Goal: Task Accomplishment & Management: Use online tool/utility

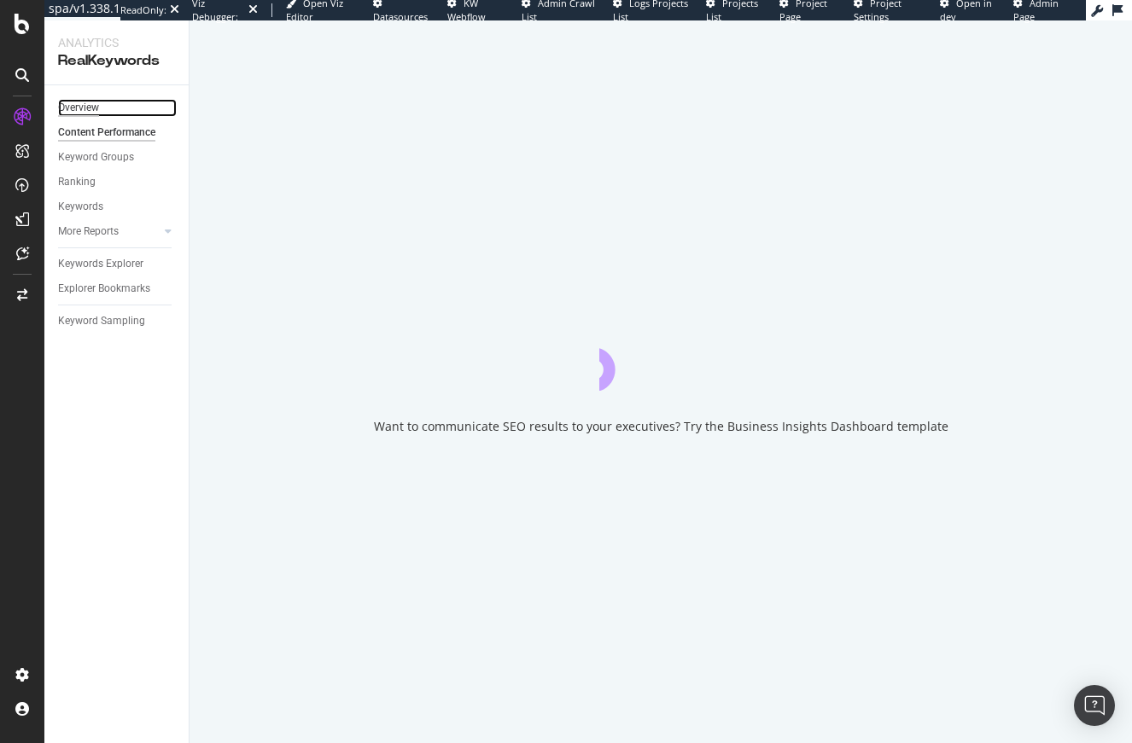
click at [82, 112] on div "Overview" at bounding box center [78, 108] width 41 height 18
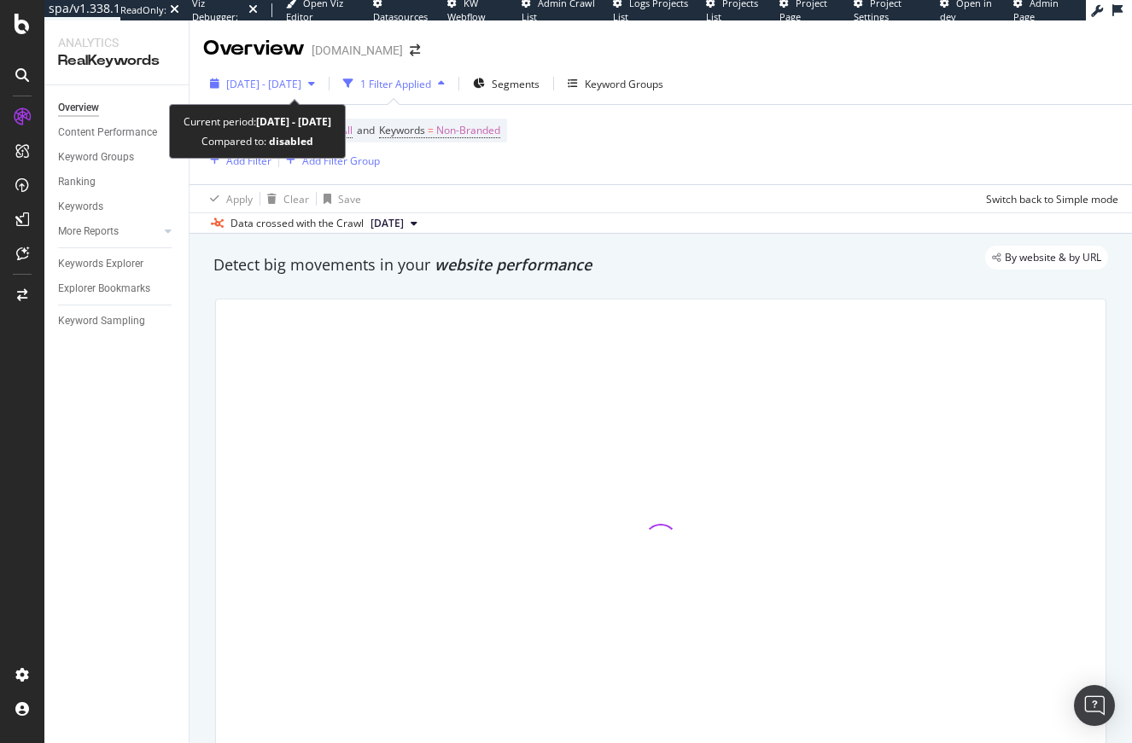
click at [301, 88] on span "2024 Aug. 8th - 2025 Aug. 7th" at bounding box center [263, 84] width 75 height 15
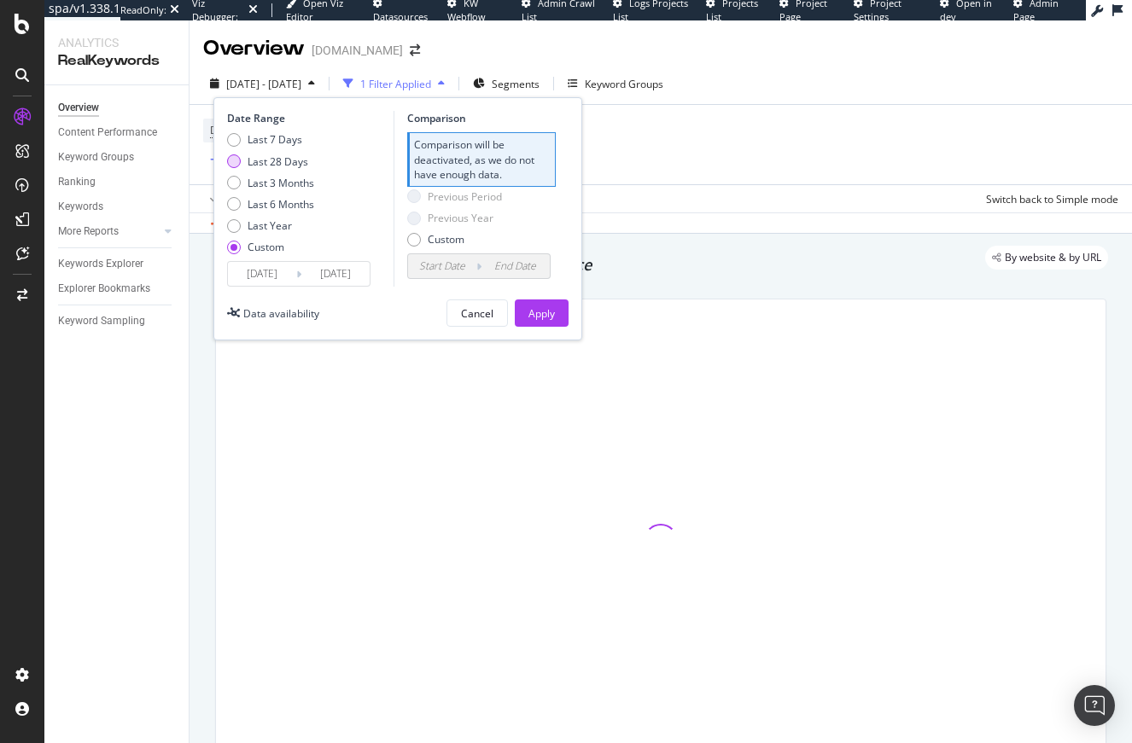
click at [279, 159] on div "Last 28 Days" at bounding box center [278, 161] width 61 height 15
type input "2025/09/07"
type input "2025/10/04"
type input "2025/08/10"
type input "2025/09/06"
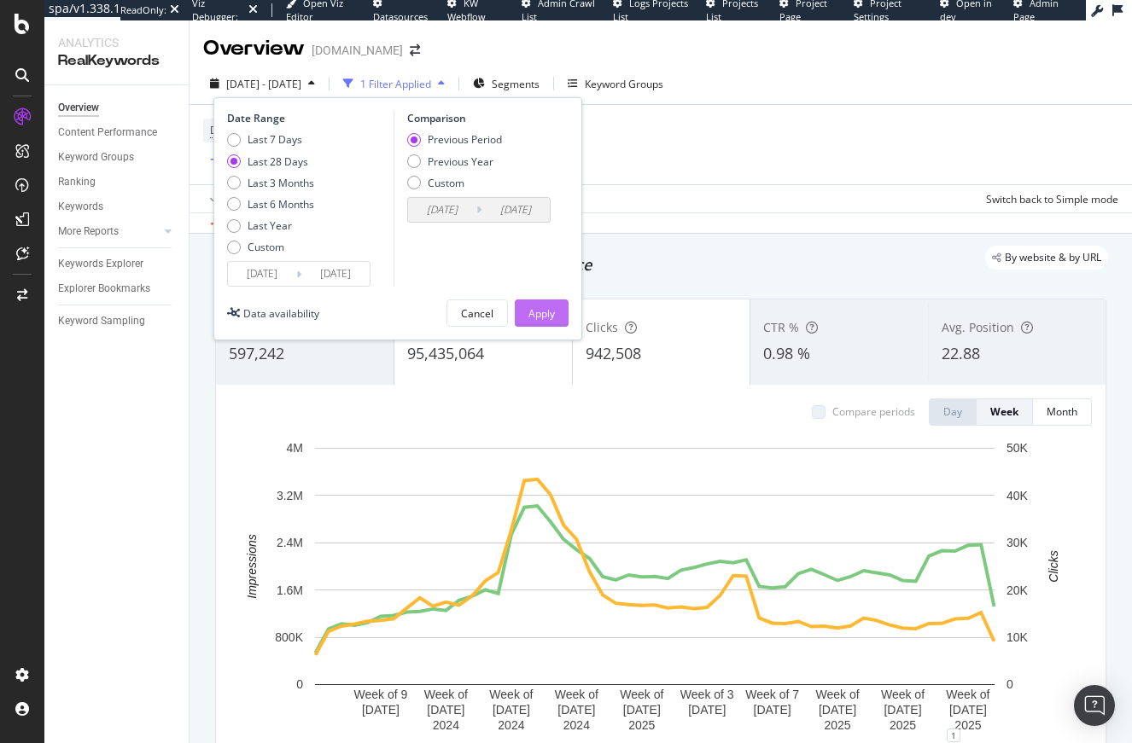
click at [543, 317] on div "Apply" at bounding box center [541, 313] width 26 height 15
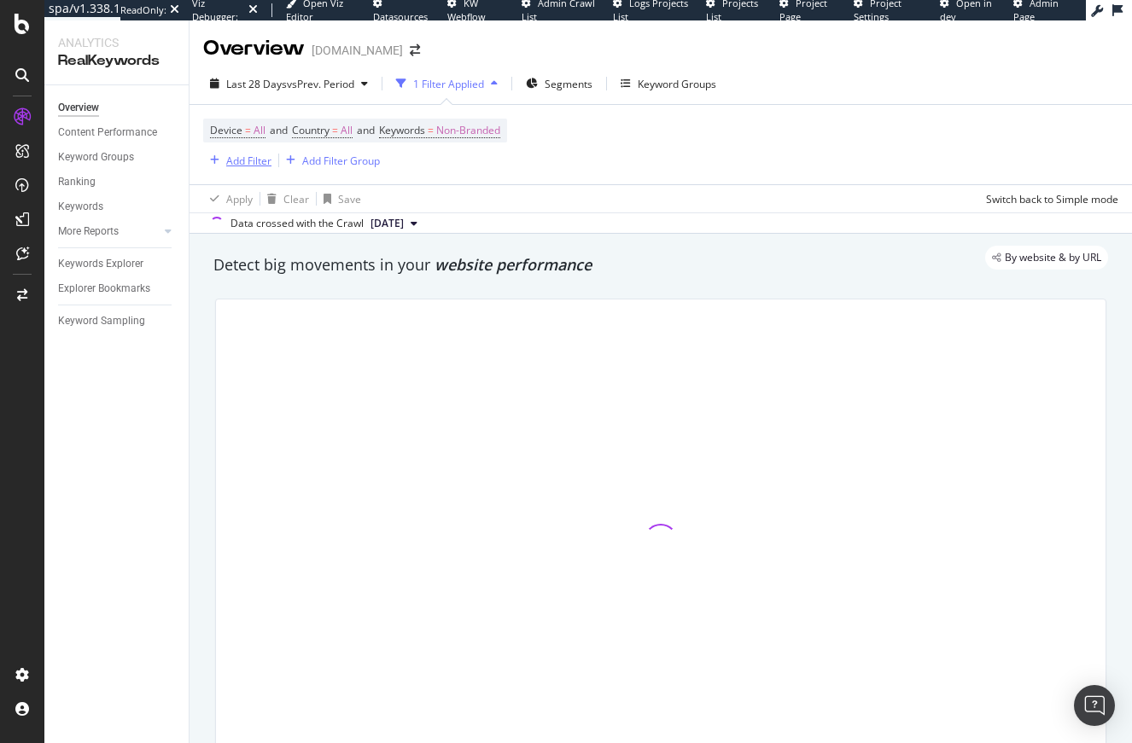
click at [242, 162] on div "Add Filter" at bounding box center [248, 161] width 45 height 15
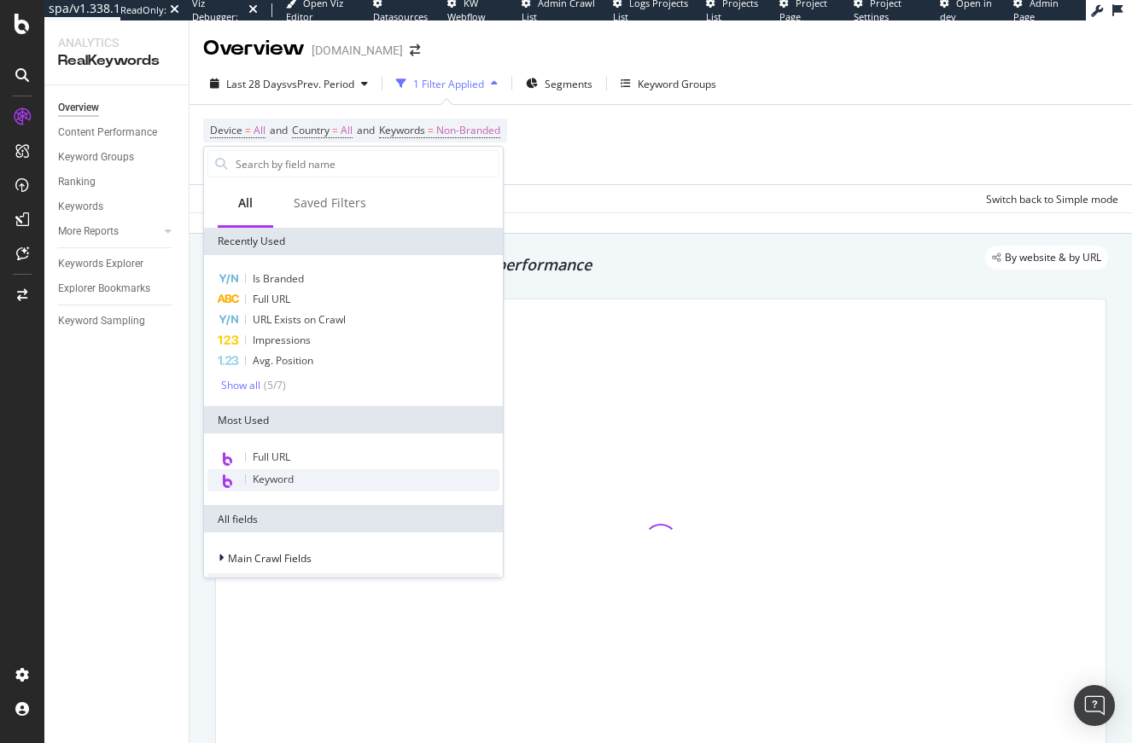
click at [301, 475] on div "Keyword" at bounding box center [353, 480] width 292 height 22
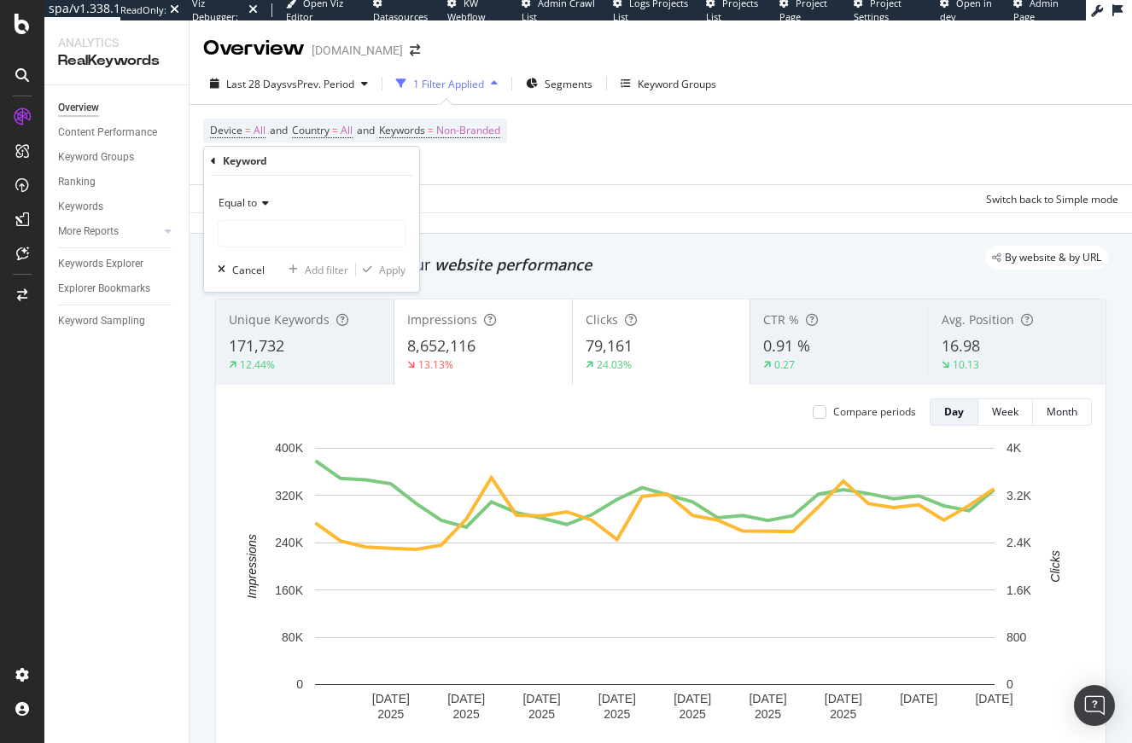
click at [245, 207] on span "Equal to" at bounding box center [237, 202] width 38 height 15
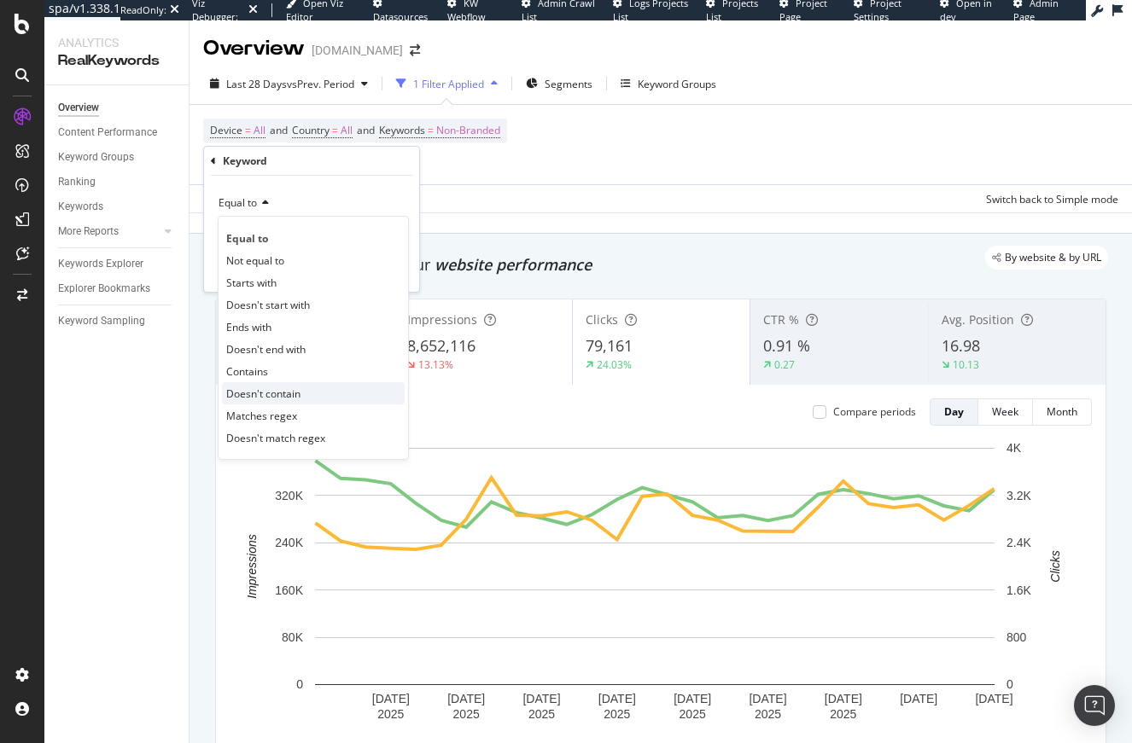
click at [291, 400] on div "Doesn't contain" at bounding box center [313, 393] width 183 height 22
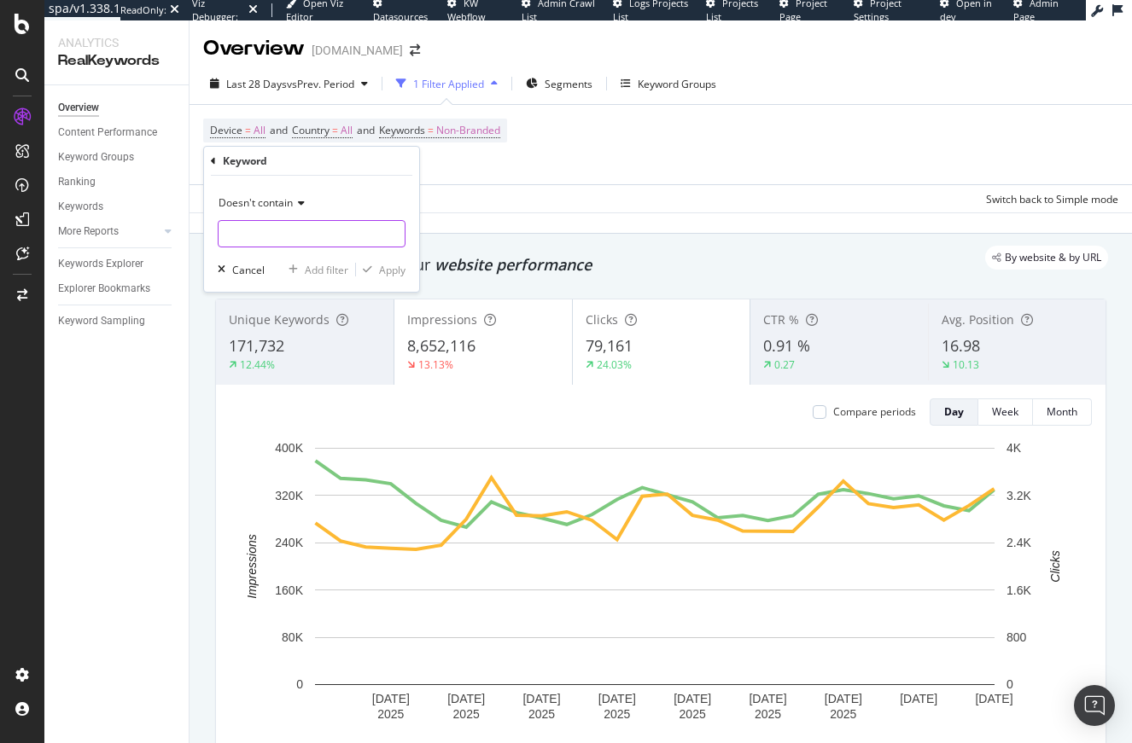
click at [270, 232] on input "text" at bounding box center [311, 233] width 186 height 27
type input "jelly"
click at [384, 264] on div "Apply" at bounding box center [392, 270] width 26 height 15
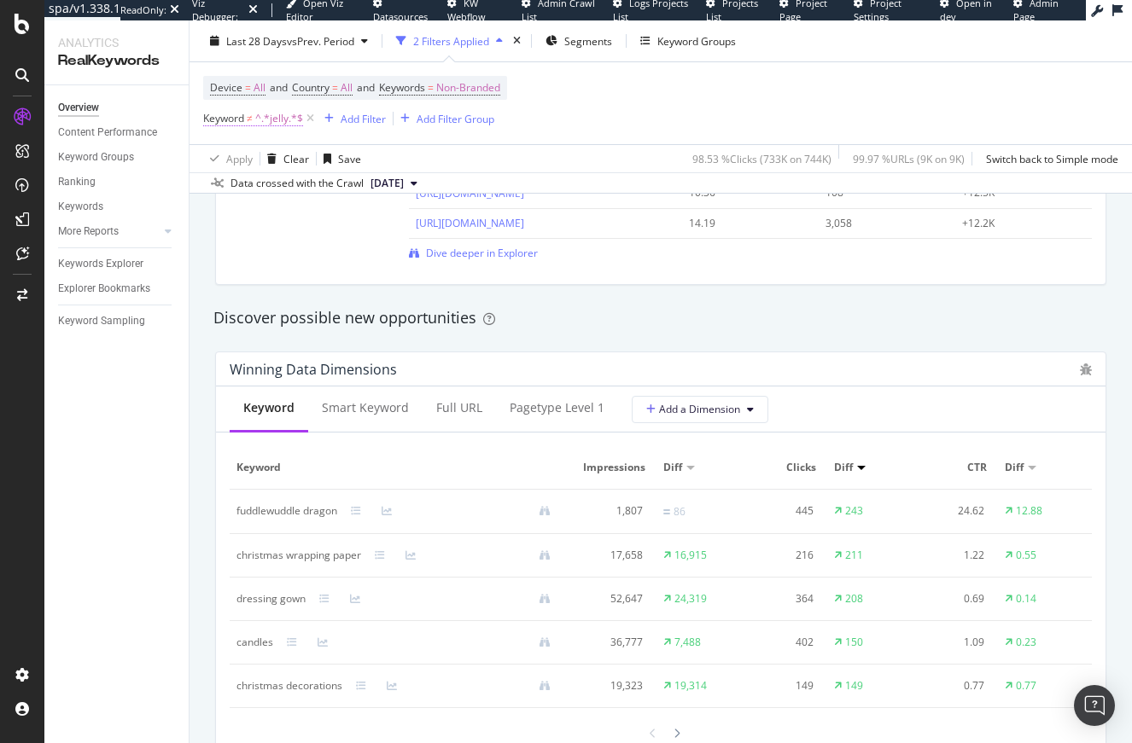
click at [259, 119] on span "^.*jelly.*$" at bounding box center [279, 119] width 48 height 24
click at [251, 183] on input "jelly" at bounding box center [298, 189] width 161 height 27
click at [271, 180] on input "jelly" at bounding box center [298, 189] width 161 height 27
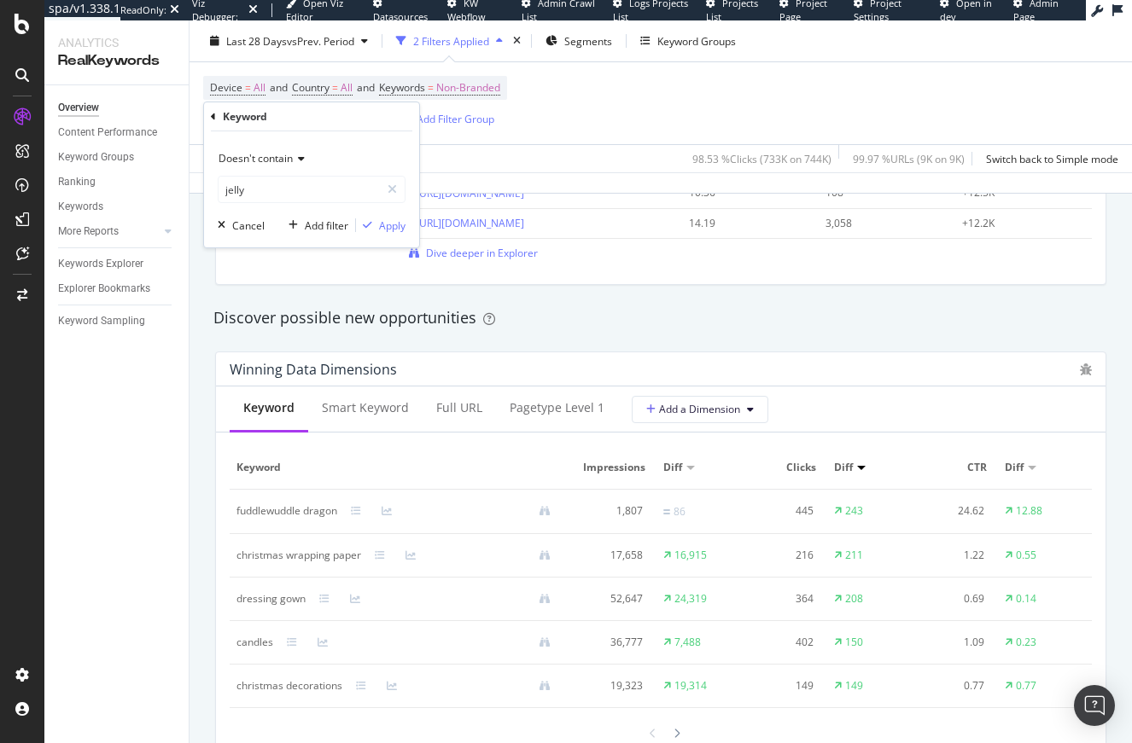
click at [269, 155] on span "Doesn't contain" at bounding box center [255, 158] width 74 height 15
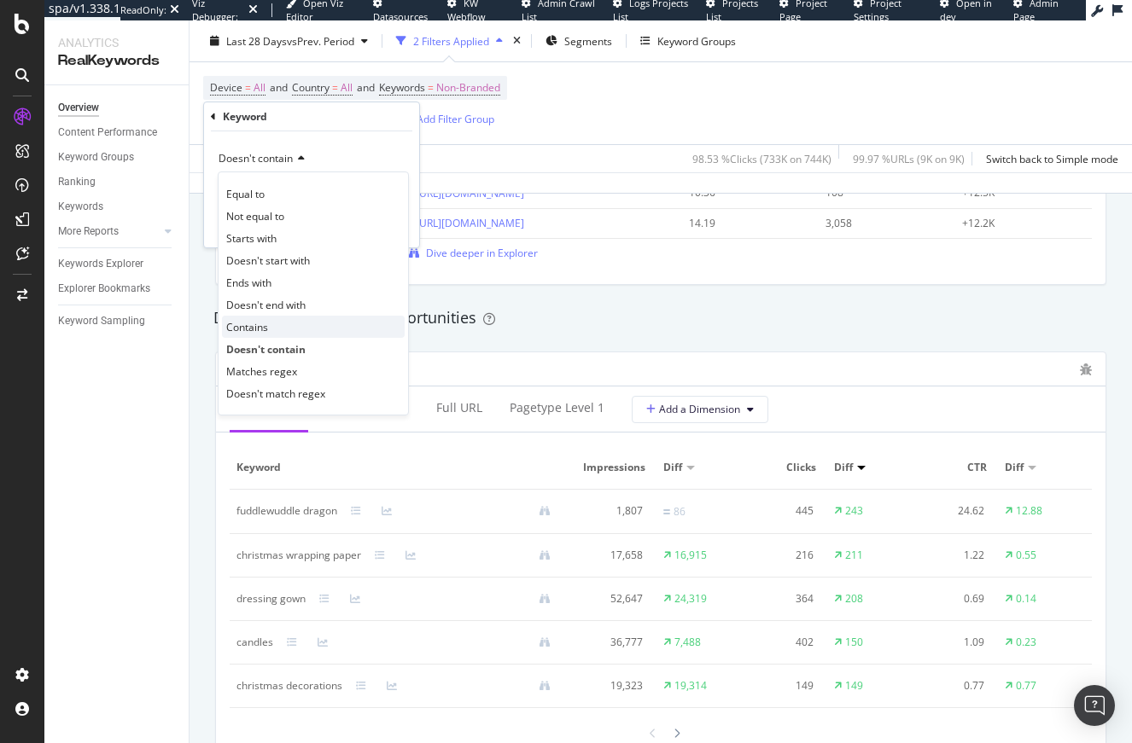
click at [257, 322] on span "Contains" at bounding box center [247, 327] width 42 height 15
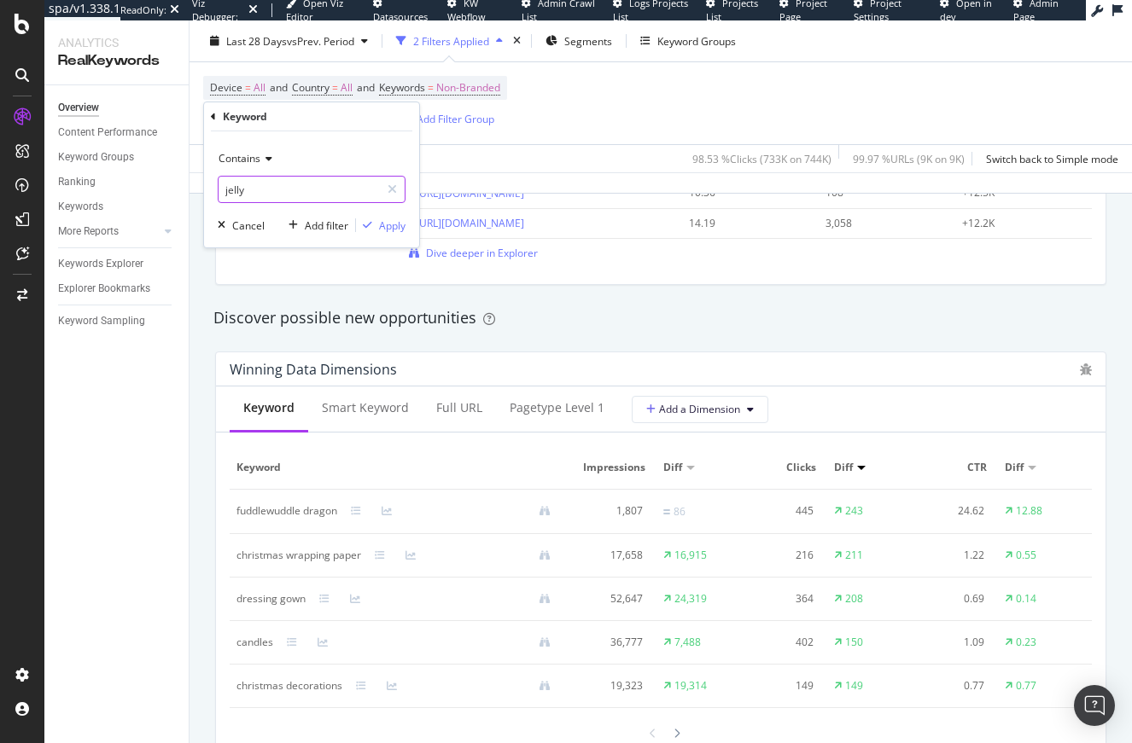
click at [278, 195] on input "jelly" at bounding box center [298, 189] width 161 height 27
type input "black friday"
click at [392, 225] on div "Apply" at bounding box center [392, 225] width 26 height 15
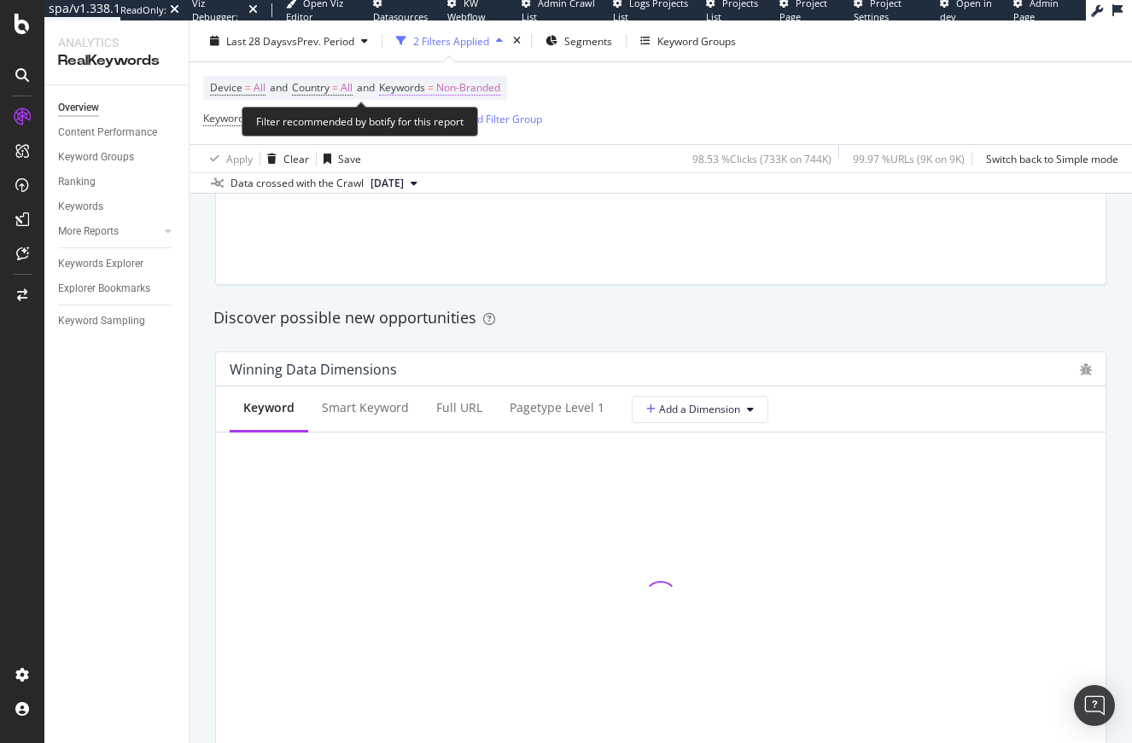
click at [449, 96] on span "Non-Branded" at bounding box center [468, 88] width 64 height 24
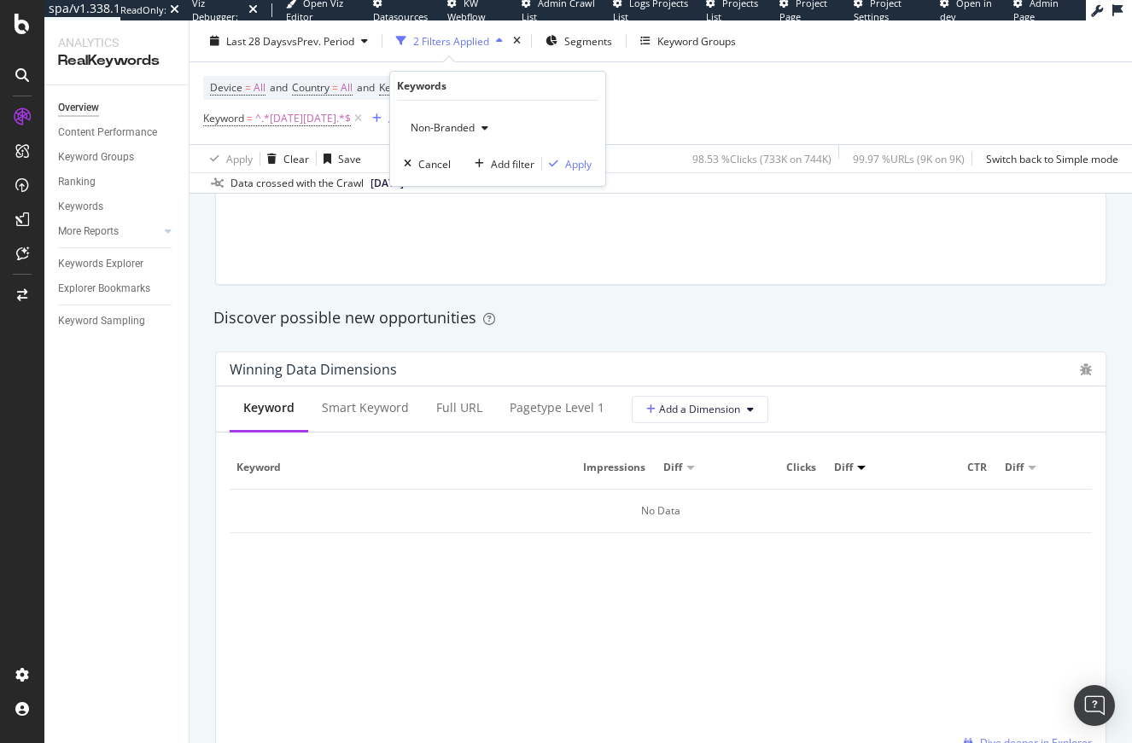
click at [436, 130] on span "Non-Branded" at bounding box center [439, 127] width 71 height 15
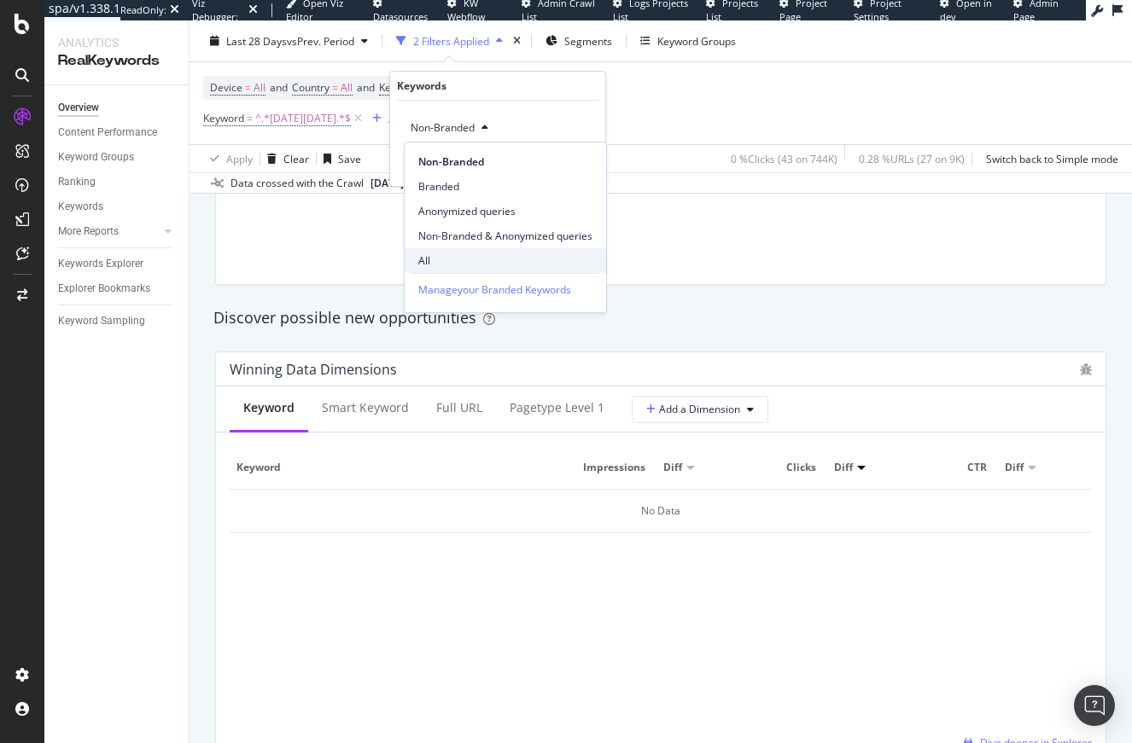
click at [444, 259] on span "All" at bounding box center [505, 260] width 174 height 15
click at [444, 259] on div at bounding box center [661, 163] width 862 height 214
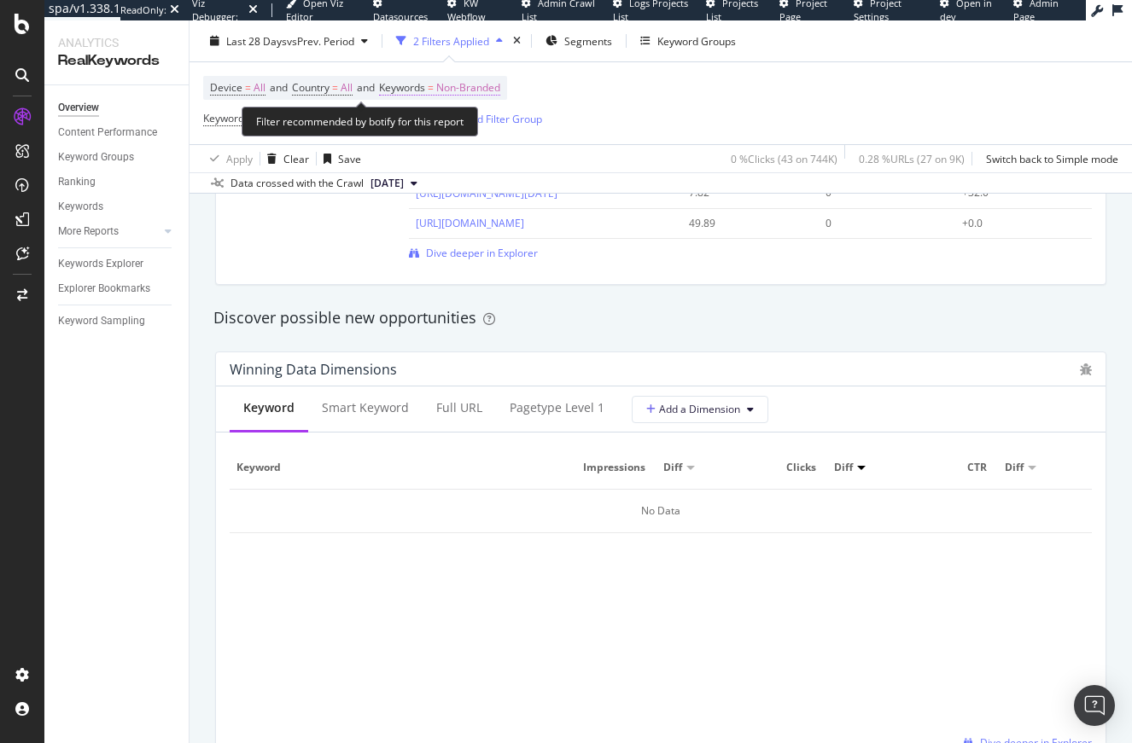
click at [453, 84] on span "Non-Branded" at bounding box center [468, 88] width 64 height 24
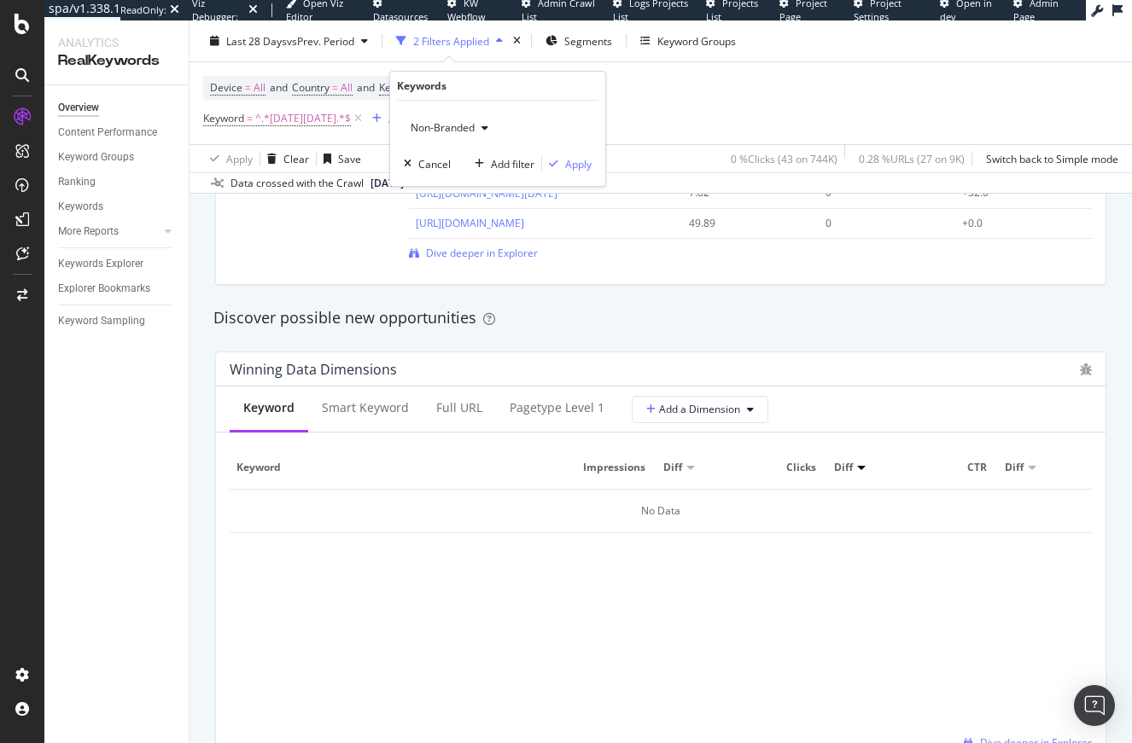
click at [439, 130] on span "Non-Branded" at bounding box center [439, 127] width 71 height 15
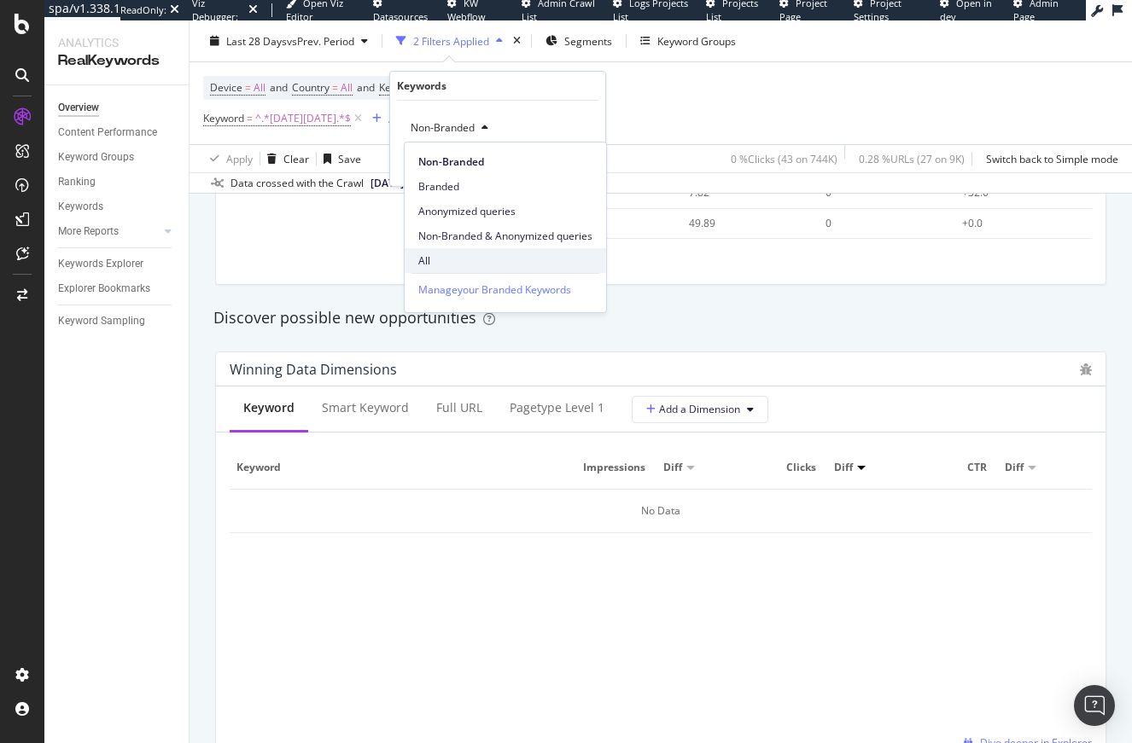
click at [434, 259] on span "All" at bounding box center [505, 260] width 174 height 15
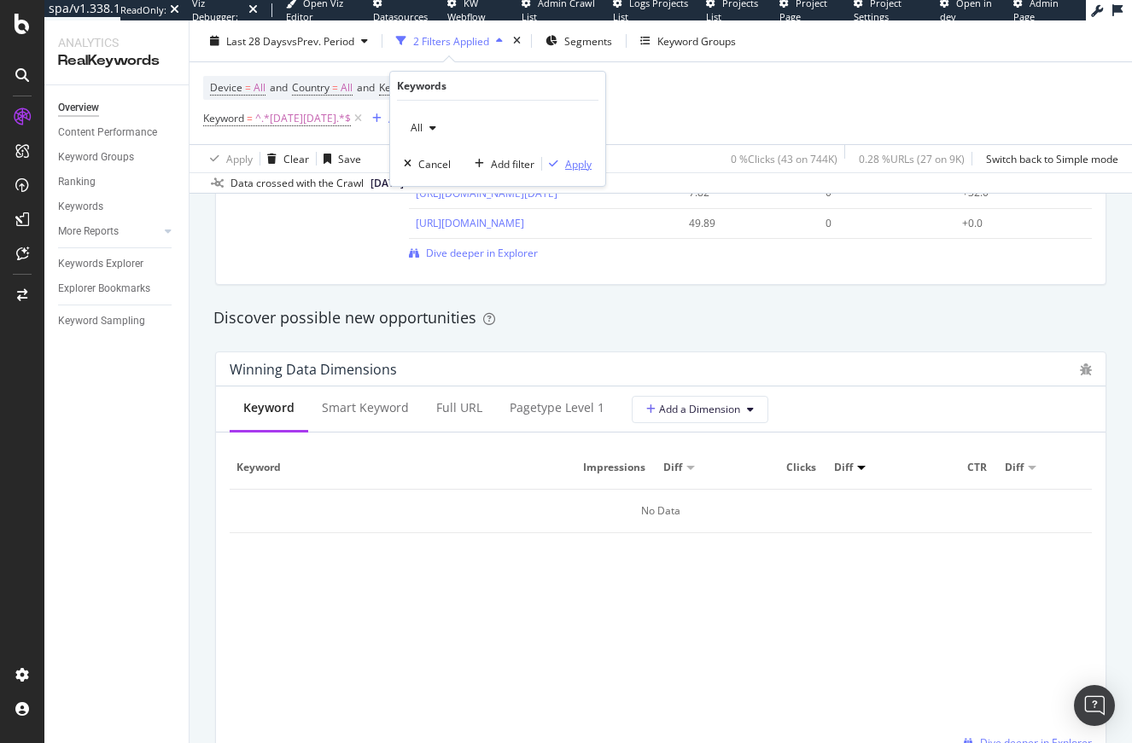
click at [565, 160] on div "Apply" at bounding box center [578, 164] width 26 height 15
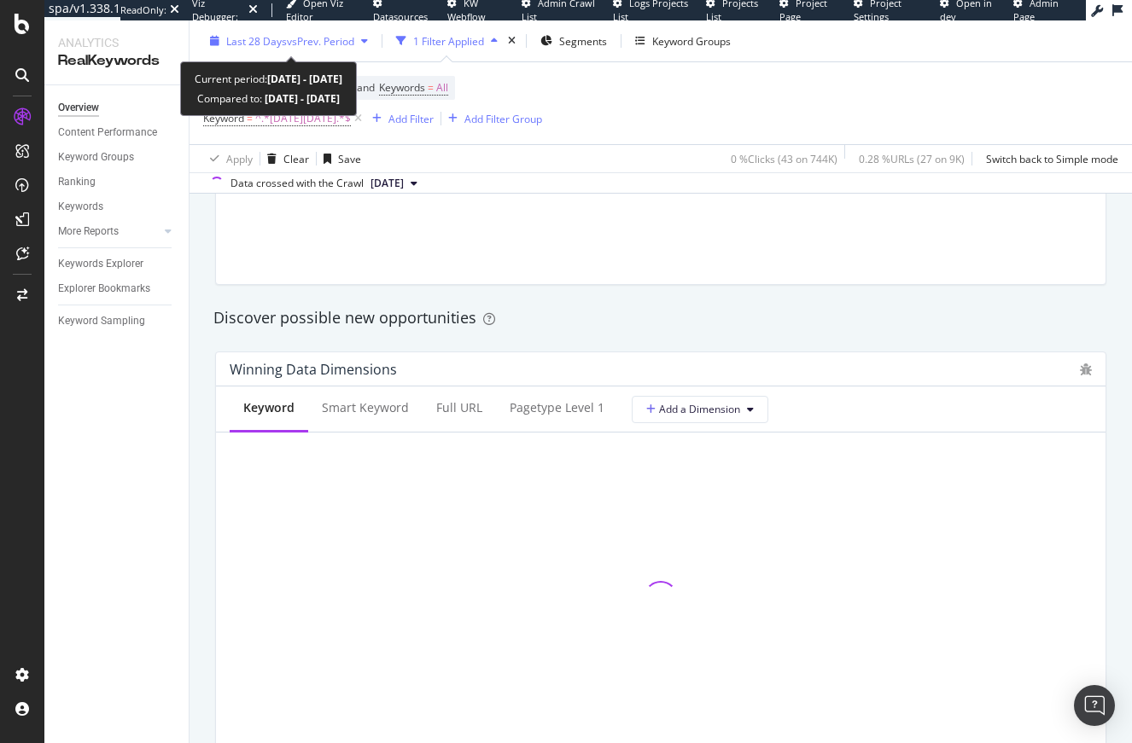
click at [329, 38] on span "vs Prev. Period" at bounding box center [320, 40] width 67 height 15
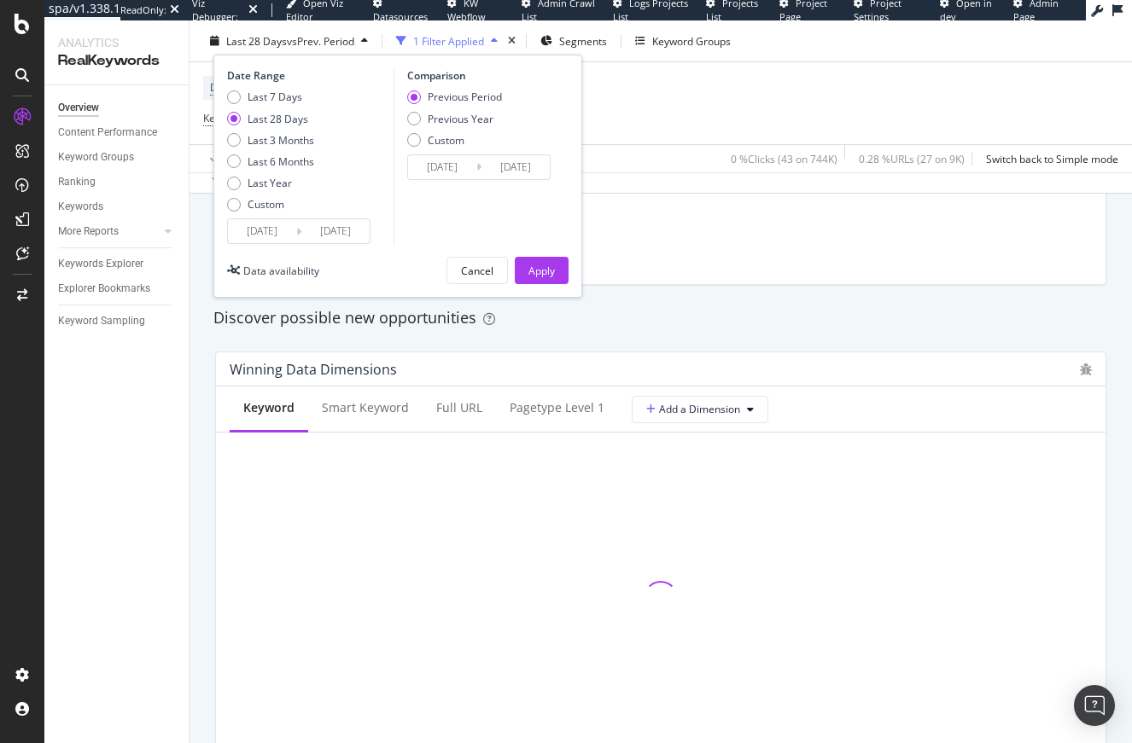
click at [329, 38] on span "vs Prev. Period" at bounding box center [320, 40] width 67 height 15
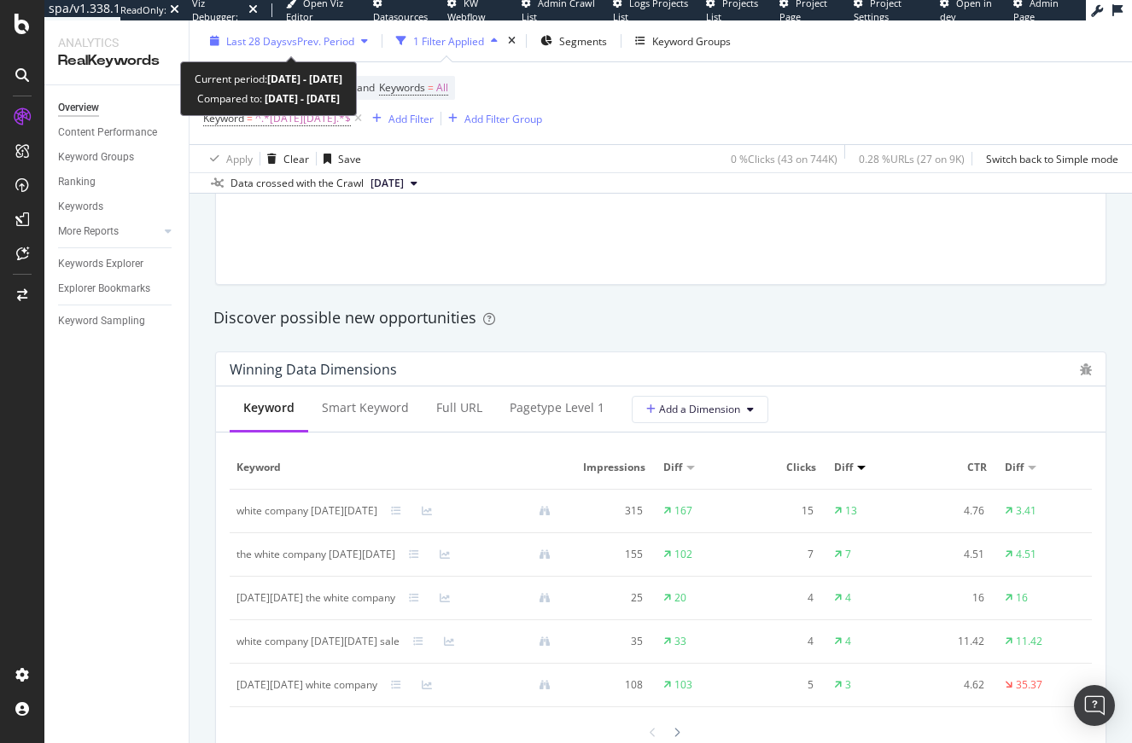
click at [335, 49] on div "Last 28 Days vs Prev. Period" at bounding box center [289, 41] width 172 height 26
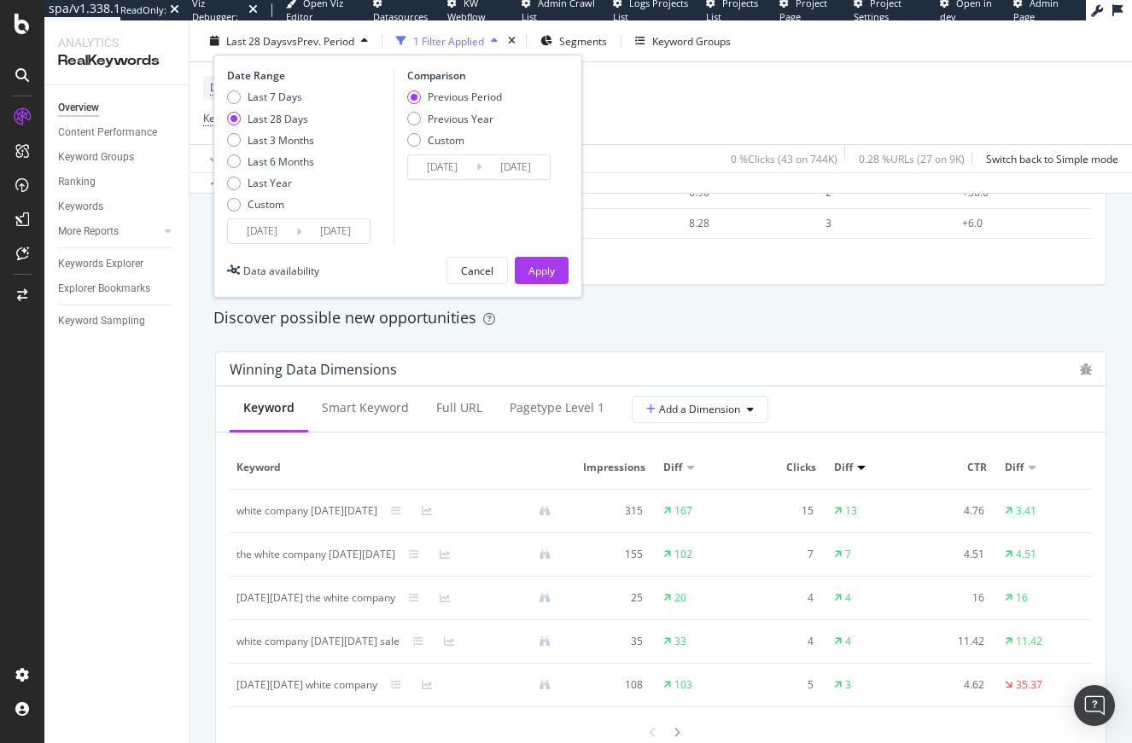
click at [254, 226] on input "2025/09/07" at bounding box center [262, 231] width 68 height 24
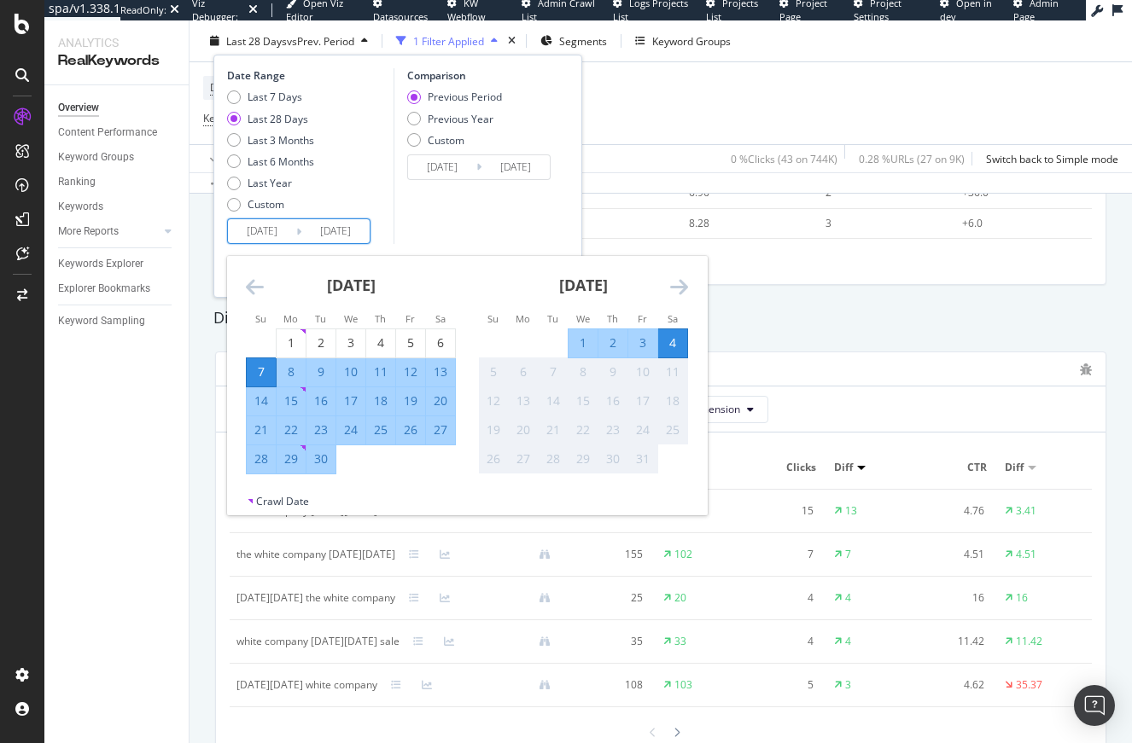
click at [258, 284] on icon "Move backward to switch to the previous month." at bounding box center [255, 287] width 18 height 20
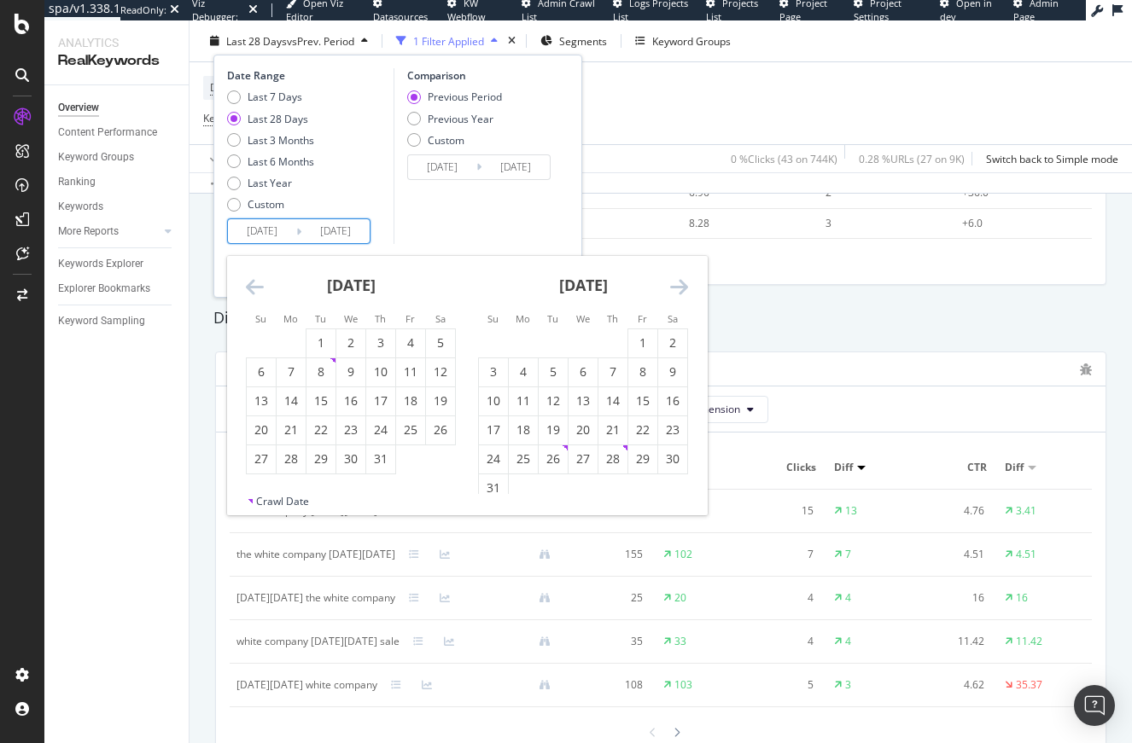
click at [258, 284] on icon "Move backward to switch to the previous month." at bounding box center [255, 287] width 18 height 20
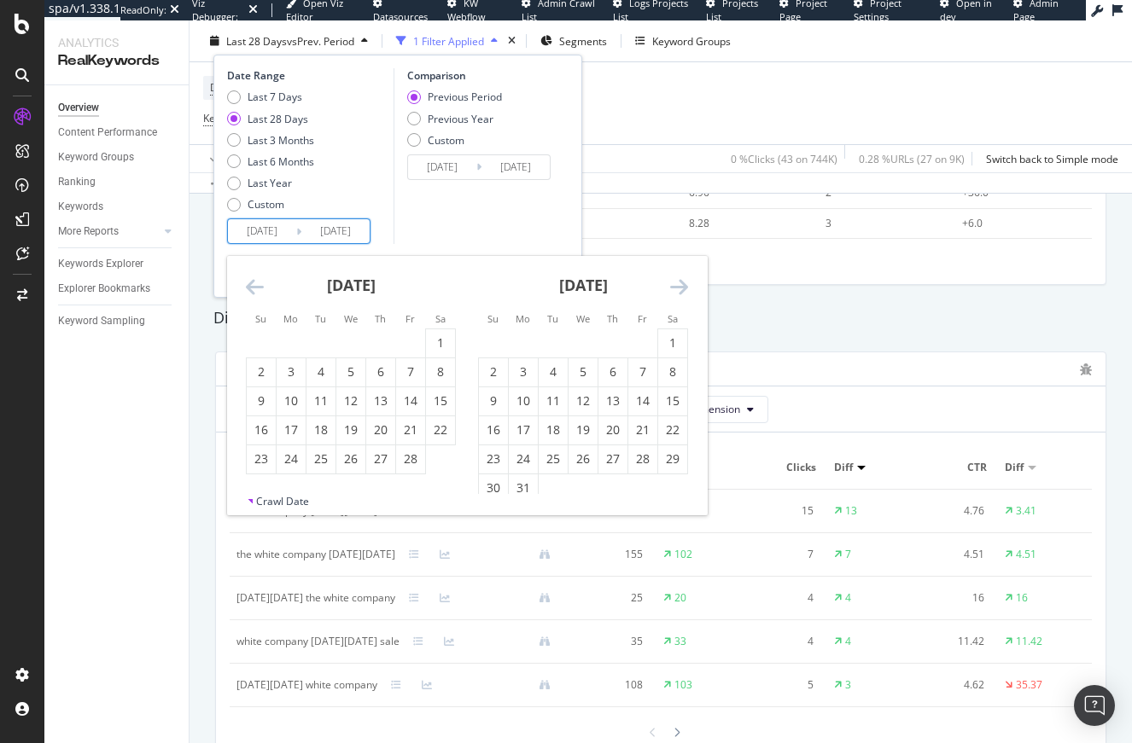
click at [246, 282] on icon "Move backward to switch to the previous month." at bounding box center [255, 287] width 18 height 20
click at [246, 283] on icon "Move backward to switch to the previous month." at bounding box center [255, 287] width 18 height 20
click at [249, 283] on icon "Move backward to switch to the previous month." at bounding box center [255, 287] width 18 height 20
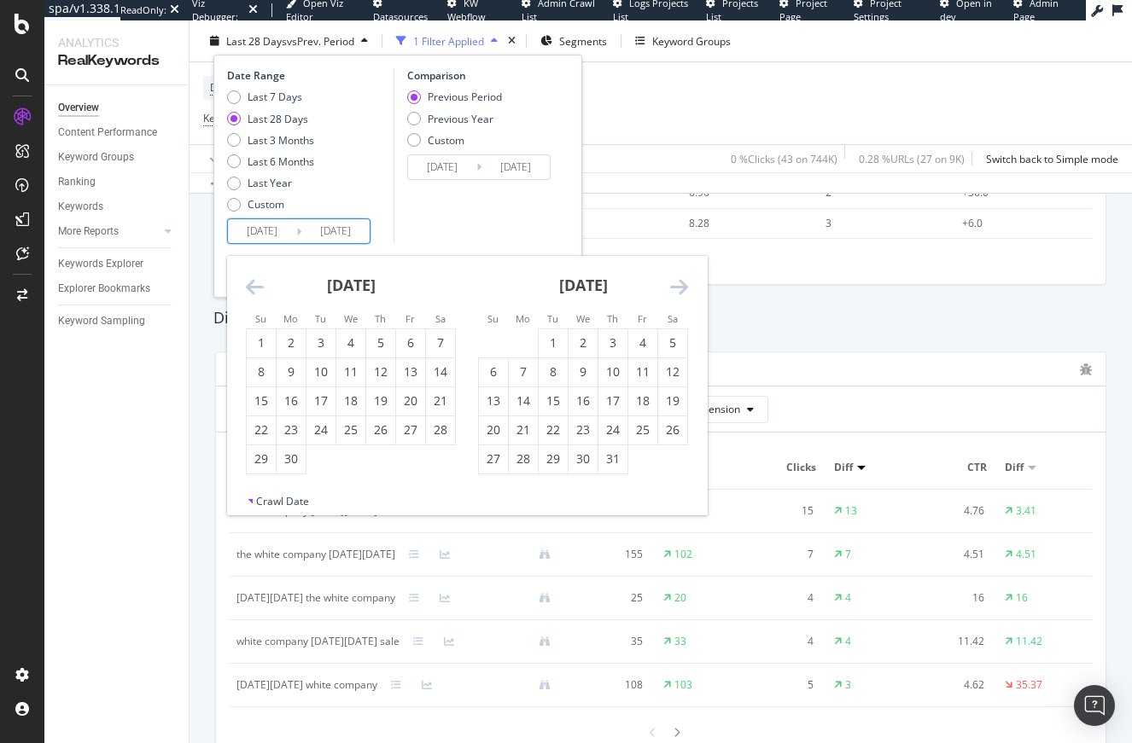
click at [249, 283] on icon "Move backward to switch to the previous month." at bounding box center [255, 287] width 18 height 20
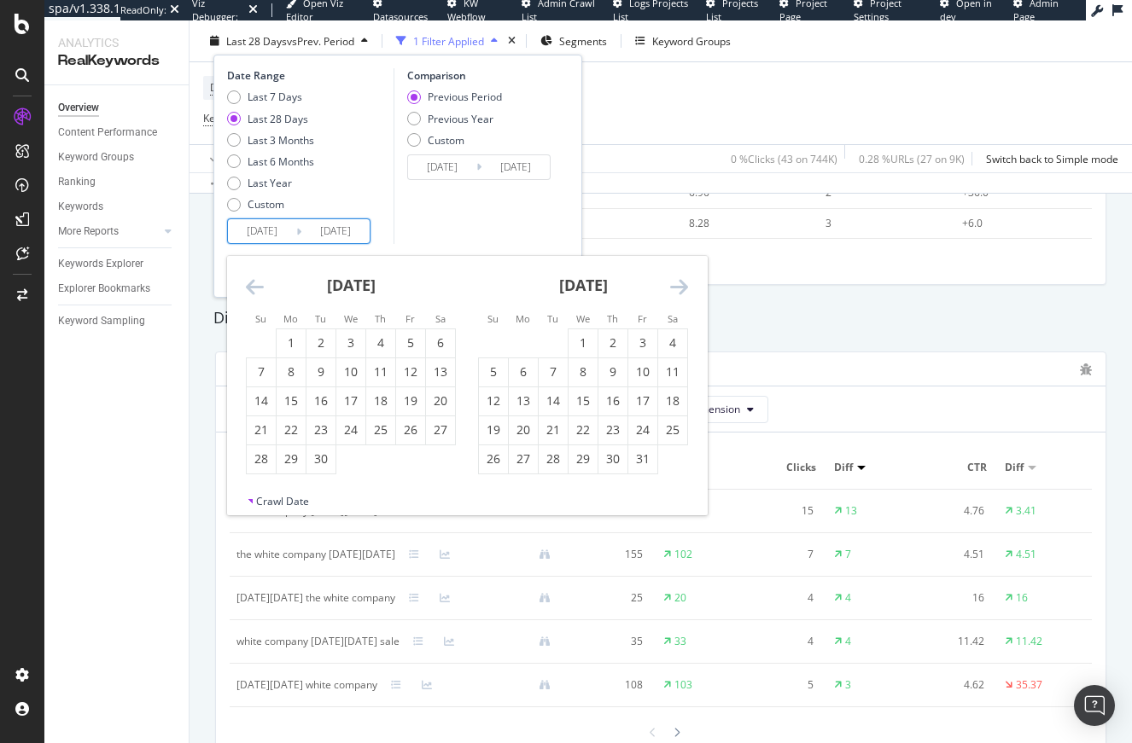
click at [249, 283] on icon "Move backward to switch to the previous month." at bounding box center [255, 287] width 18 height 20
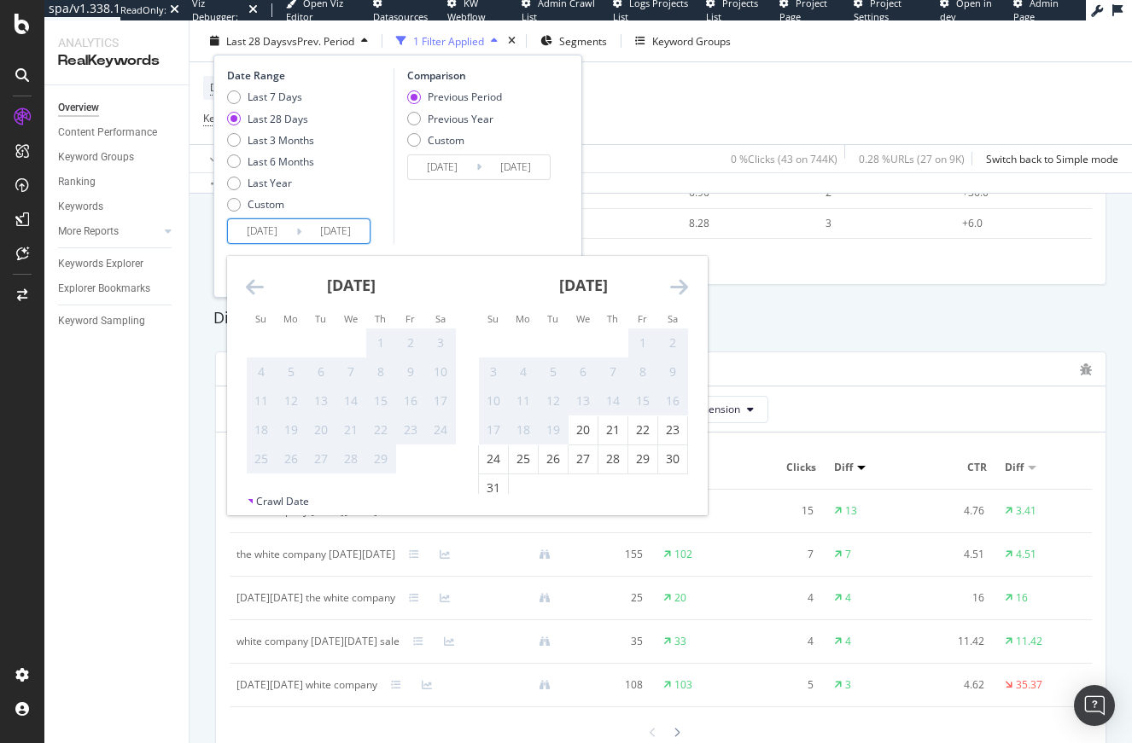
click at [249, 283] on icon "Move backward to switch to the previous month." at bounding box center [255, 287] width 18 height 20
click at [681, 289] on icon "Move forward to switch to the next month." at bounding box center [679, 287] width 18 height 20
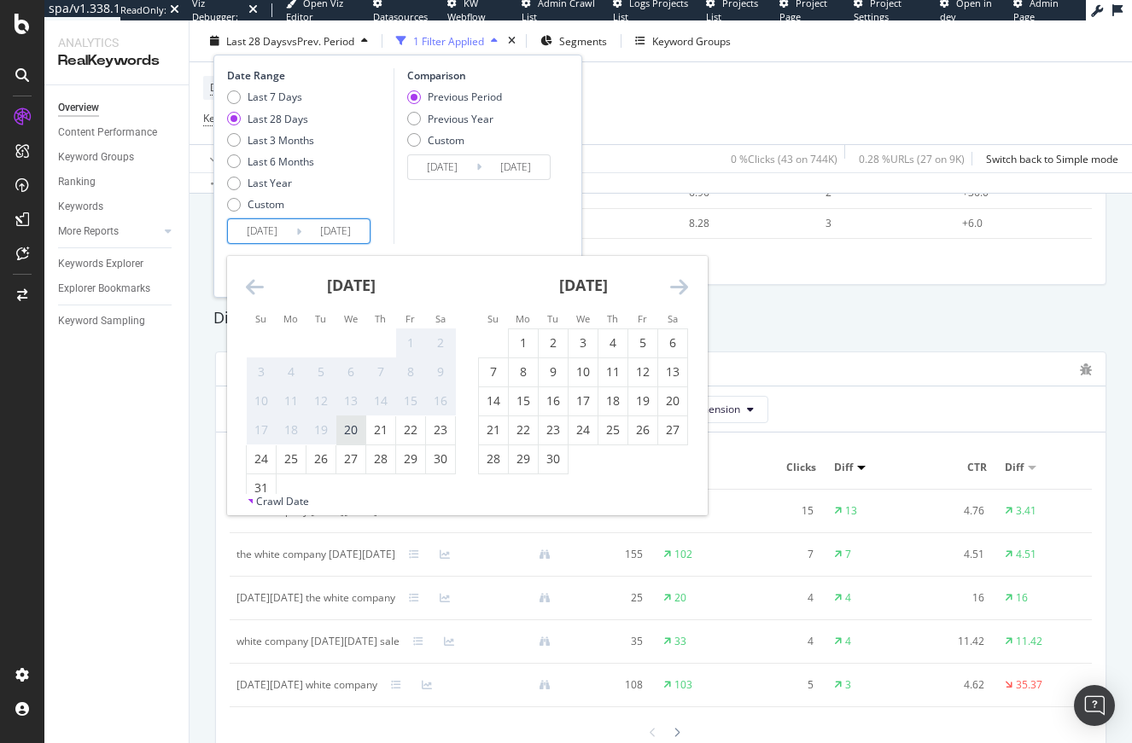
click at [352, 422] on div "20" at bounding box center [350, 430] width 29 height 17
type input "2024/03/20"
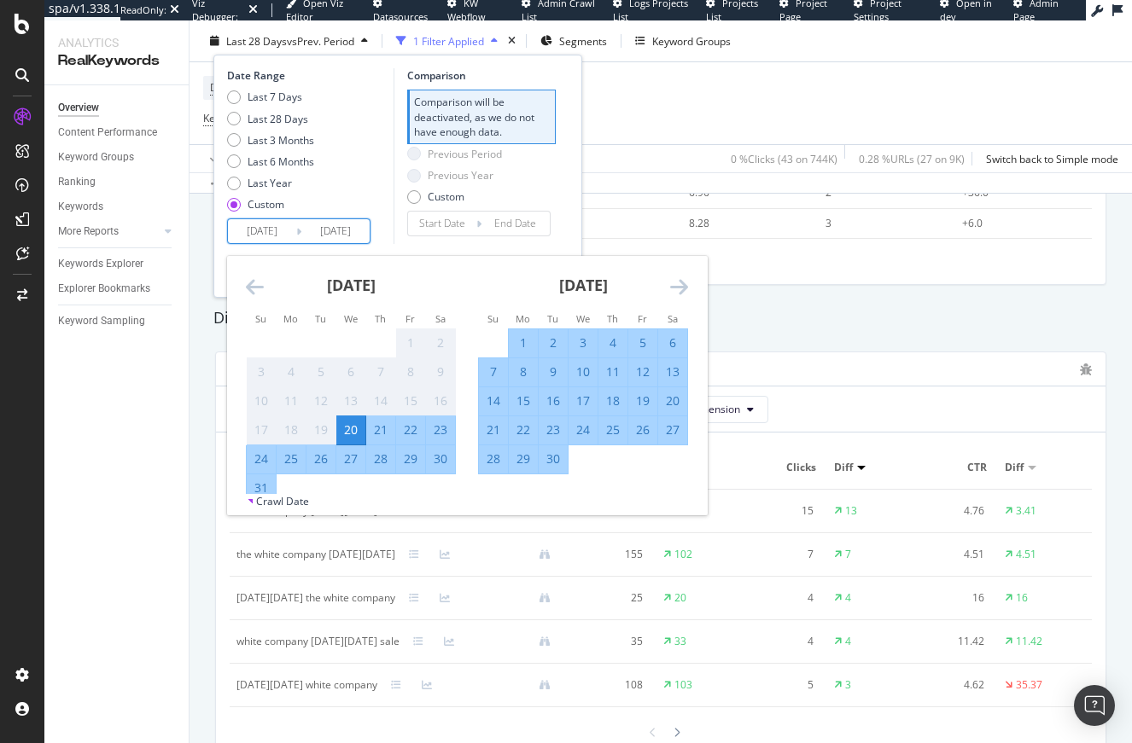
click at [498, 269] on div "April 2024" at bounding box center [583, 292] width 210 height 73
click at [510, 242] on div "Comparison Comparison will be deactivated, as we do not have enough data. Previ…" at bounding box center [474, 156] width 162 height 176
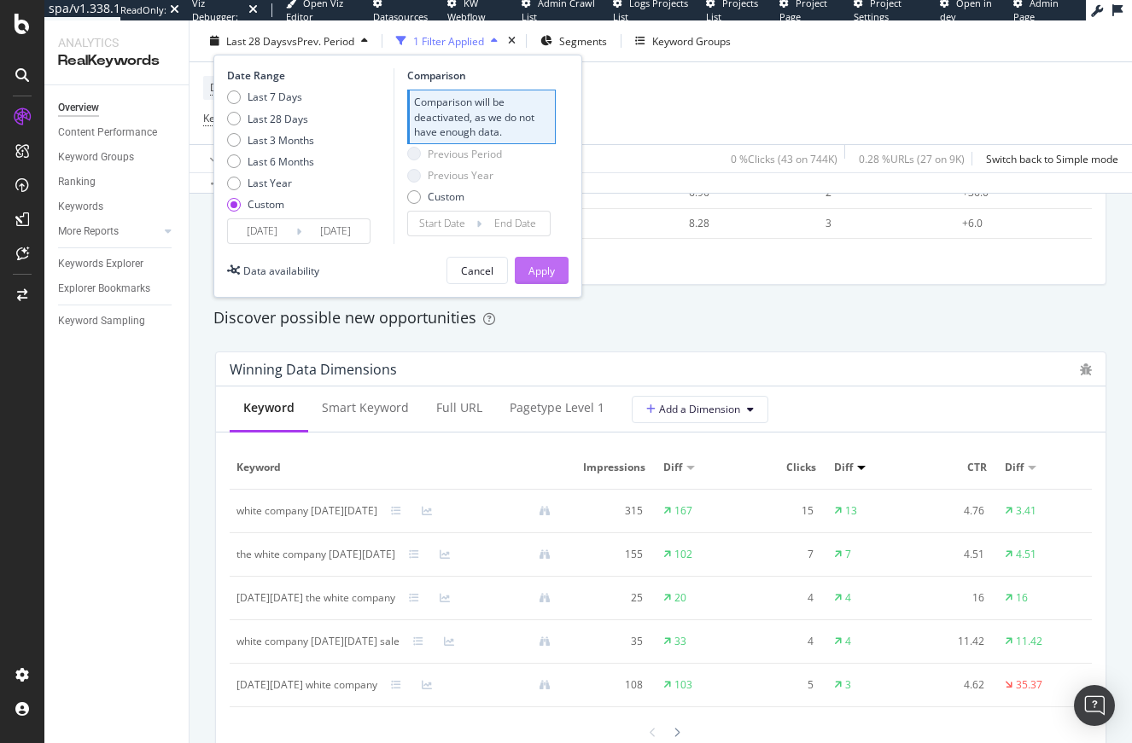
click at [530, 264] on div "Apply" at bounding box center [541, 270] width 26 height 15
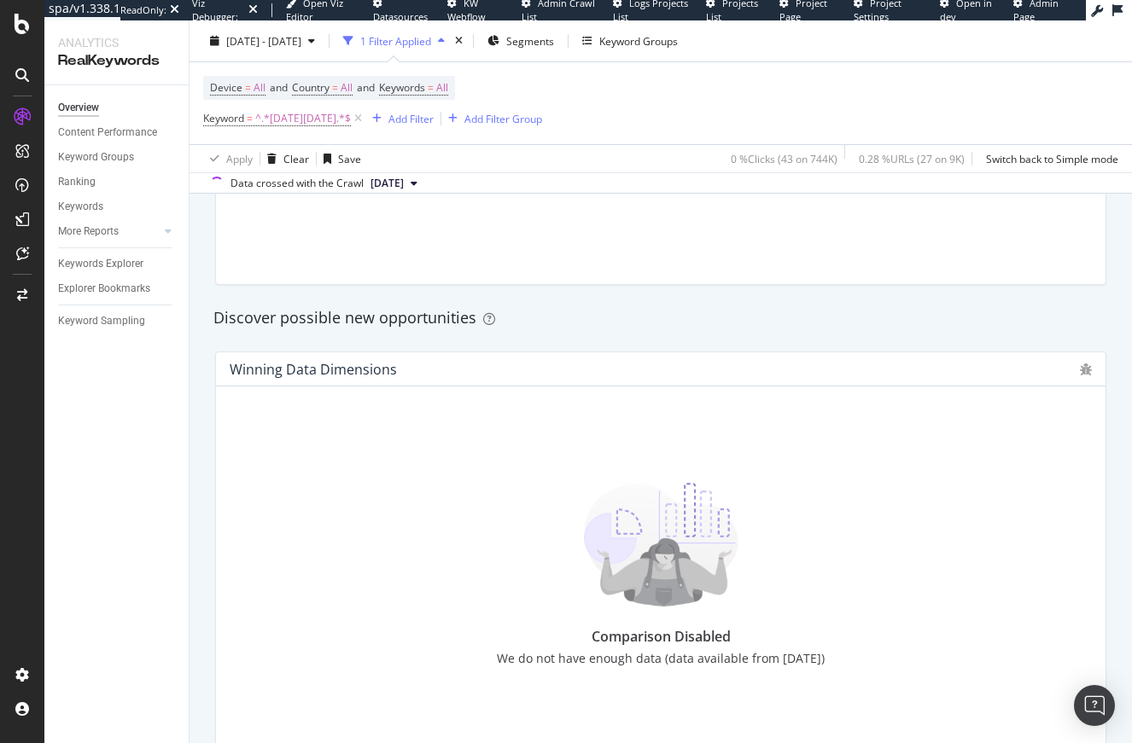
click at [530, 265] on div at bounding box center [661, 163] width 862 height 214
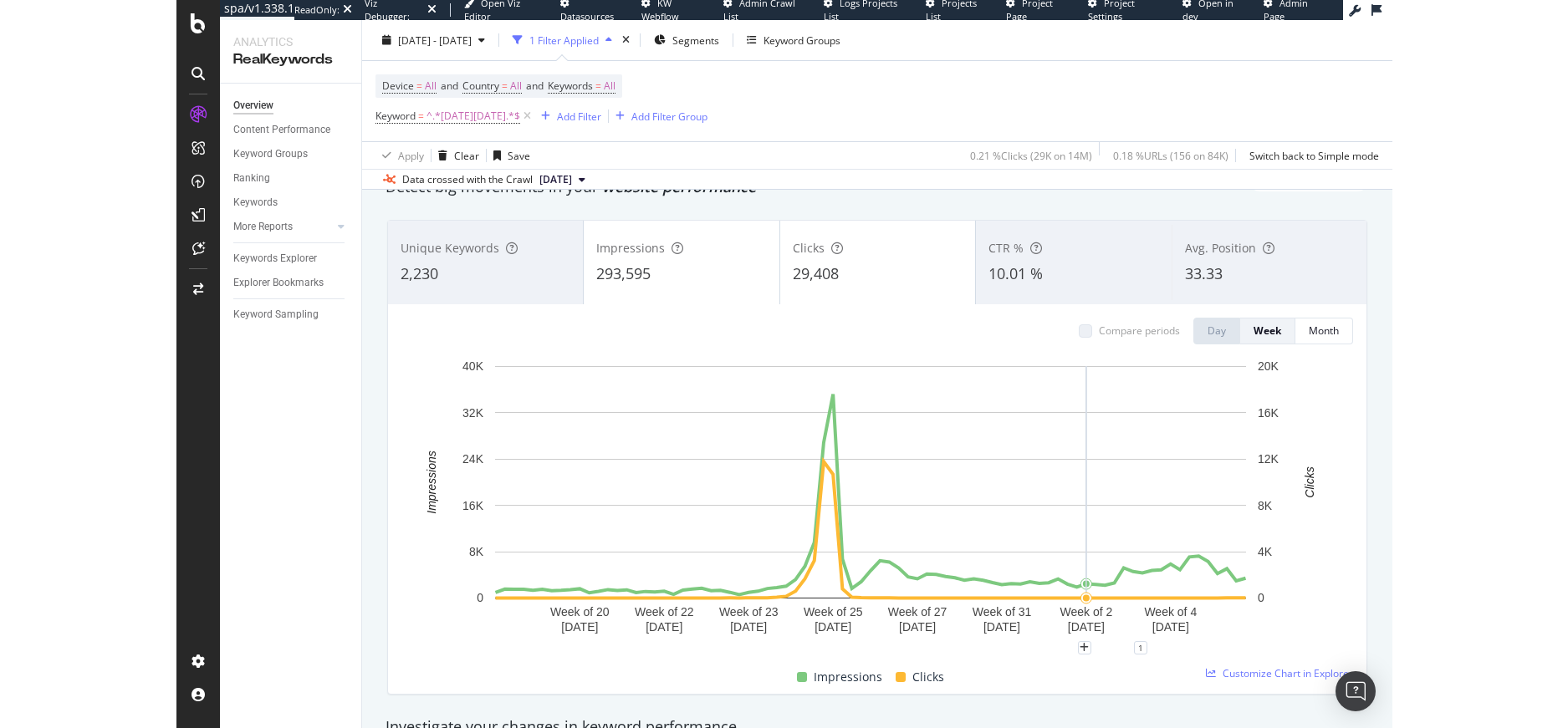
scroll to position [284, 0]
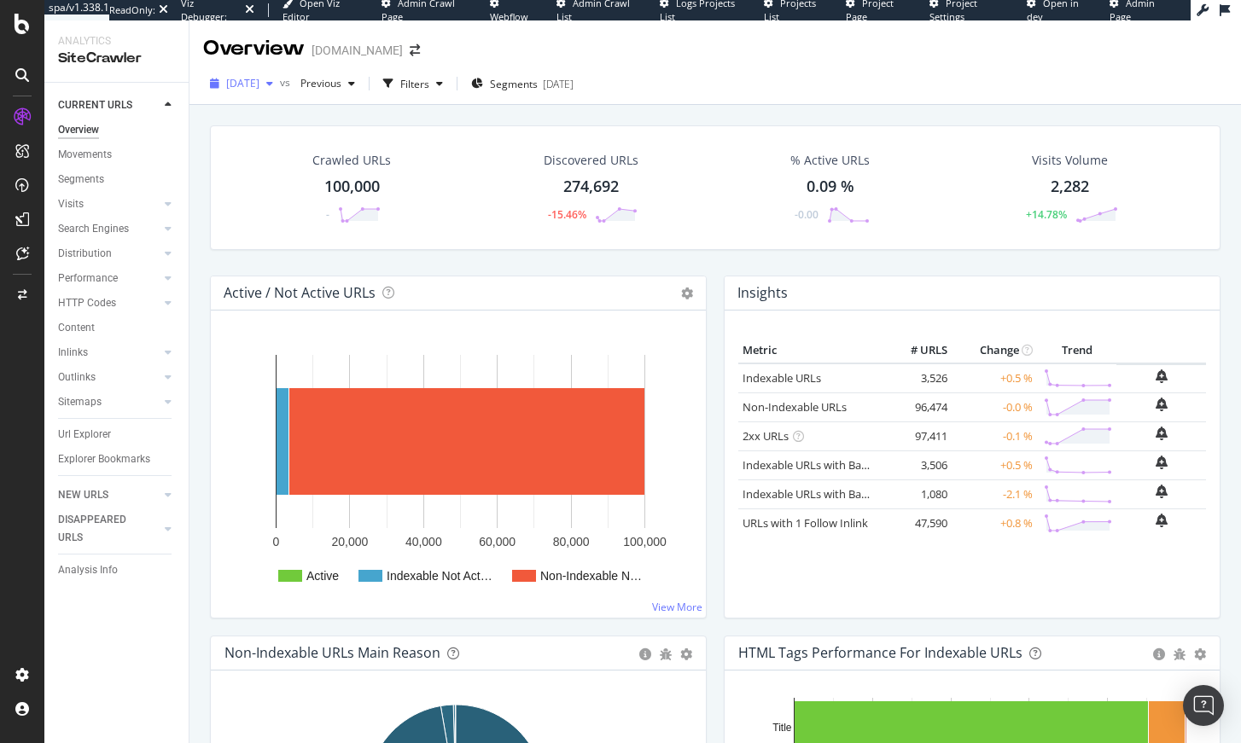
click at [259, 86] on span "[DATE]" at bounding box center [242, 83] width 33 height 15
click at [579, 138] on div "Crawled URLs 100,000 - Discovered URLs 274,692 -15.46% % Active URLs 0.09 % -0.…" at bounding box center [715, 187] width 1011 height 125
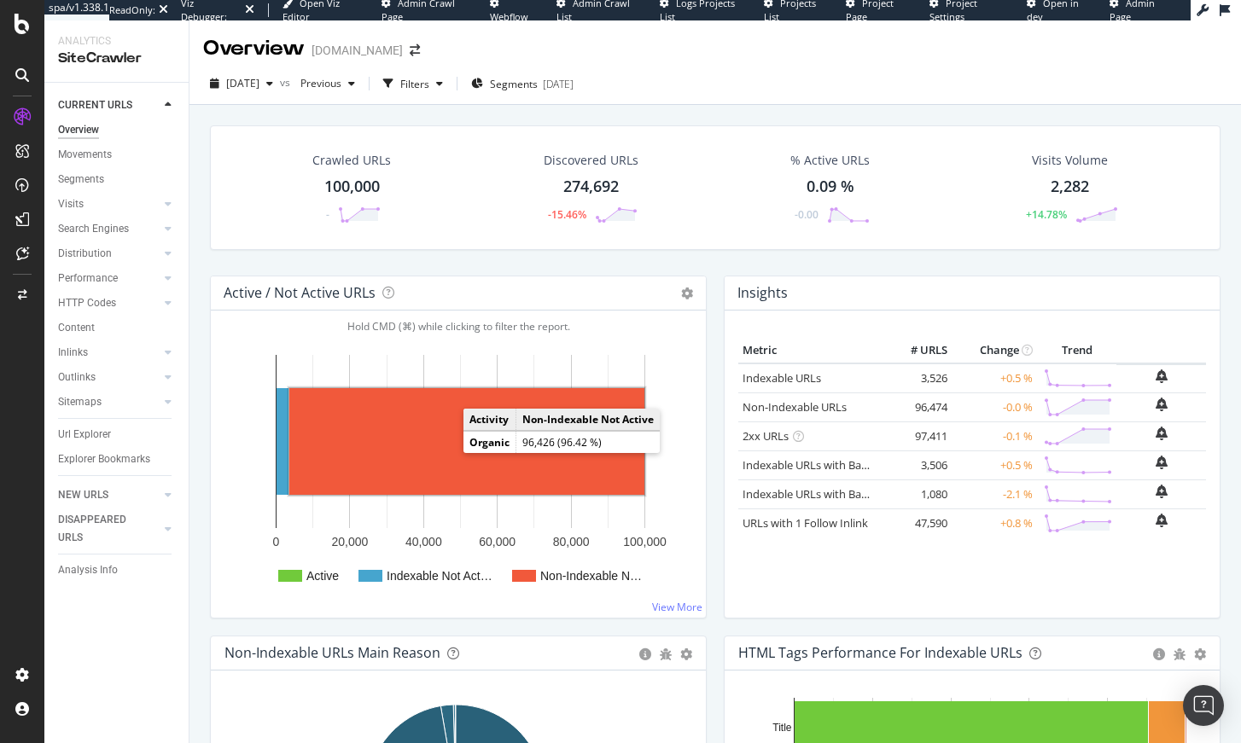
click at [448, 471] on rect "A chart." at bounding box center [466, 441] width 355 height 107
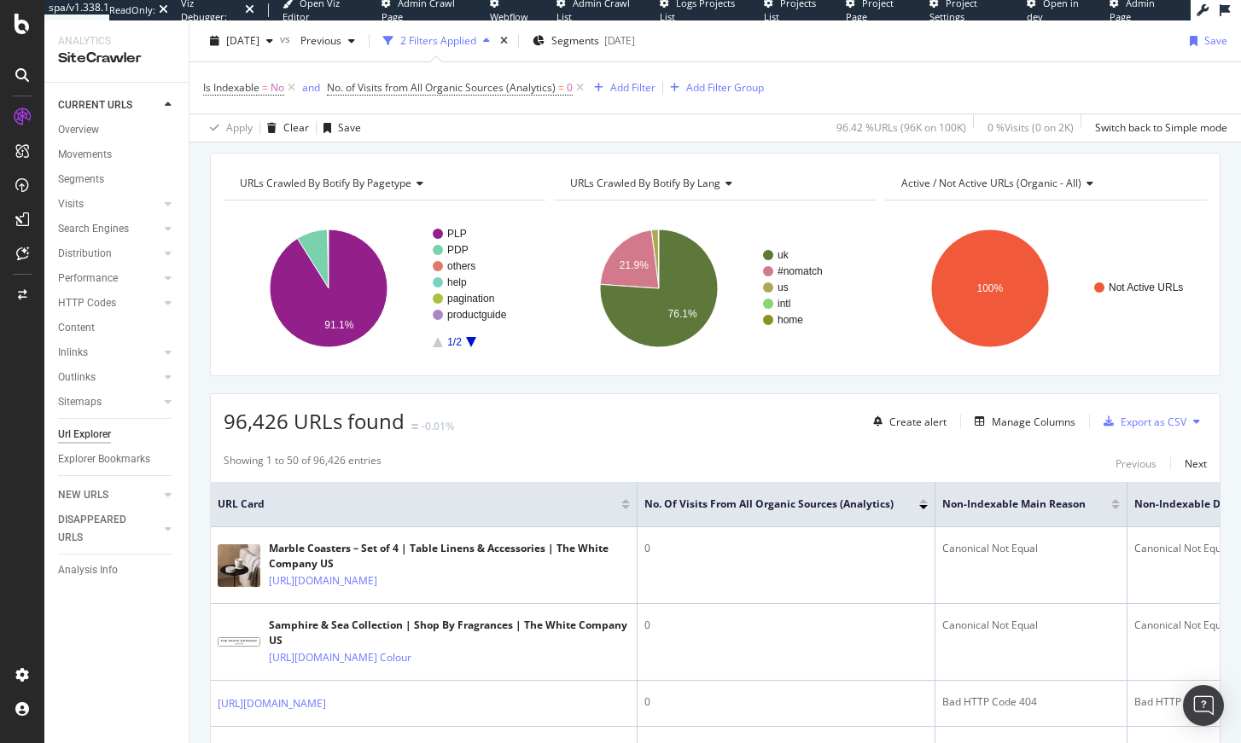
scroll to position [26, 0]
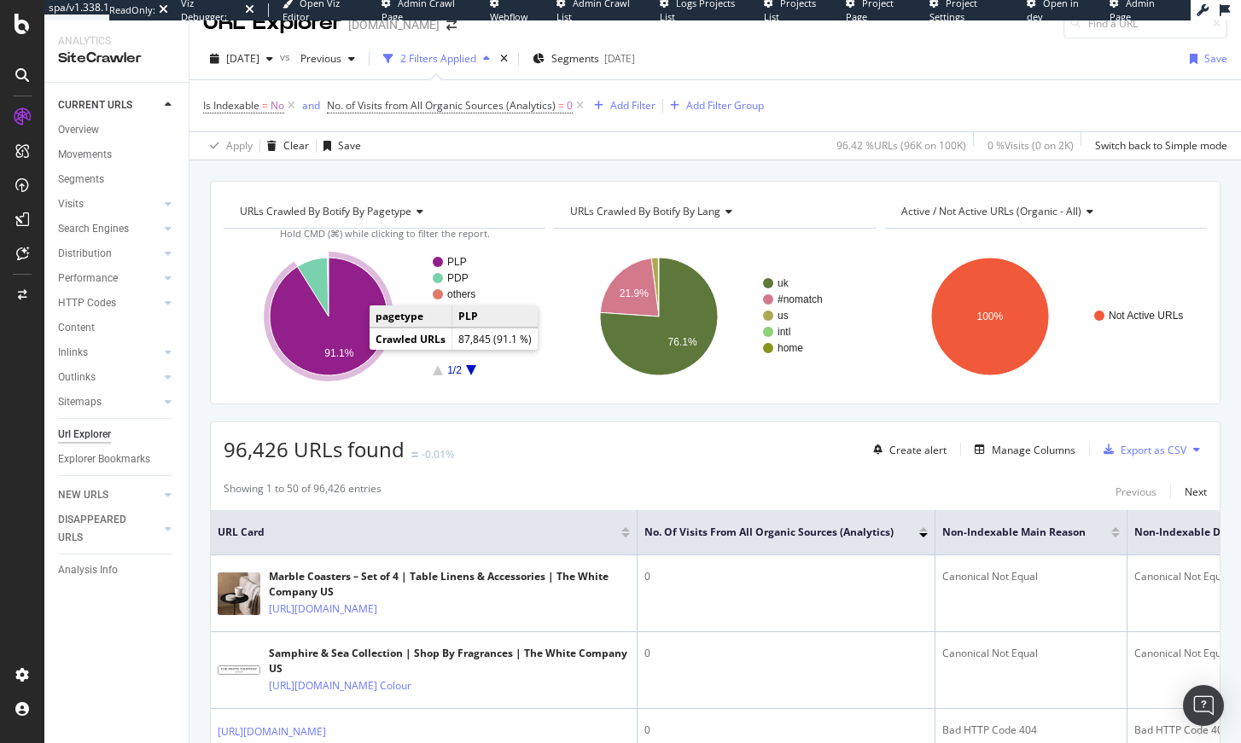
click at [336, 328] on icon "A chart." at bounding box center [329, 317] width 118 height 118
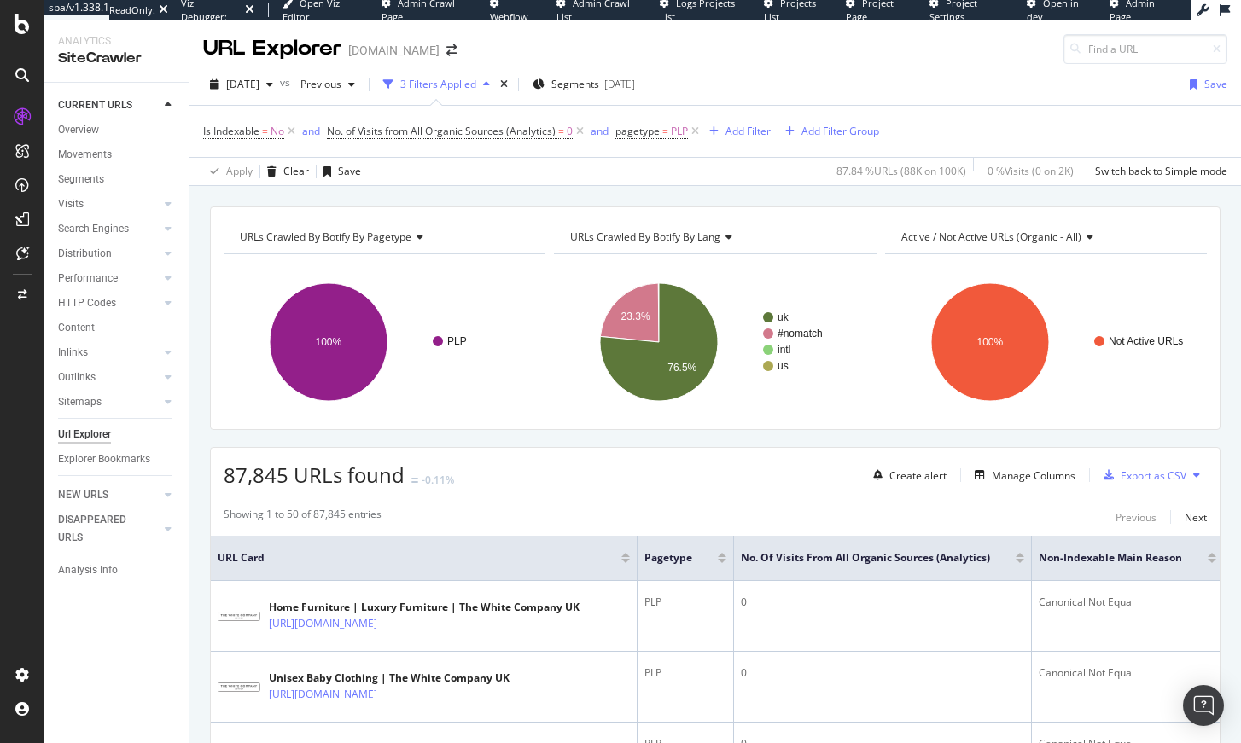
click at [737, 125] on div "Add Filter" at bounding box center [747, 131] width 45 height 15
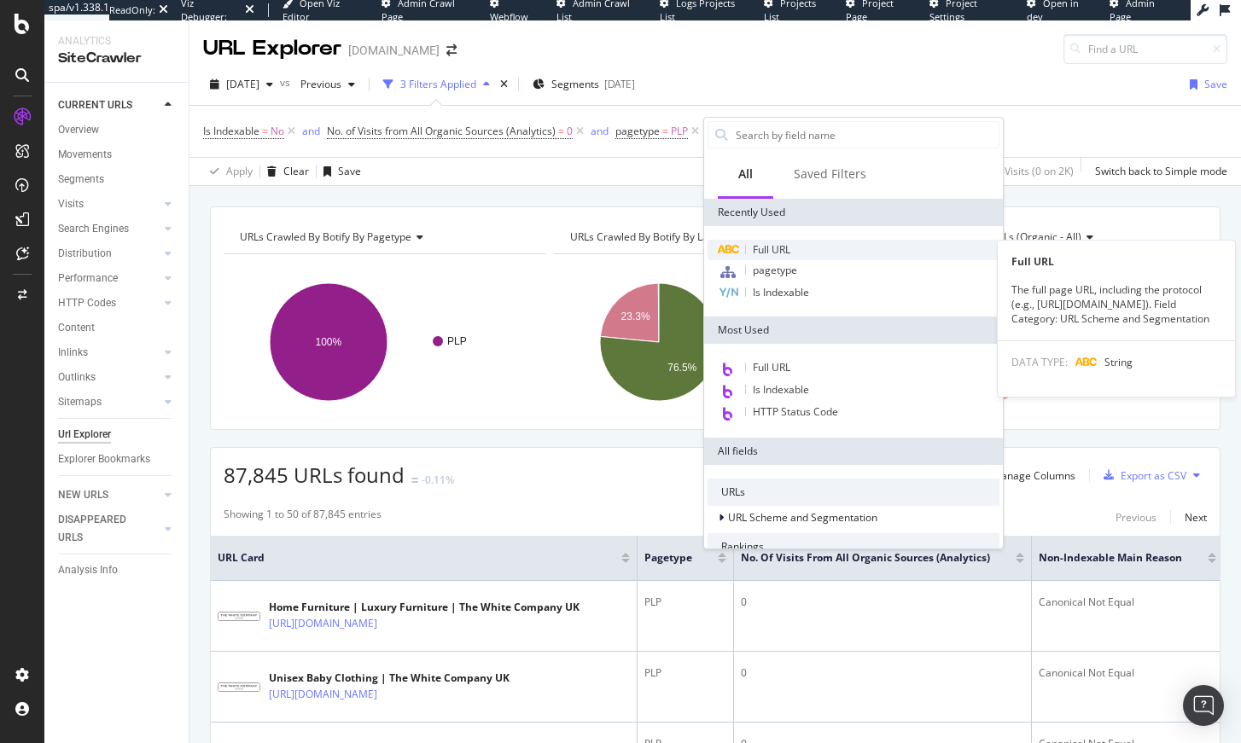
click at [772, 247] on span "Full URL" at bounding box center [772, 249] width 38 height 15
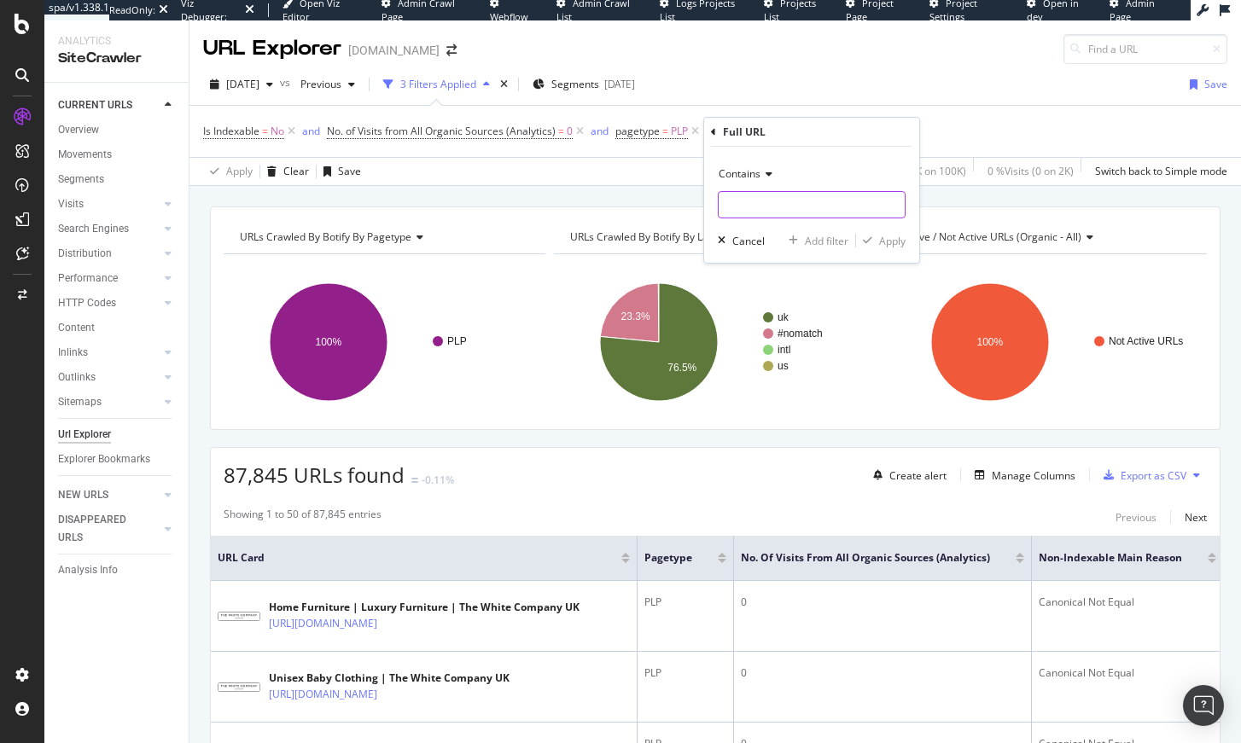
click at [758, 213] on input "text" at bounding box center [812, 204] width 186 height 27
type input "fragrance"
click at [898, 238] on div "Apply" at bounding box center [892, 241] width 26 height 15
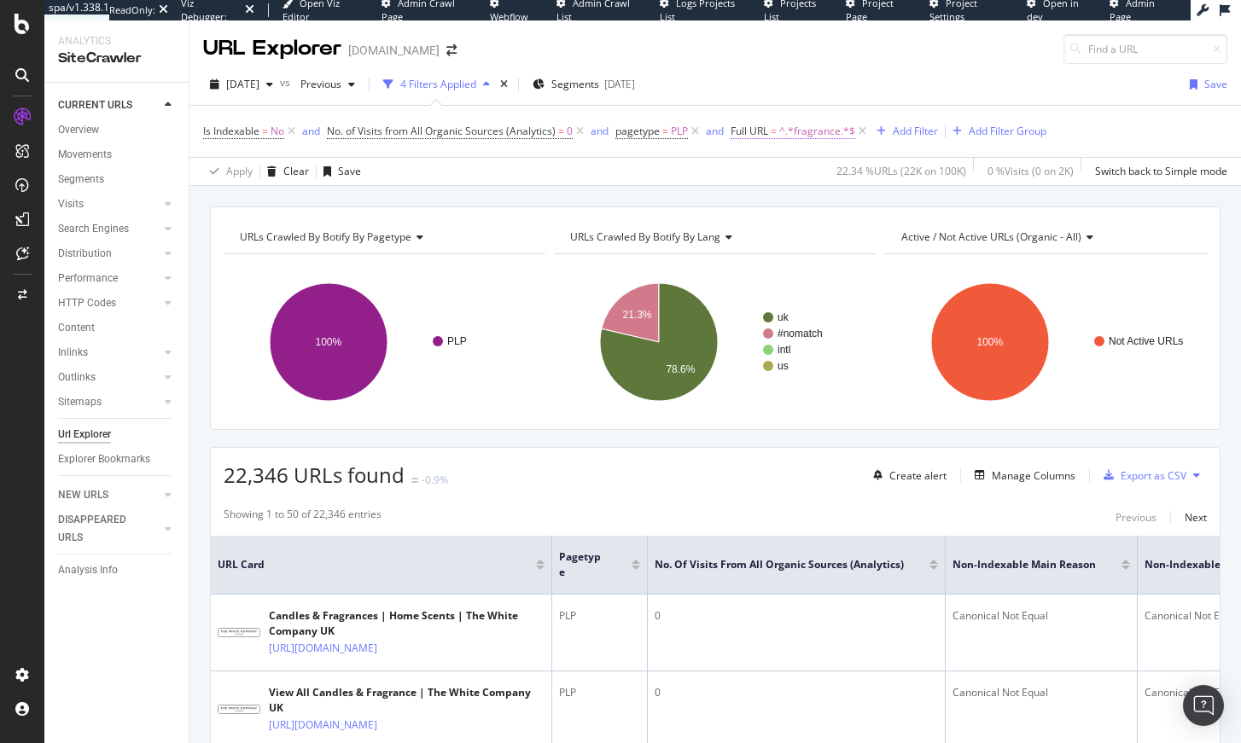
click at [832, 134] on span "^.*fragrance.*$" at bounding box center [817, 131] width 76 height 24
click at [792, 207] on input "fragrance" at bounding box center [828, 202] width 161 height 27
type input "candle"
click at [925, 236] on div "Apply" at bounding box center [921, 238] width 26 height 15
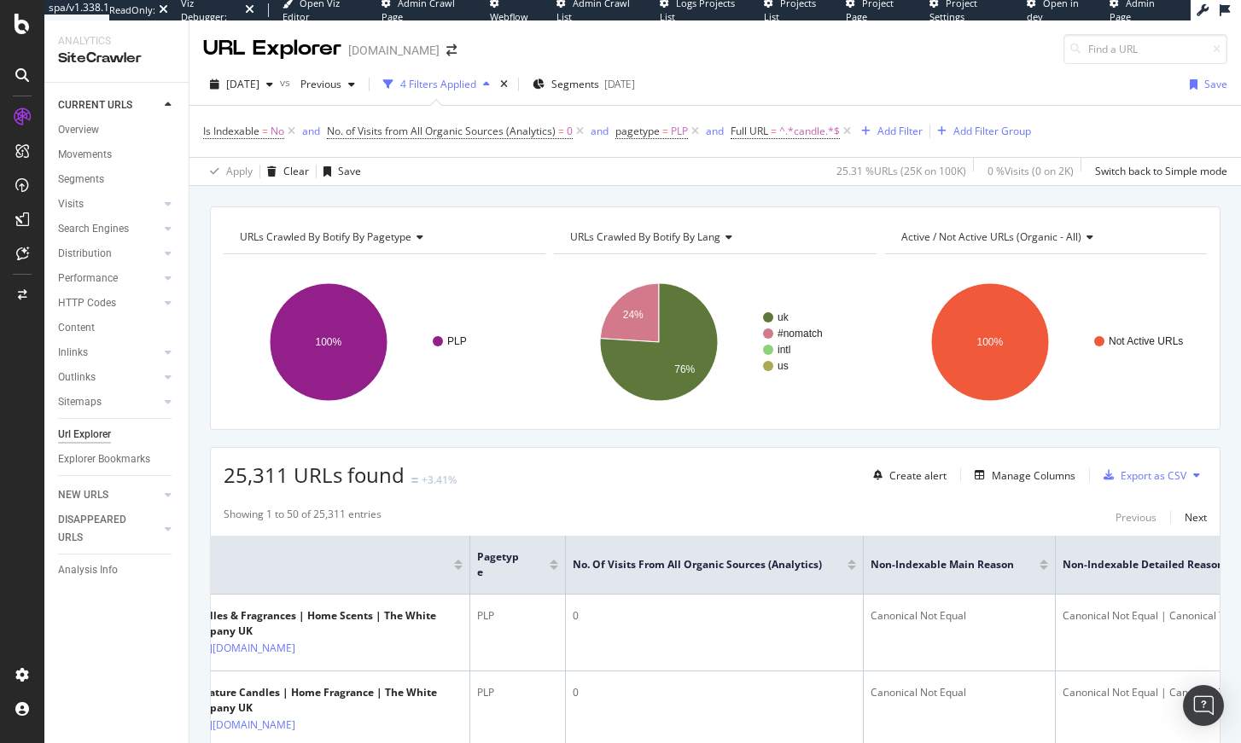
click at [946, 242] on span "Active / Not Active URLs (organic - all)" at bounding box center [991, 237] width 180 height 15
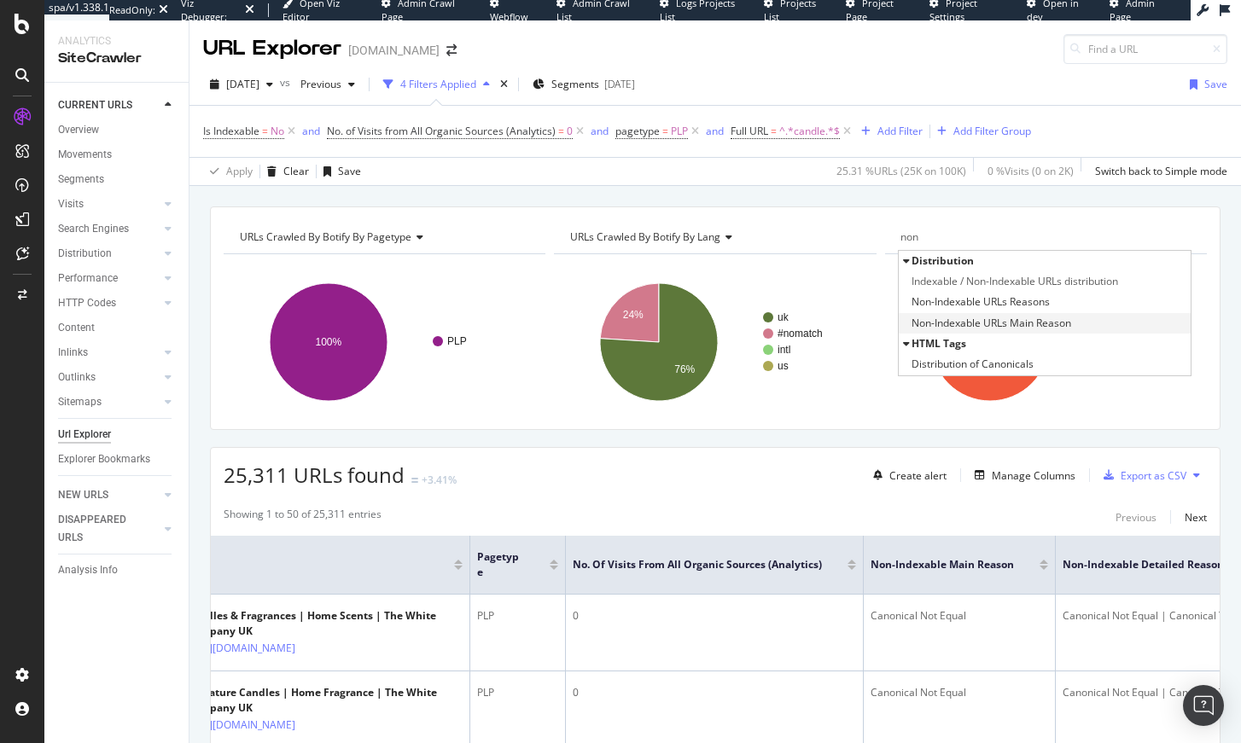
type input "non"
click at [1006, 327] on span "Non-Indexable URLs Main Reason" at bounding box center [992, 323] width 160 height 17
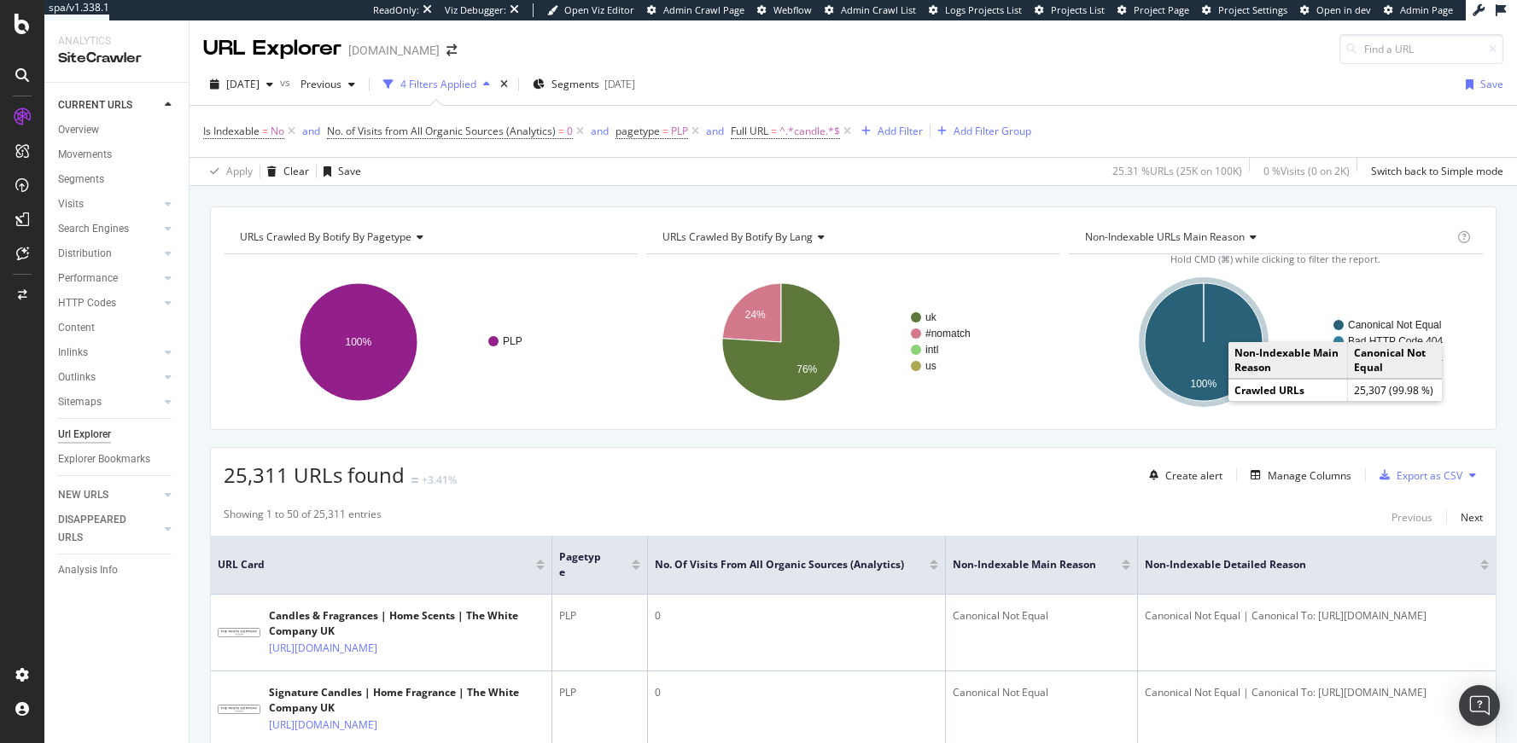
click at [1240, 323] on rect "A chart." at bounding box center [1395, 325] width 125 height 10
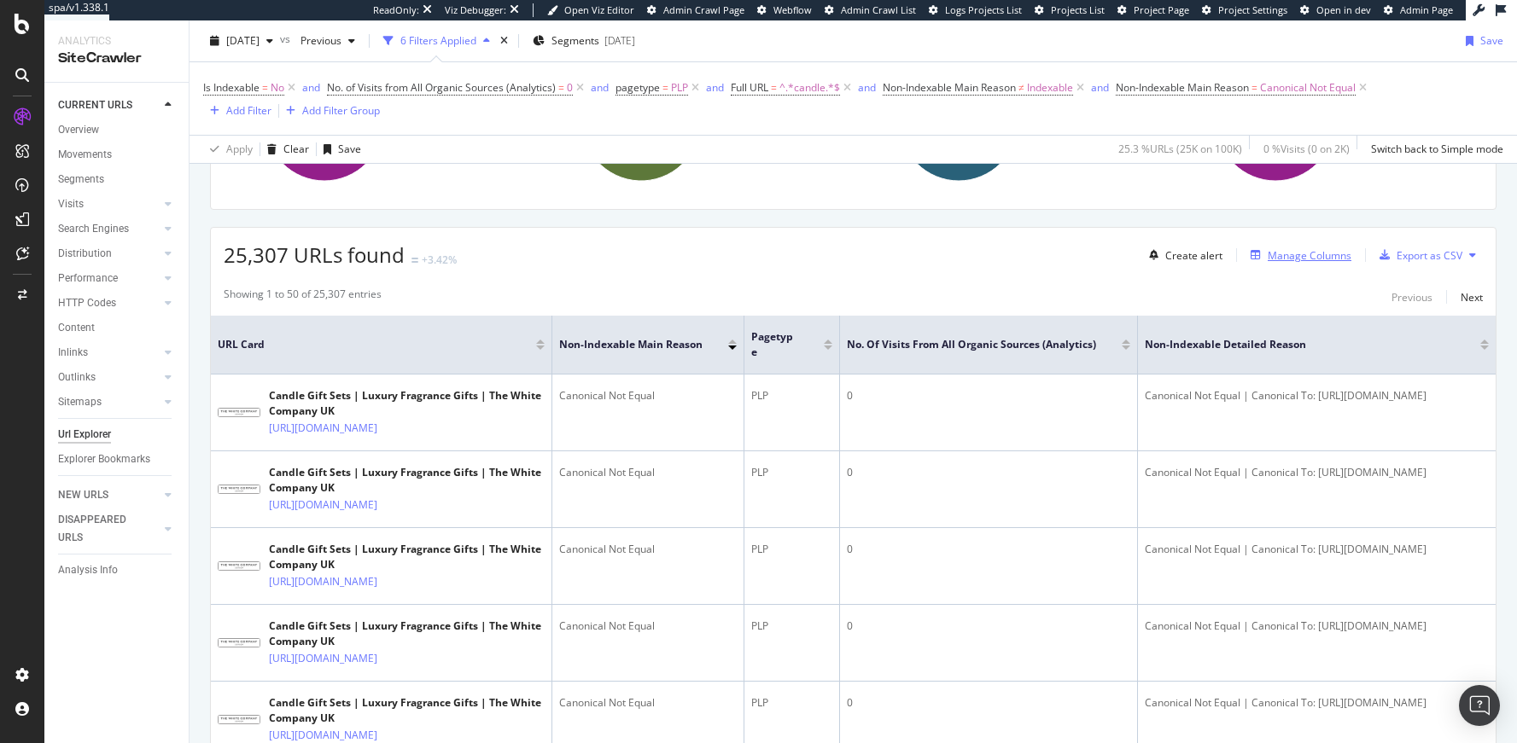
click at [1240, 259] on div "Manage Columns" at bounding box center [1309, 255] width 84 height 15
click at [1240, 253] on div "Manage Columns" at bounding box center [1309, 255] width 84 height 15
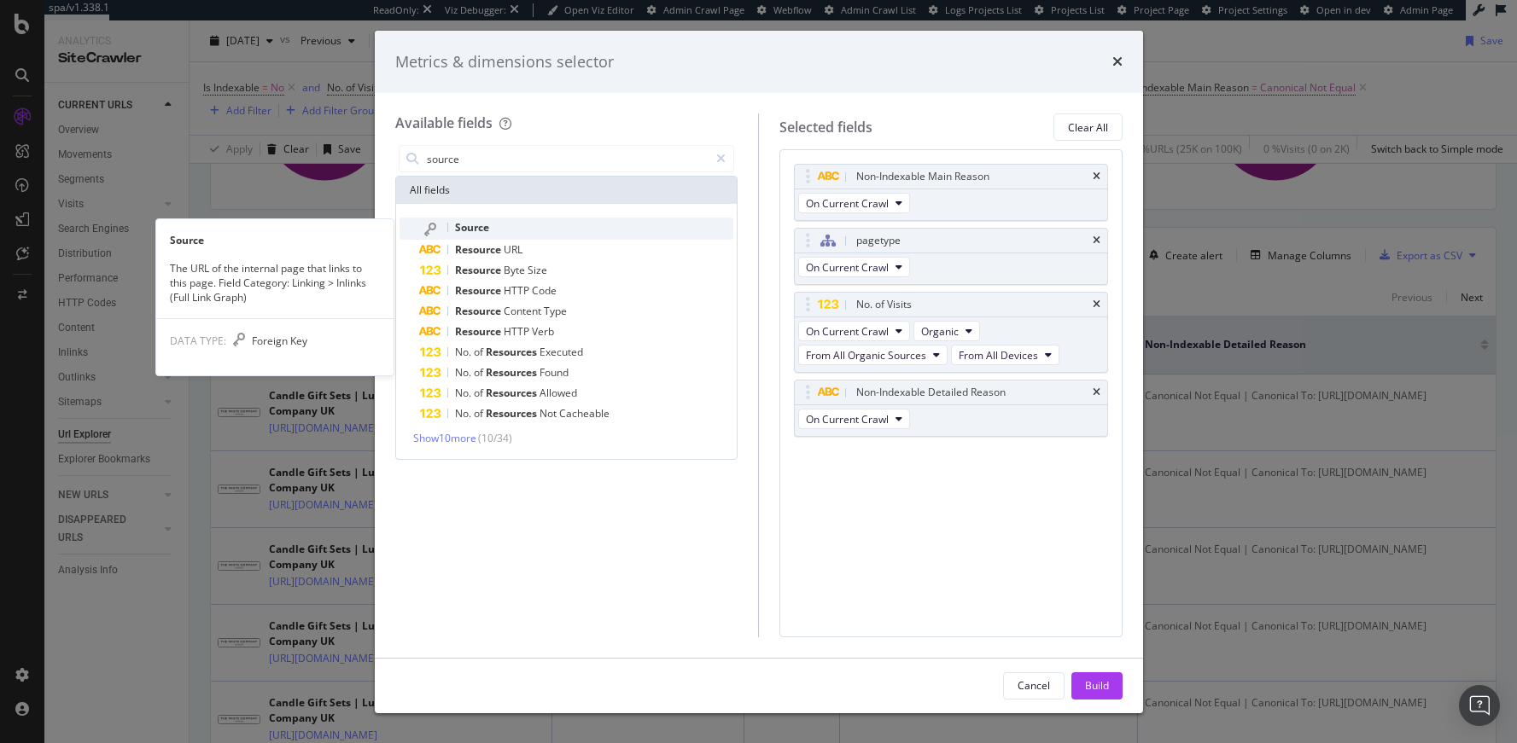
type input "source"
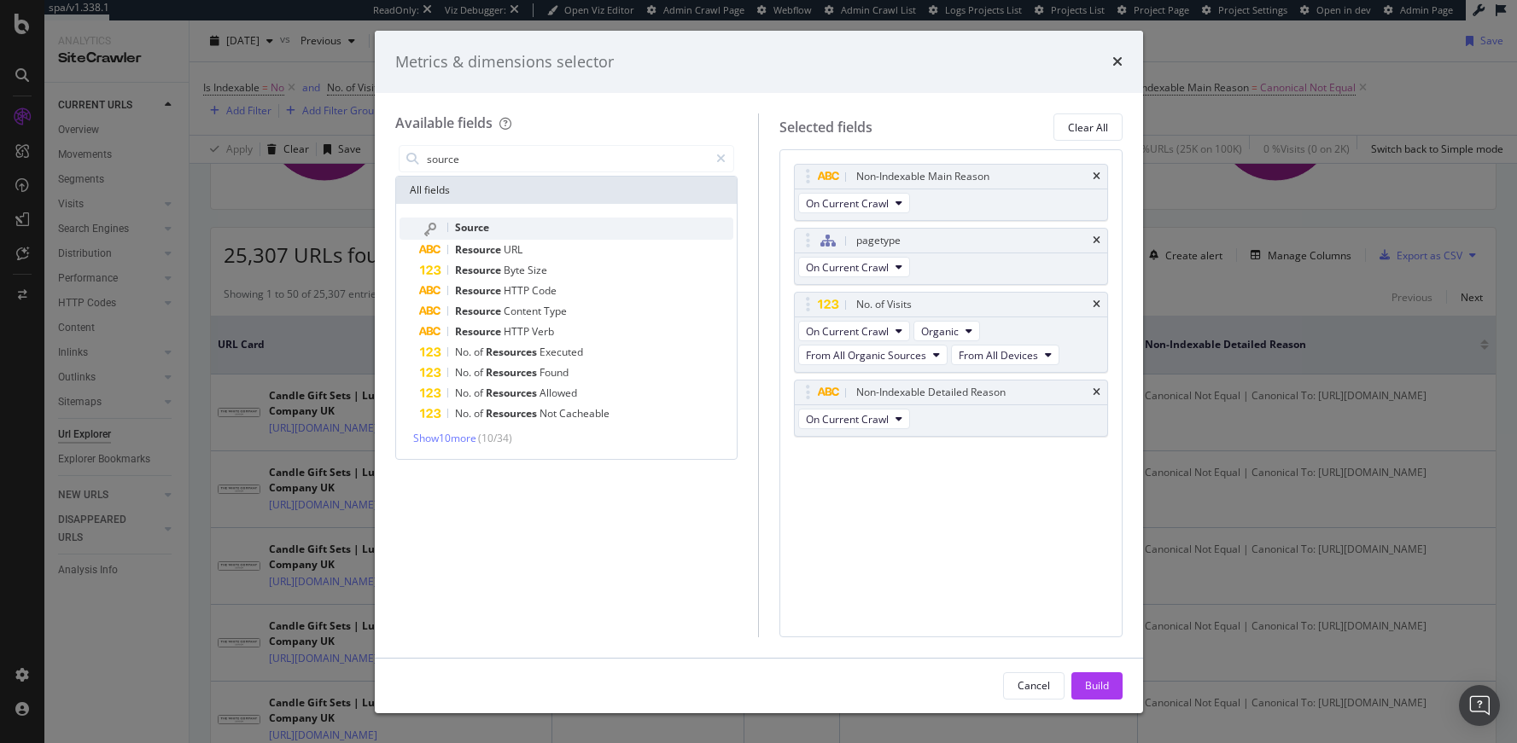
click at [471, 224] on span "Source" at bounding box center [472, 227] width 34 height 15
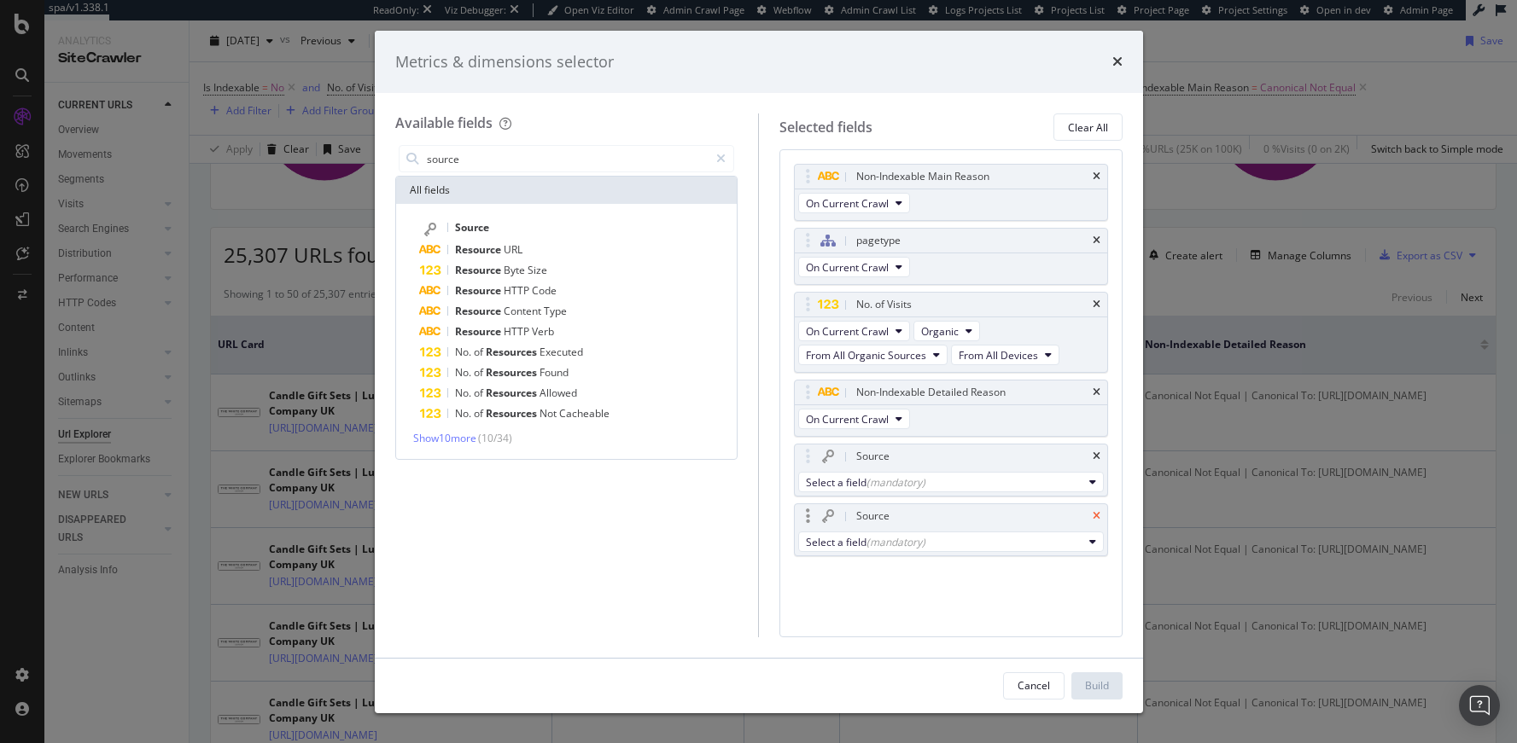
click at [1097, 514] on icon "times" at bounding box center [1096, 516] width 8 height 10
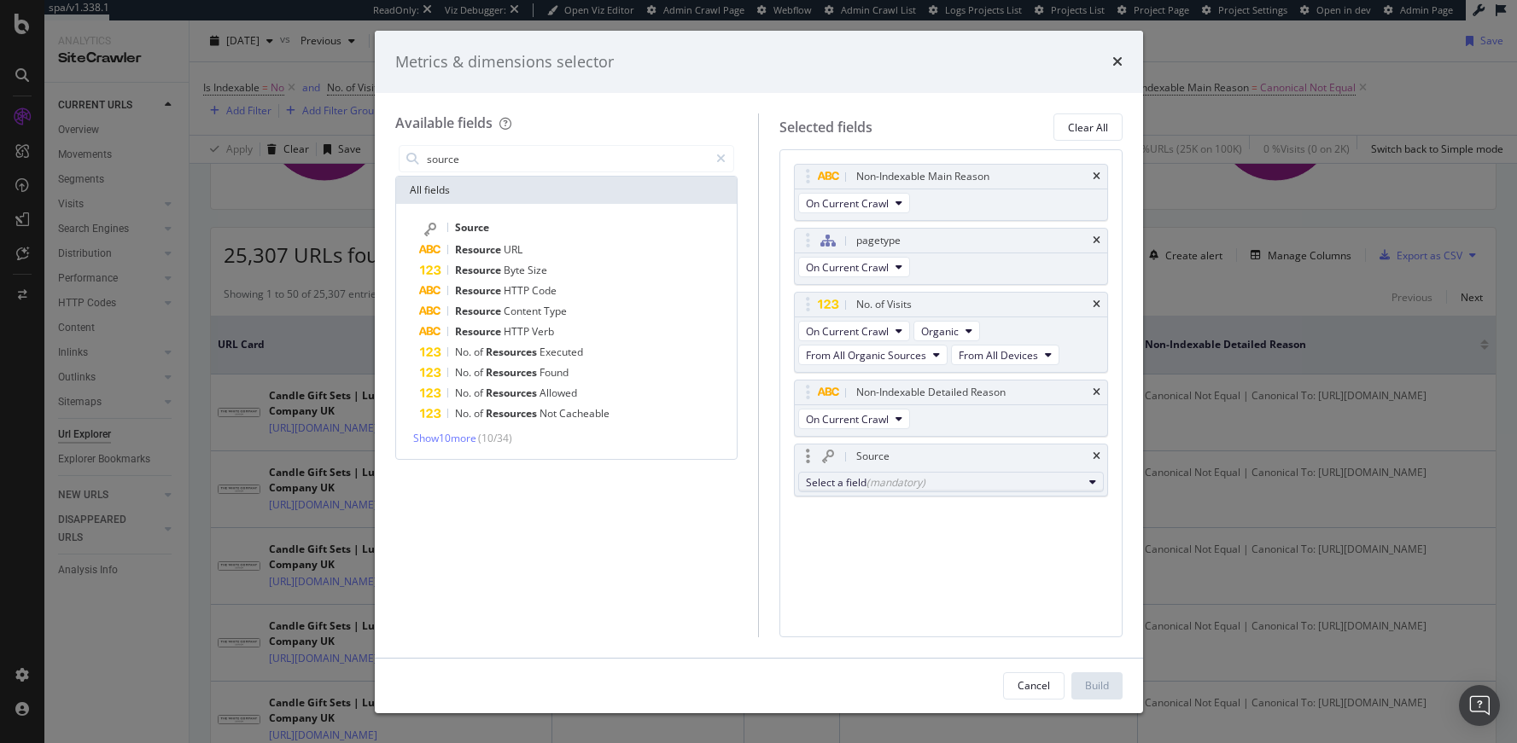
click at [871, 472] on button "Select a field (mandatory)" at bounding box center [951, 482] width 306 height 20
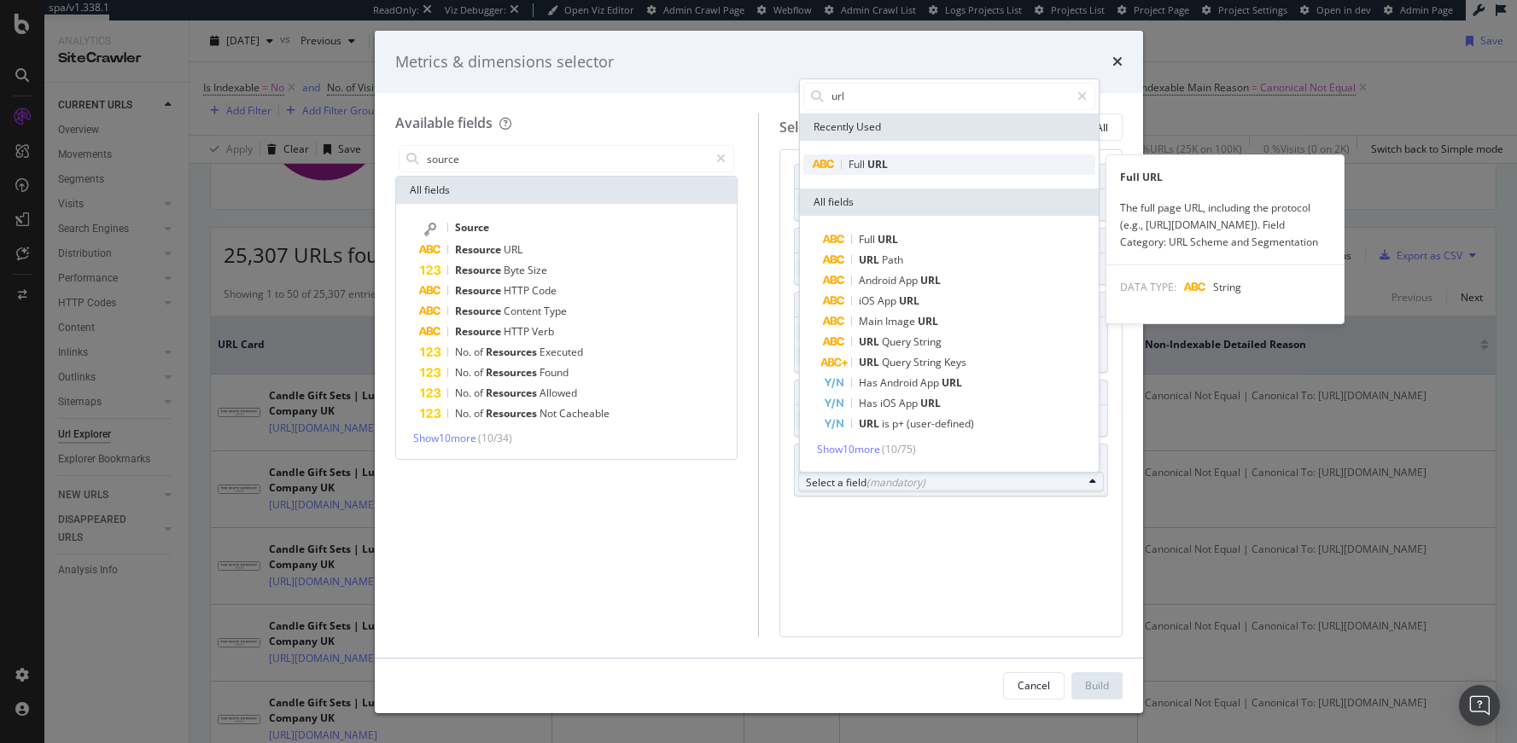
type input "url"
click at [887, 163] on span "URL" at bounding box center [877, 164] width 20 height 15
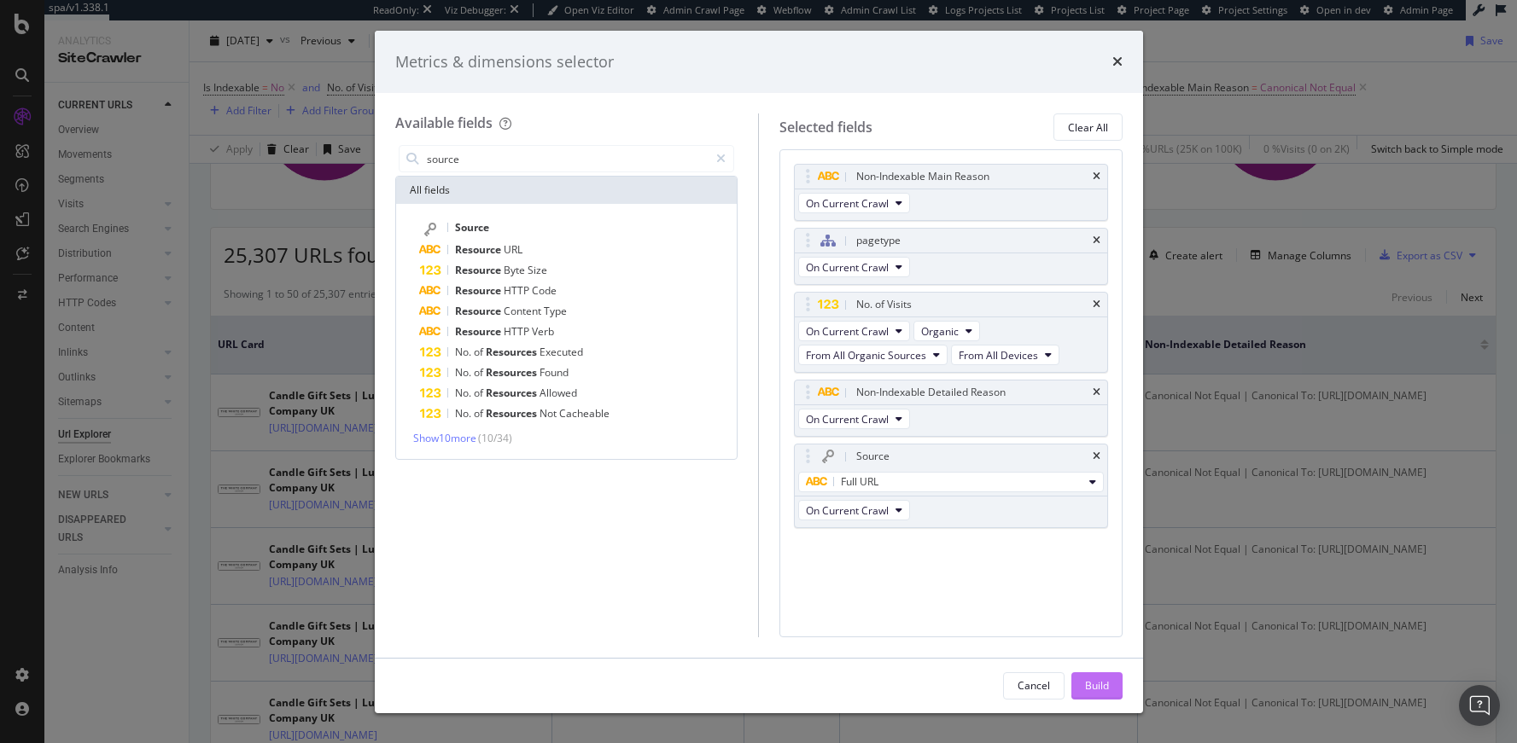
click at [1098, 684] on div "Build" at bounding box center [1097, 686] width 24 height 15
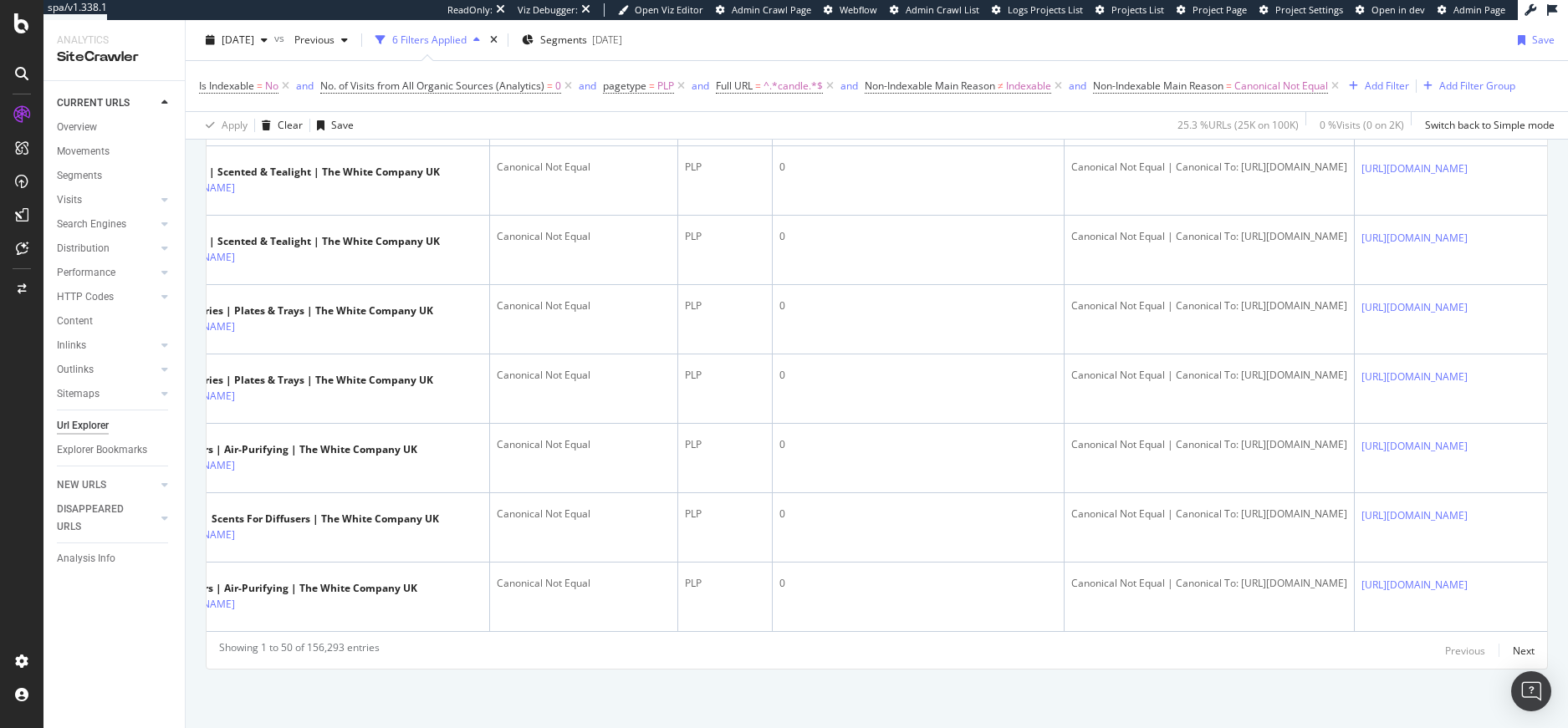
scroll to position [5132, 0]
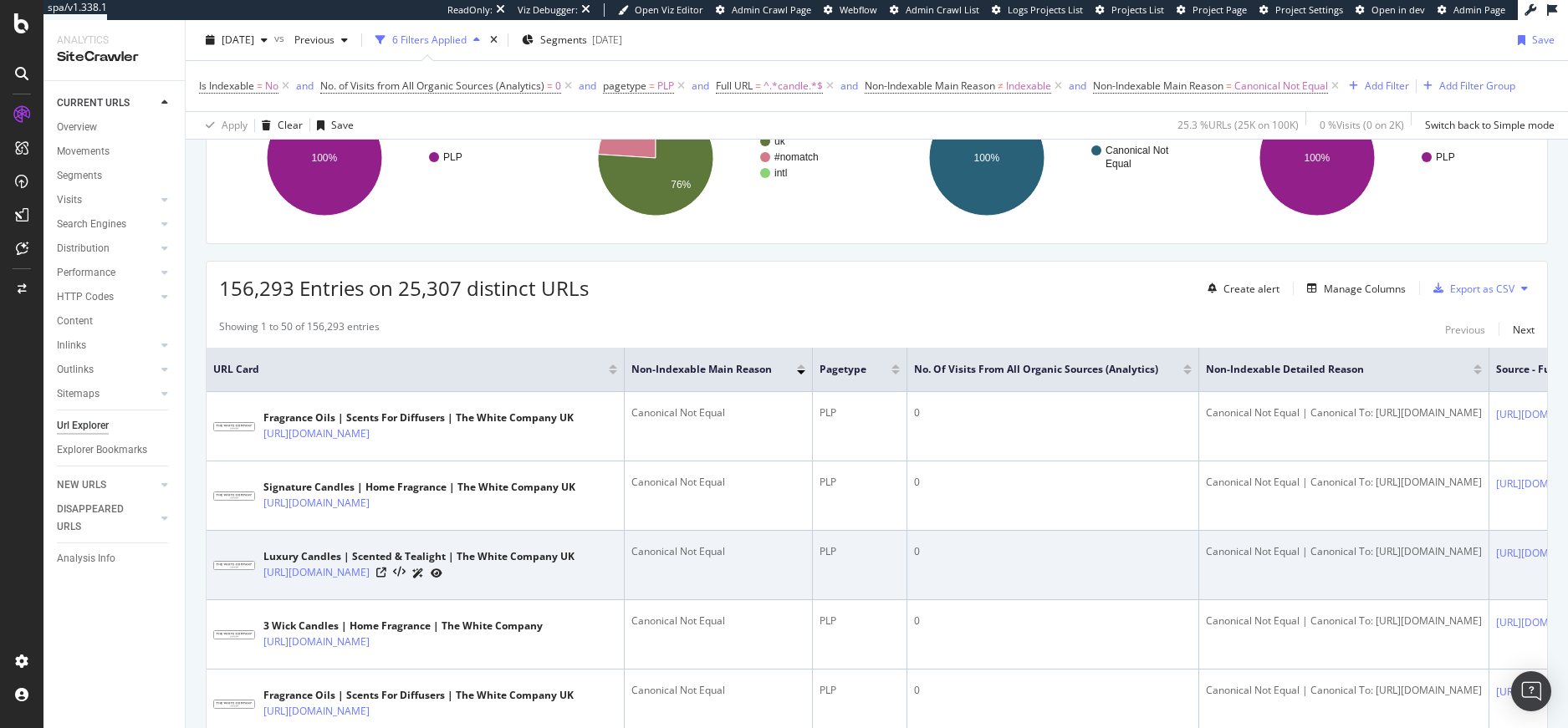
scroll to position [0, 0]
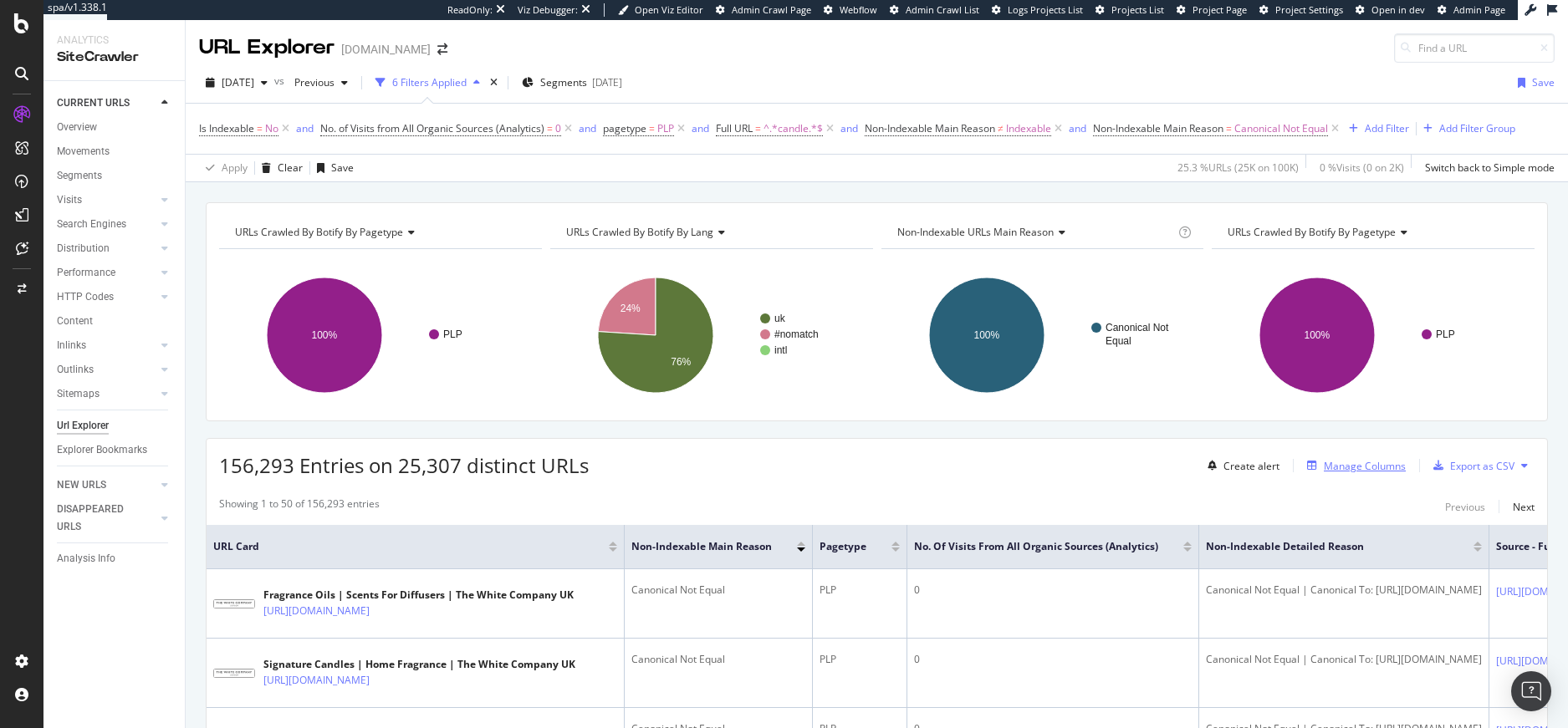
click at [1215, 469] on div "Manage Columns" at bounding box center [1365, 466] width 82 height 15
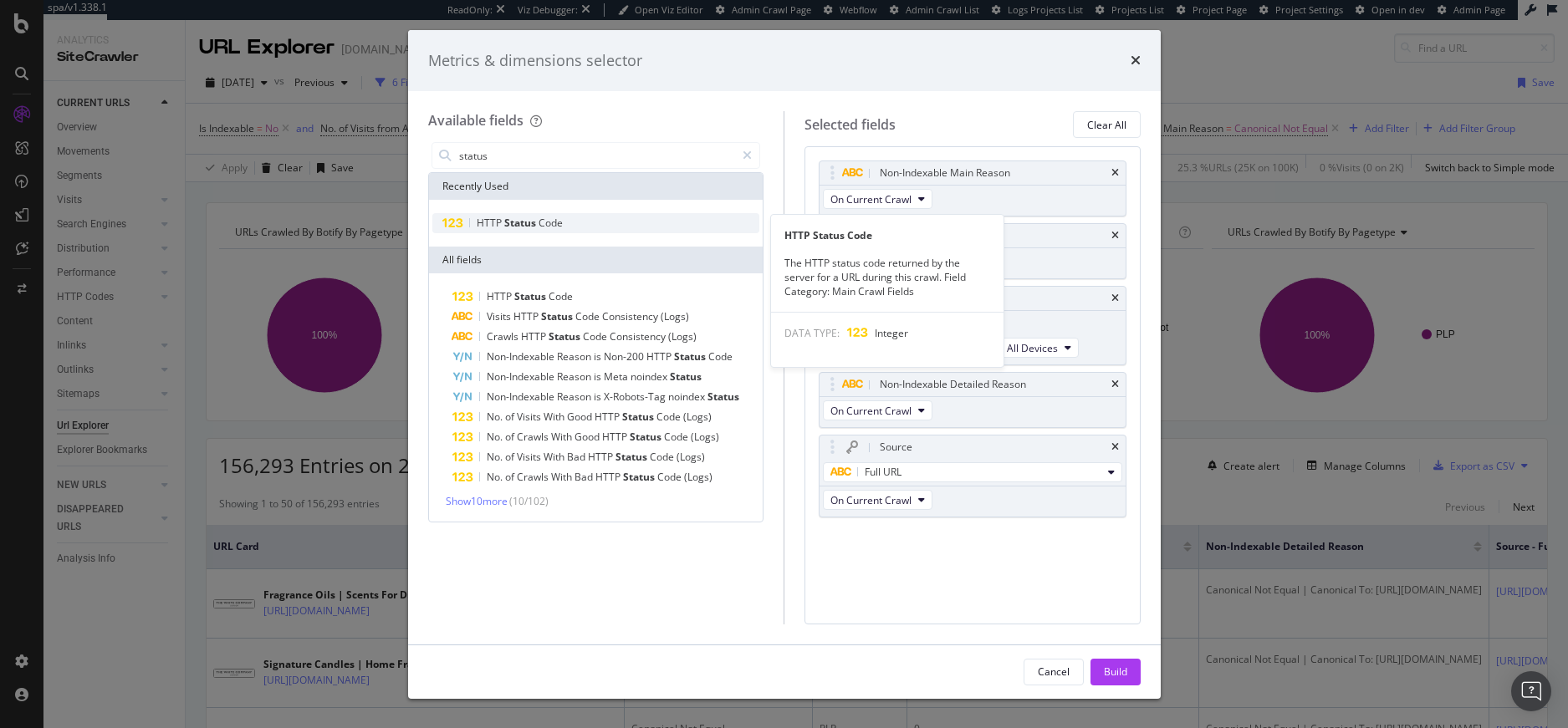
type input "status"
click at [534, 219] on span "Status" at bounding box center [521, 222] width 34 height 15
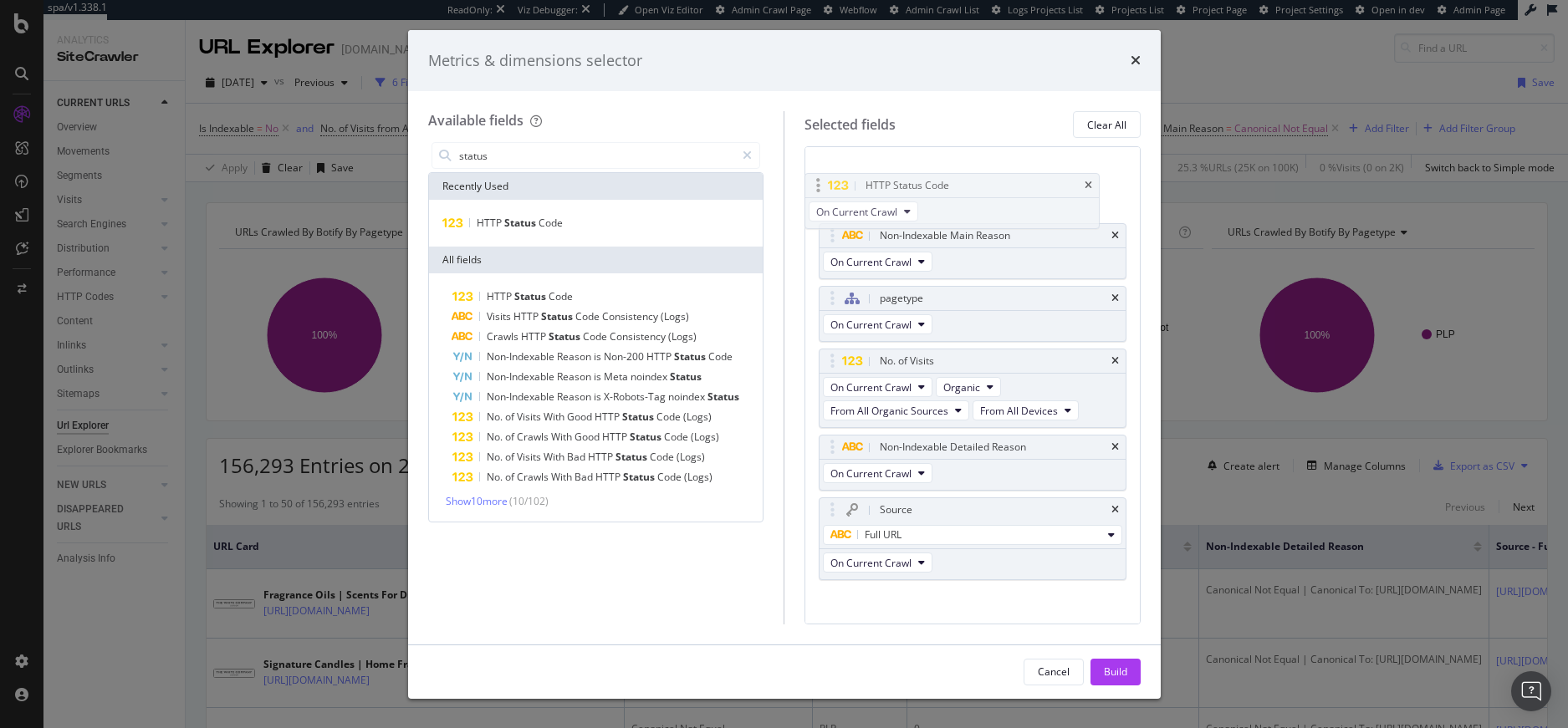
drag, startPoint x: 831, startPoint y: 535, endPoint x: 817, endPoint y: 181, distance: 354.3
click at [817, 181] on body "spa/v1.338.1 ReadOnly: Viz Debugger: Open Viz Editor Admin Crawl Page Webflow A…" at bounding box center [784, 364] width 1568 height 728
click at [1115, 667] on div "Build" at bounding box center [1116, 672] width 24 height 15
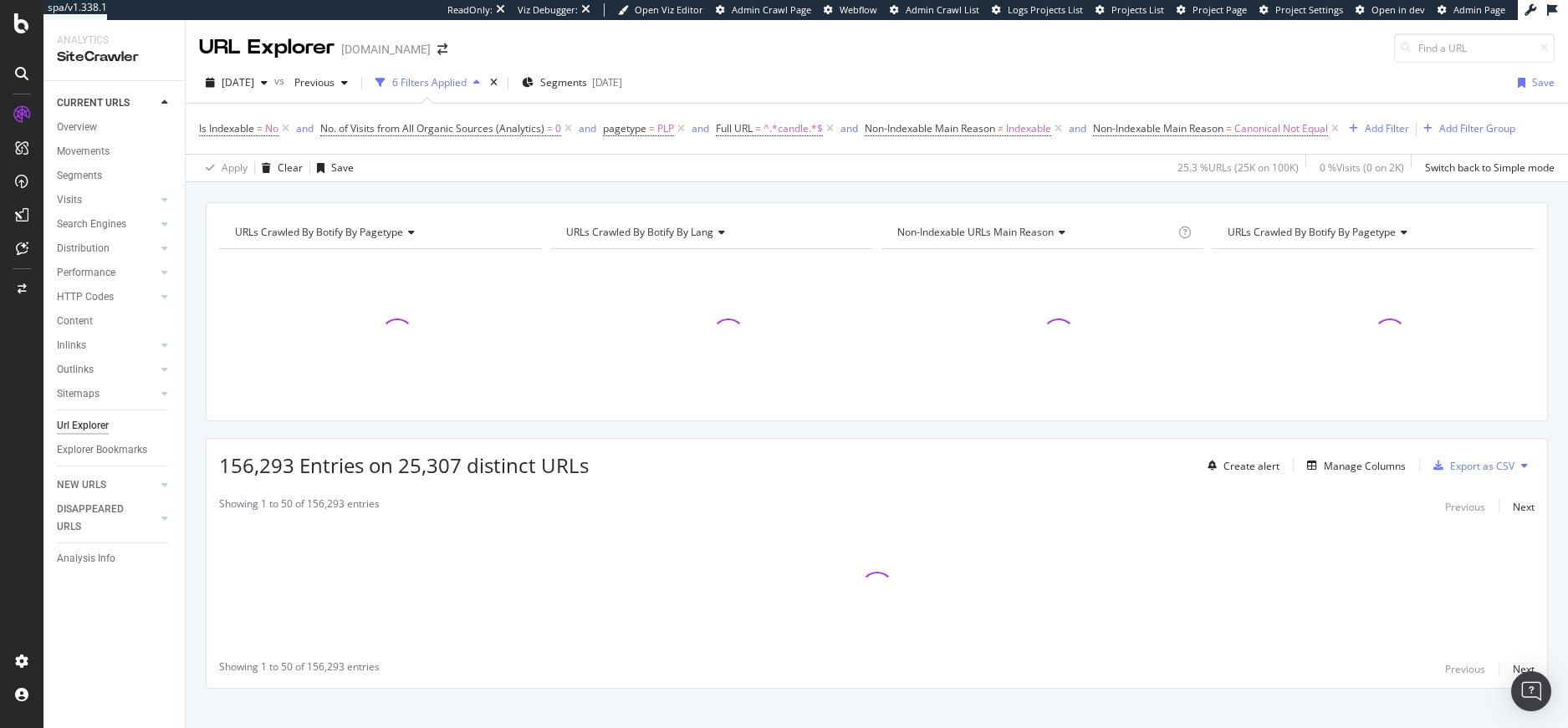
click at [1124, 670] on div "Showing 1 to 50 of 156,293 entries Previous Next" at bounding box center [877, 669] width 1341 height 20
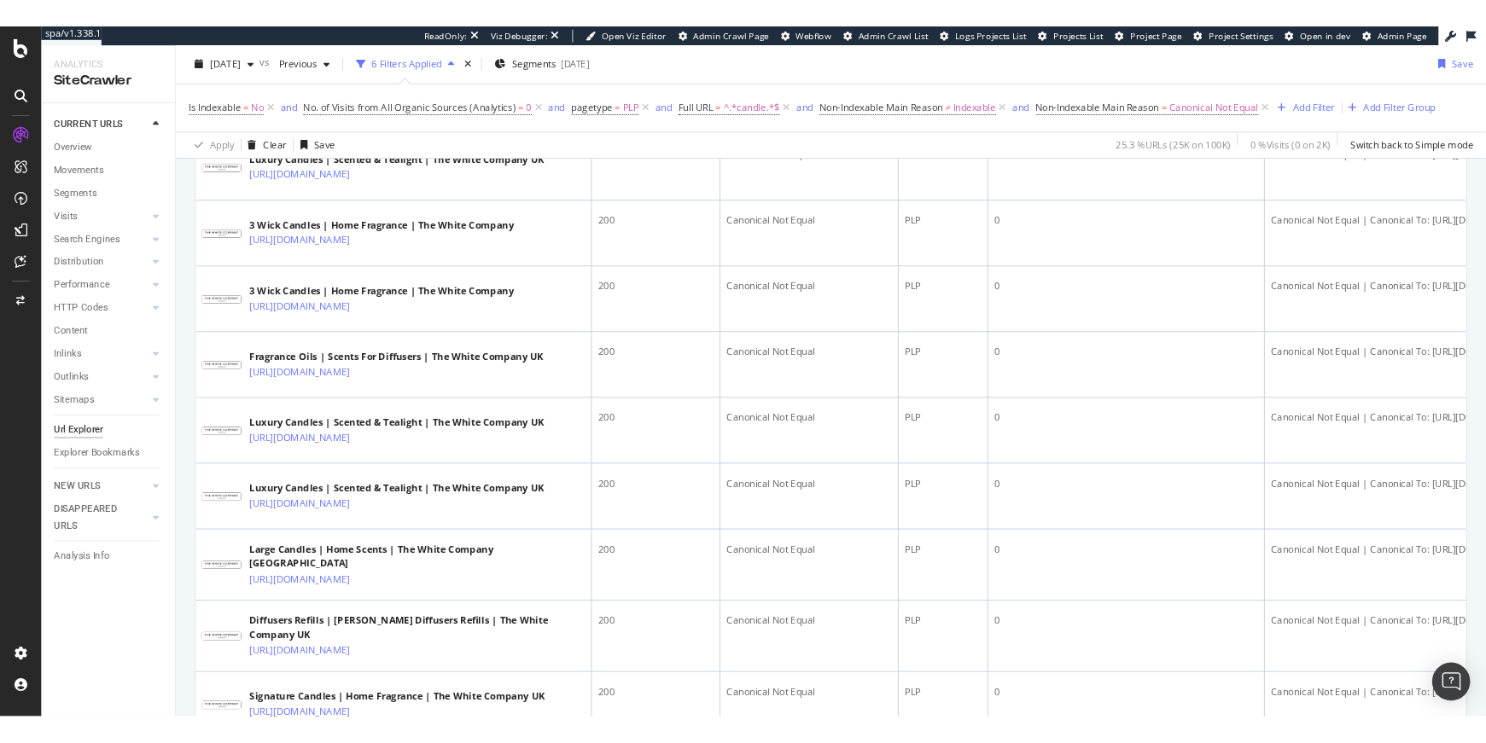
scroll to position [1058, 0]
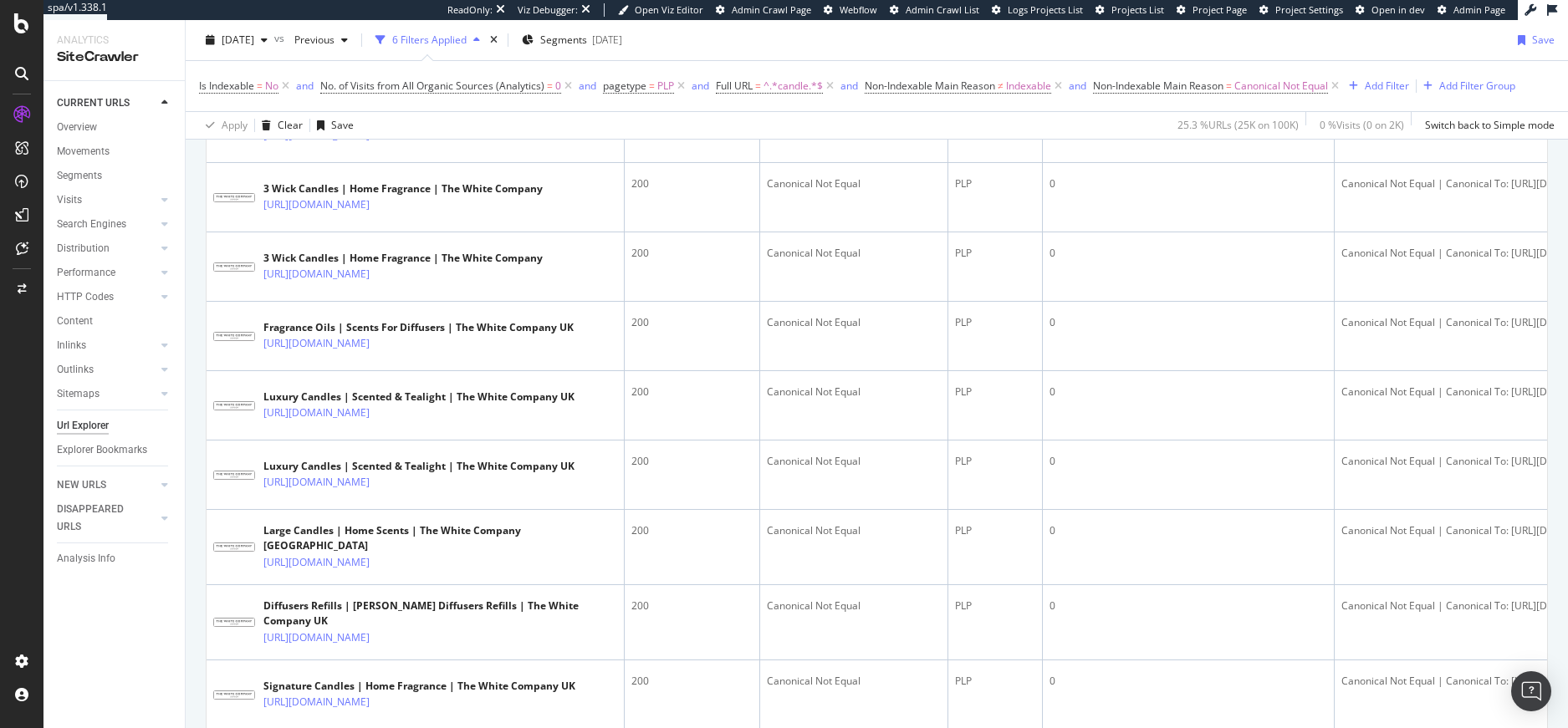
drag, startPoint x: 243, startPoint y: 491, endPoint x: 260, endPoint y: 496, distance: 17.7
copy link "https://www.thewhitecompany.com/uk/Candles-and-Fragrance/View-All-Candles-and-F…"
drag, startPoint x: 345, startPoint y: 520, endPoint x: 368, endPoint y: 525, distance: 23.5
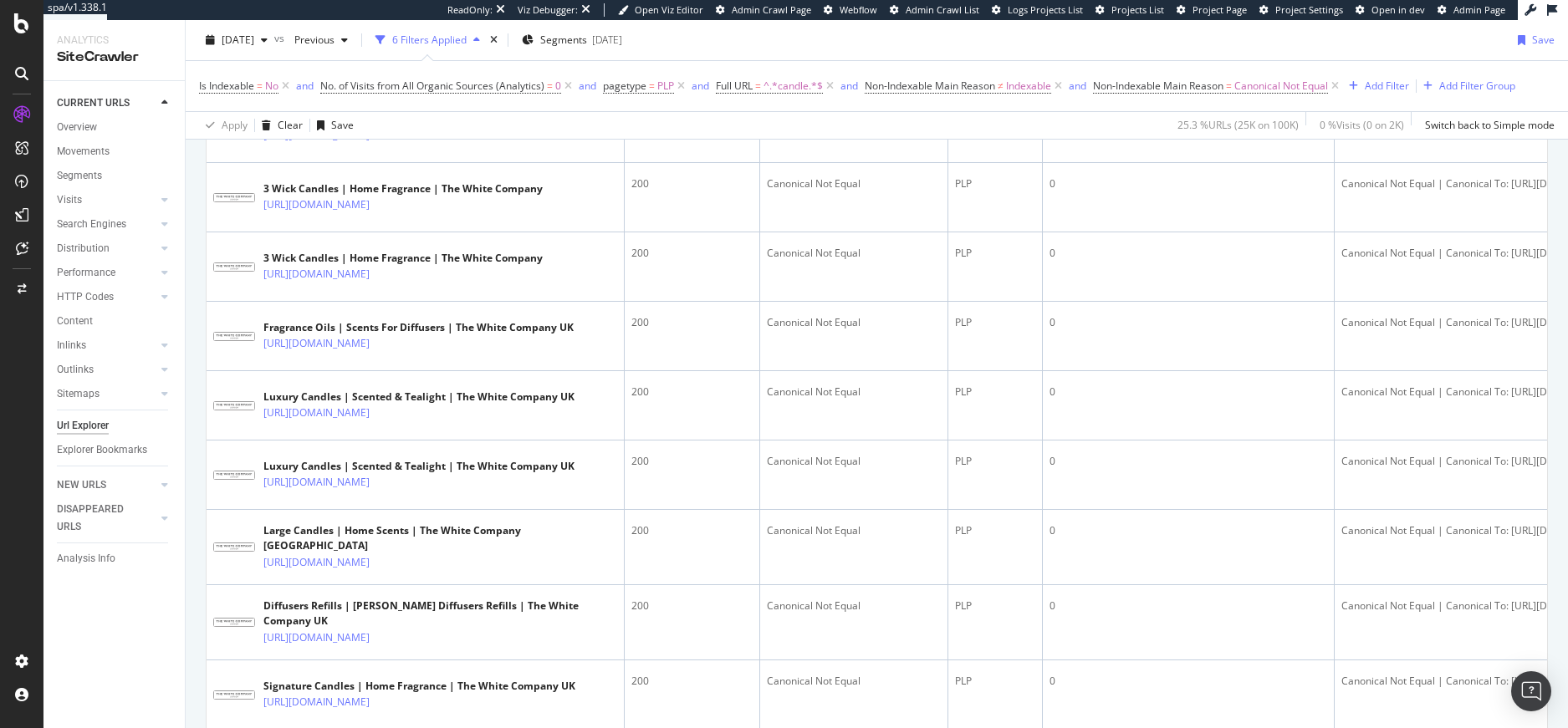
click at [0, 0] on div "spa/v1.338.1 ReadOnly: Viz Debugger: Open Viz Editor Admin Crawl Page Webflow A…" at bounding box center [784, 364] width 1568 height 728
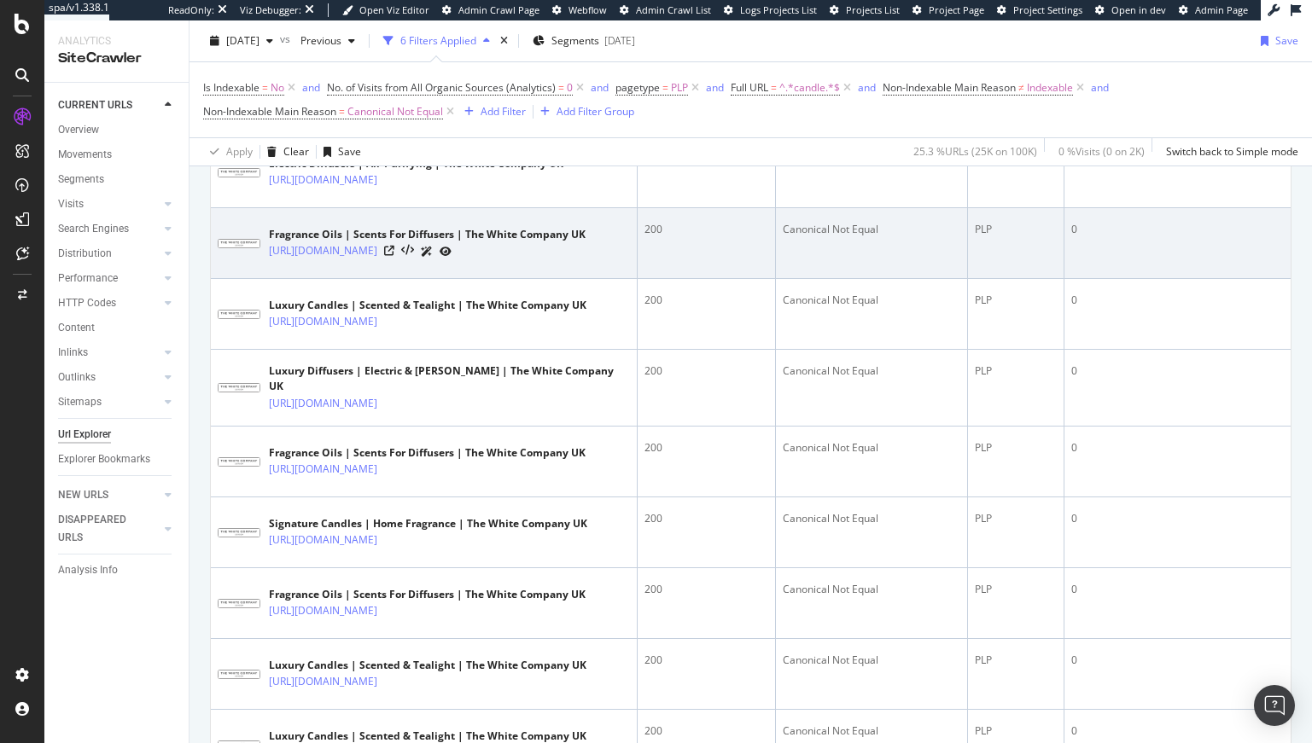
scroll to position [489, 0]
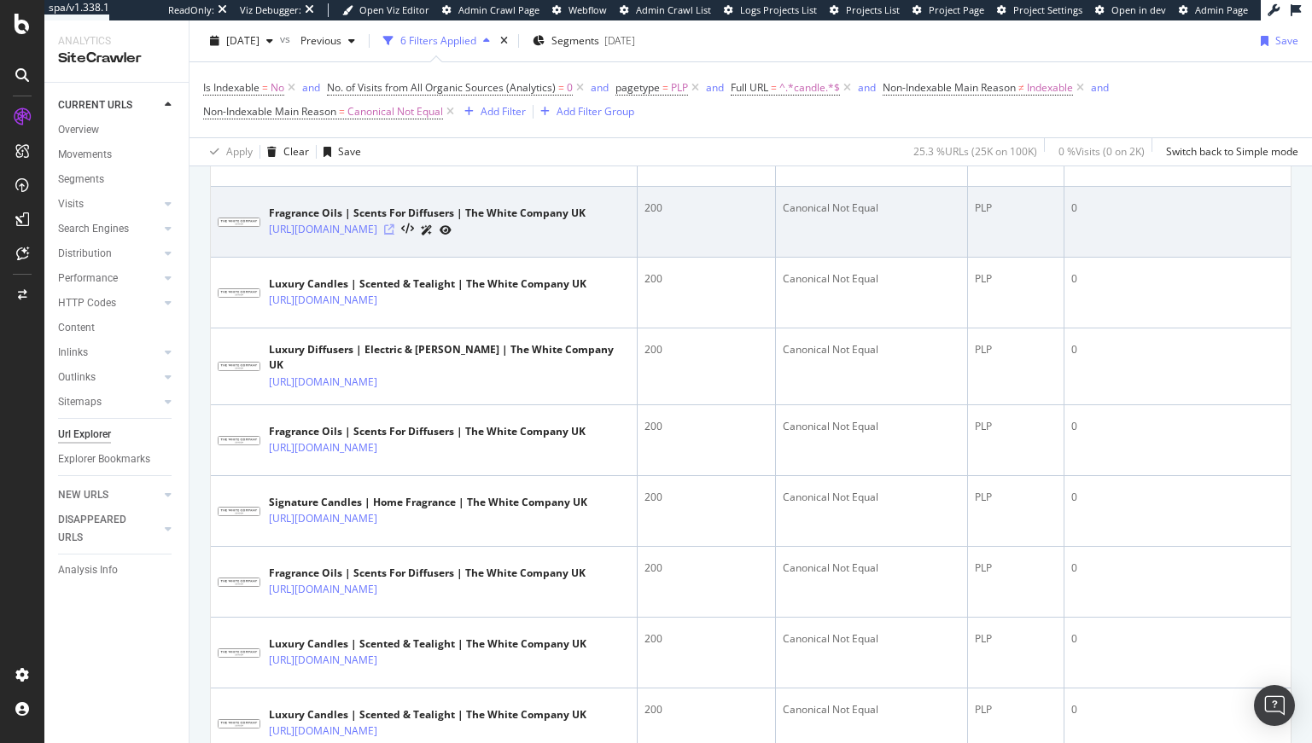
click at [394, 235] on icon at bounding box center [389, 229] width 10 height 10
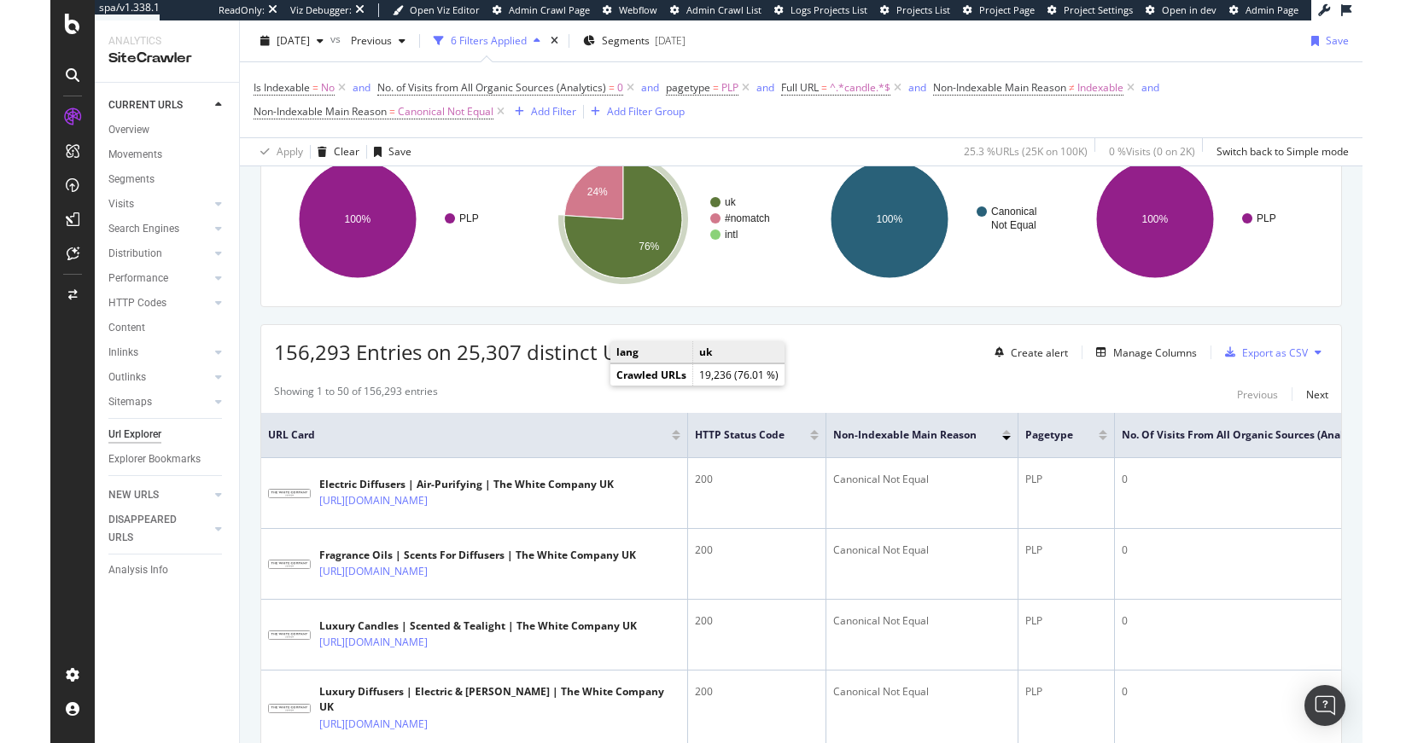
scroll to position [154, 0]
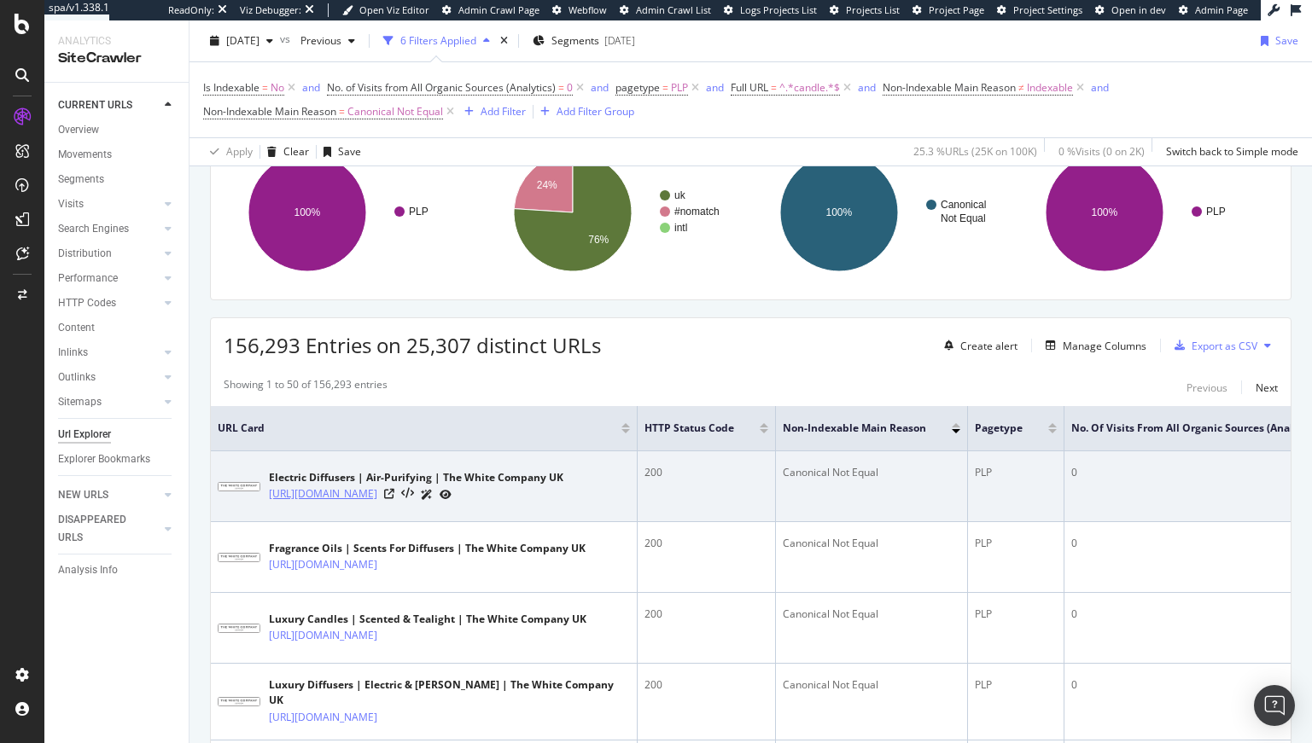
copy link "https://www.thewhitecompany.com/uk/Candles-and-Fragrance/View-All-Candles-and-F…"
drag, startPoint x: 255, startPoint y: 489, endPoint x: 363, endPoint y: 692, distance: 229.8
click at [363, 508] on div "Electric Diffusers | Air-Purifying | The White Company UK https://www.thewhitec…" at bounding box center [424, 486] width 412 height 43
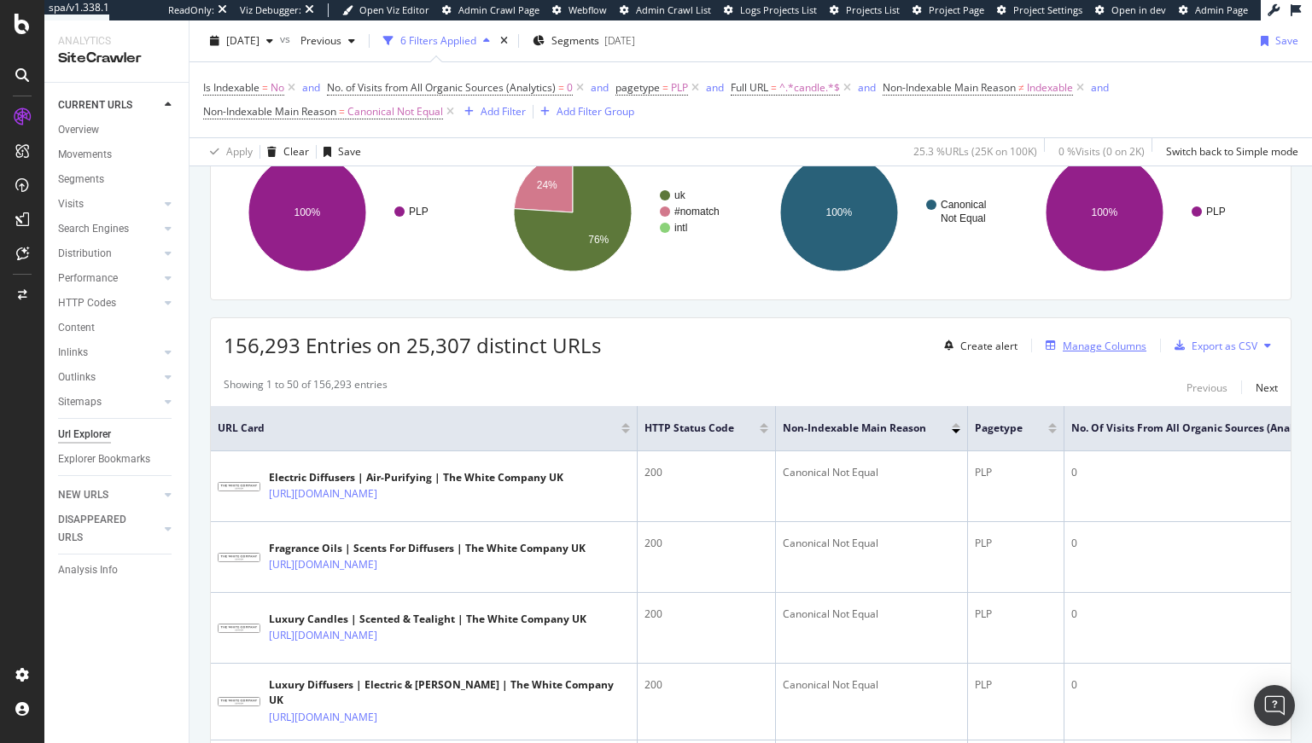
click at [1096, 353] on div "Manage Columns" at bounding box center [1093, 345] width 108 height 19
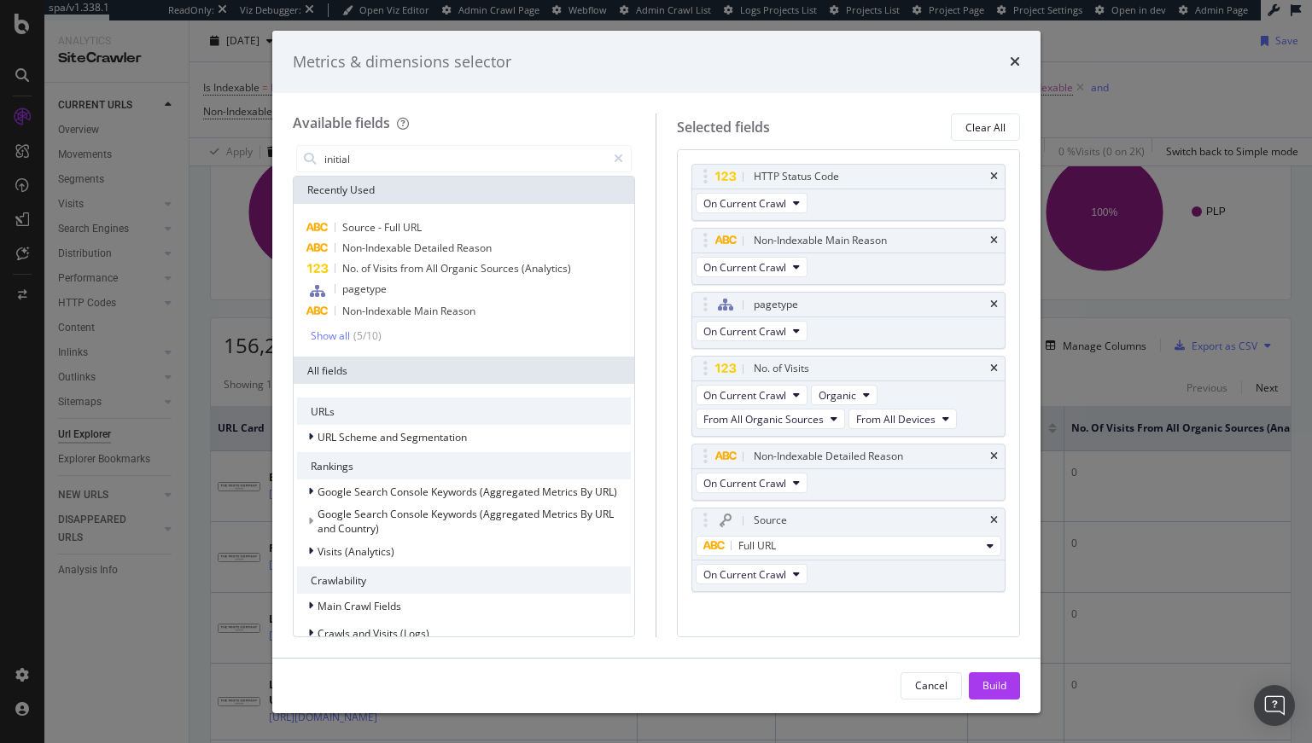
type input "initial s"
click at [1078, 516] on div "Metrics & dimensions selector Available fields Recently Used Source - Full URL …" at bounding box center [656, 371] width 1312 height 743
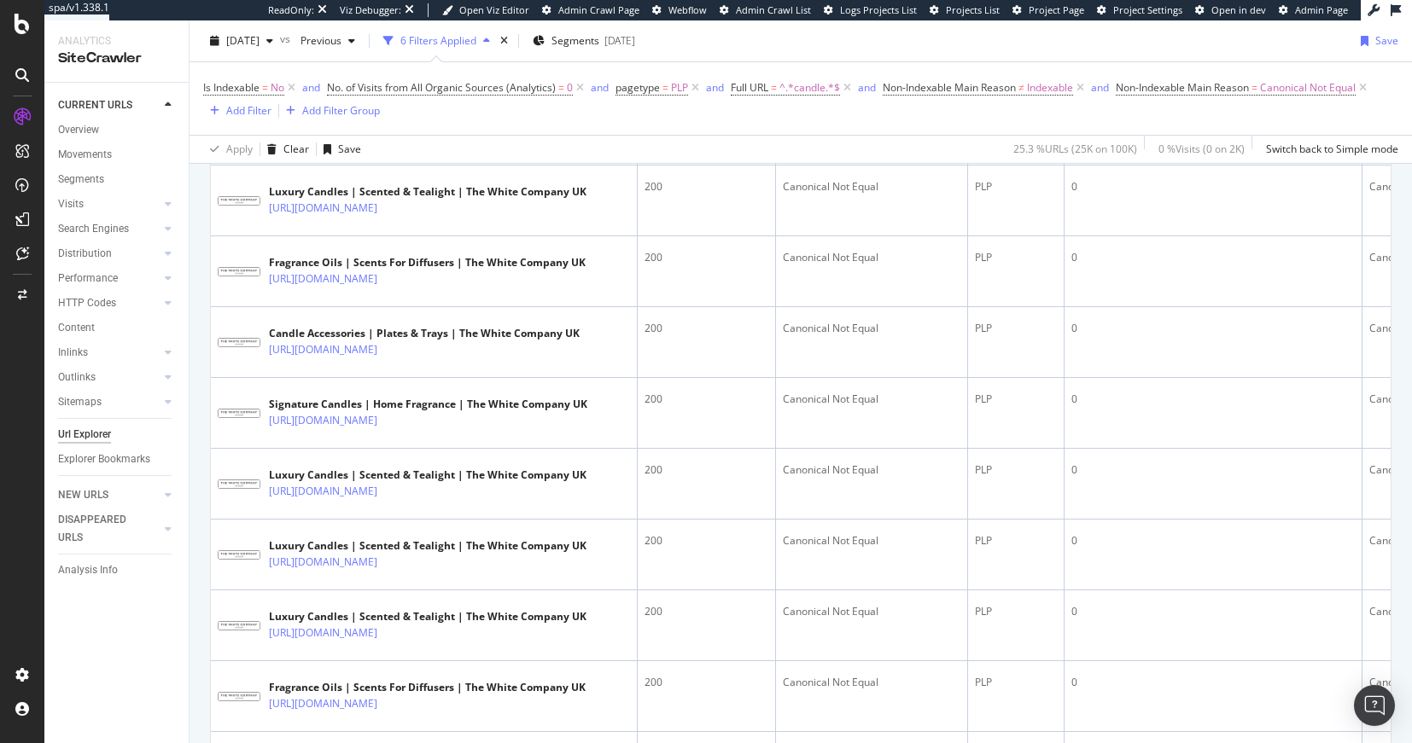
scroll to position [2245, 0]
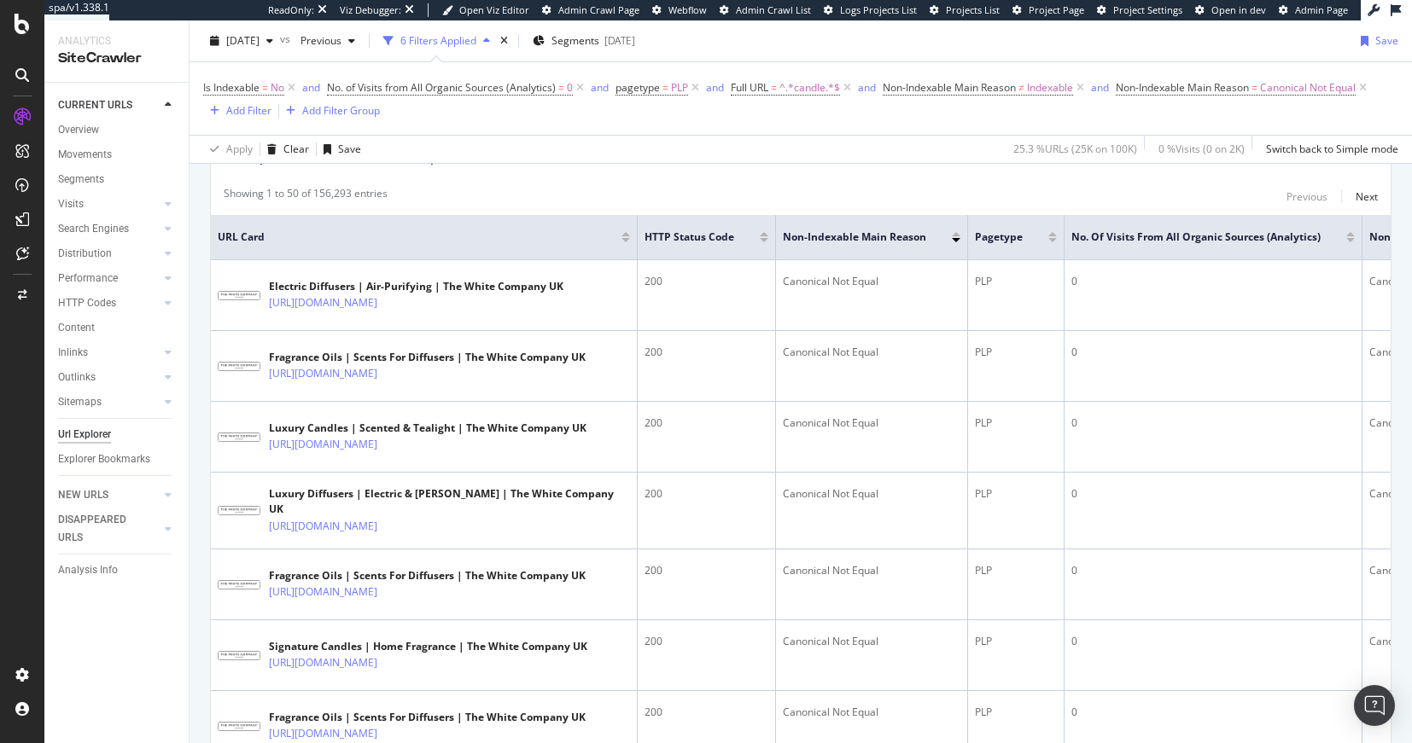
scroll to position [340, 0]
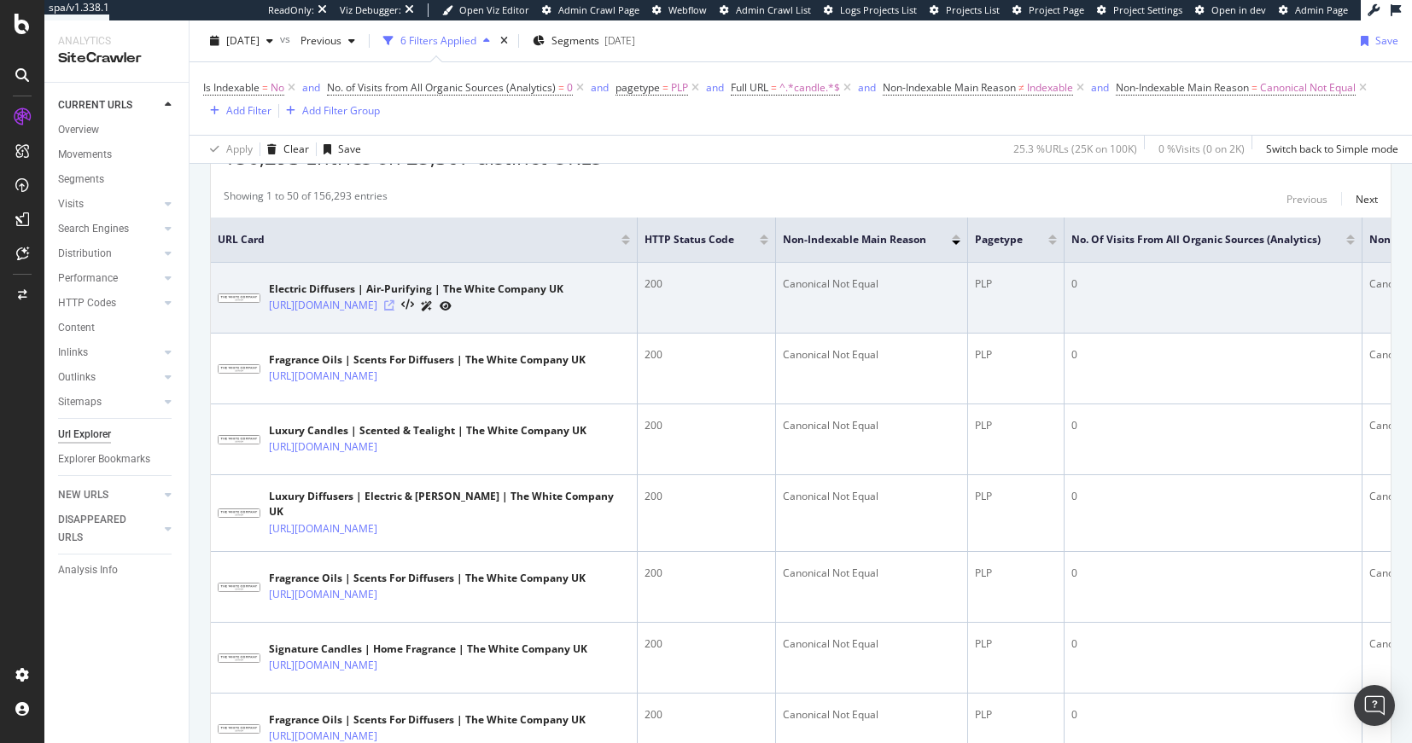
click at [394, 311] on icon at bounding box center [389, 305] width 10 height 10
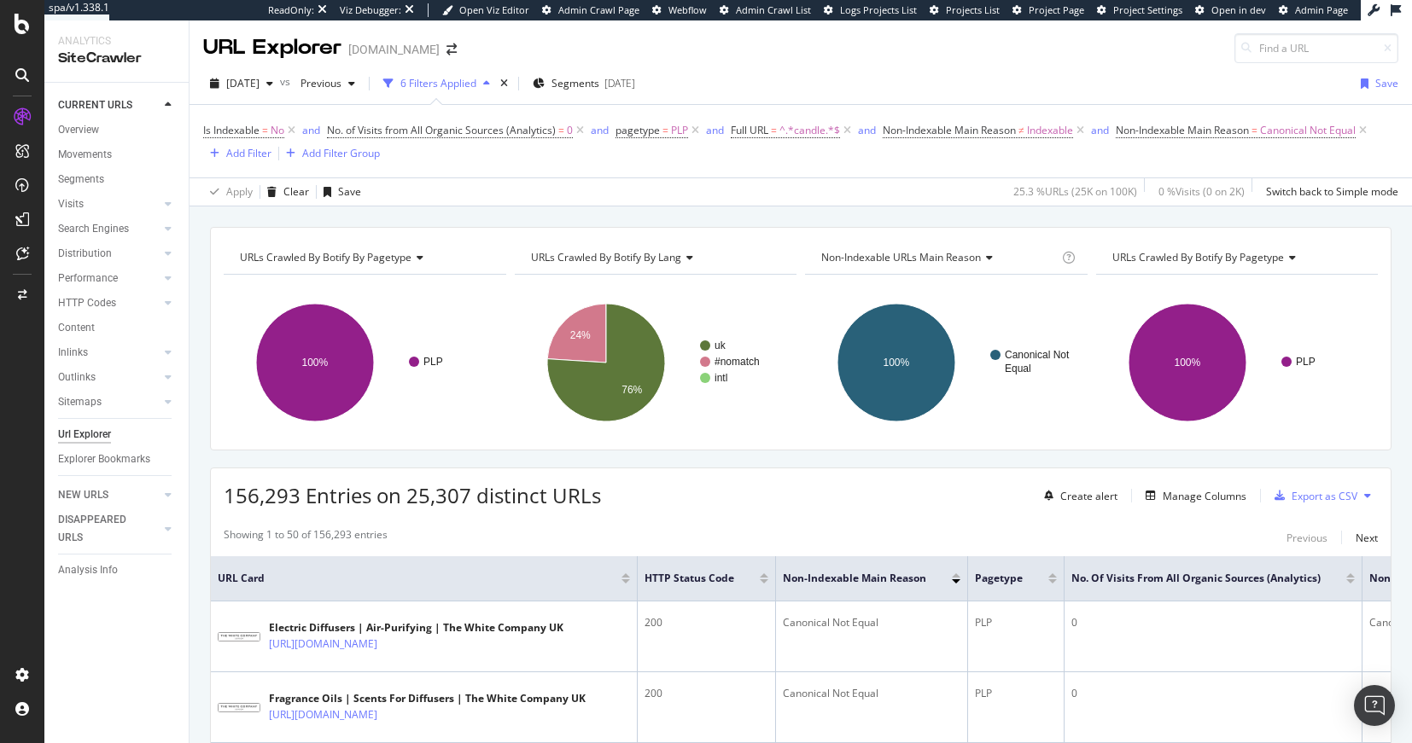
scroll to position [0, 0]
click at [764, 583] on div at bounding box center [764, 582] width 9 height 4
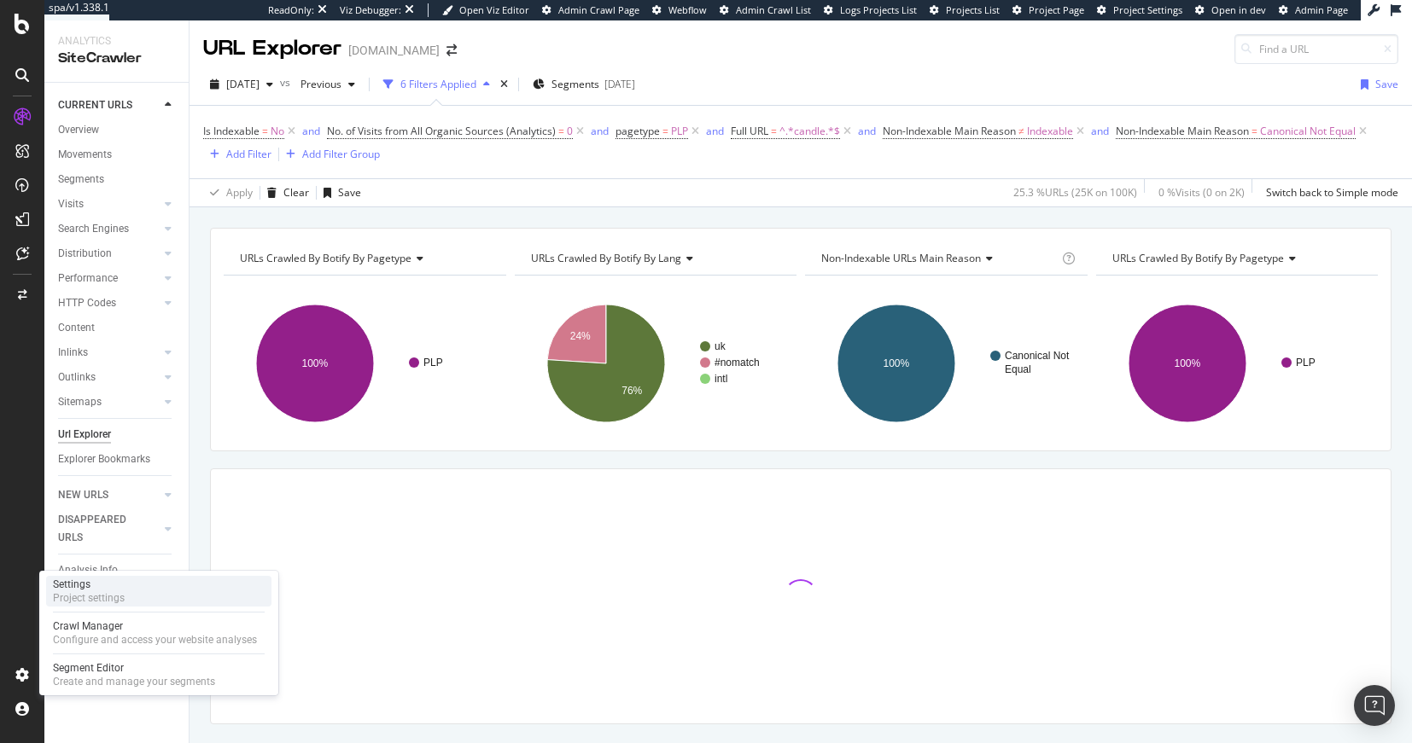
click at [87, 585] on div "Settings" at bounding box center [89, 585] width 72 height 14
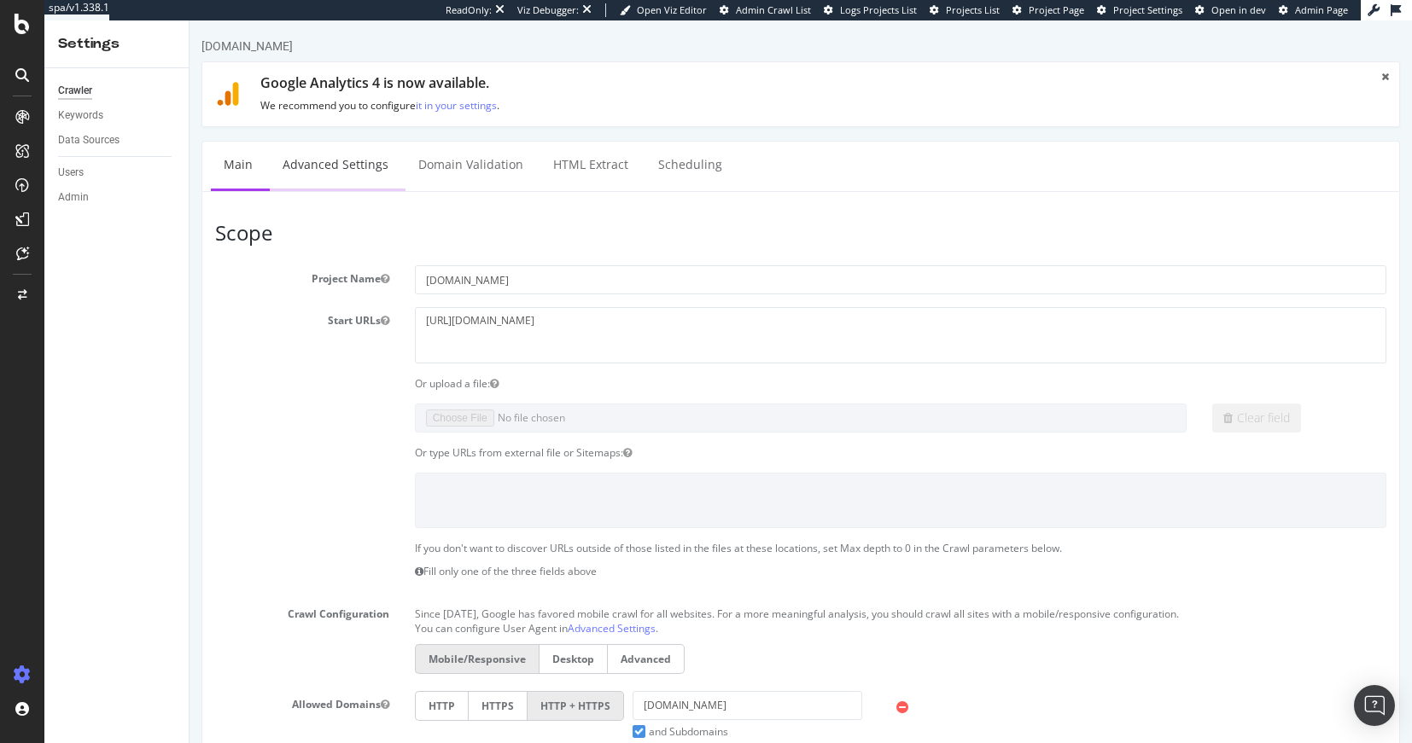
click at [338, 172] on link "Advanced Settings" at bounding box center [335, 165] width 131 height 47
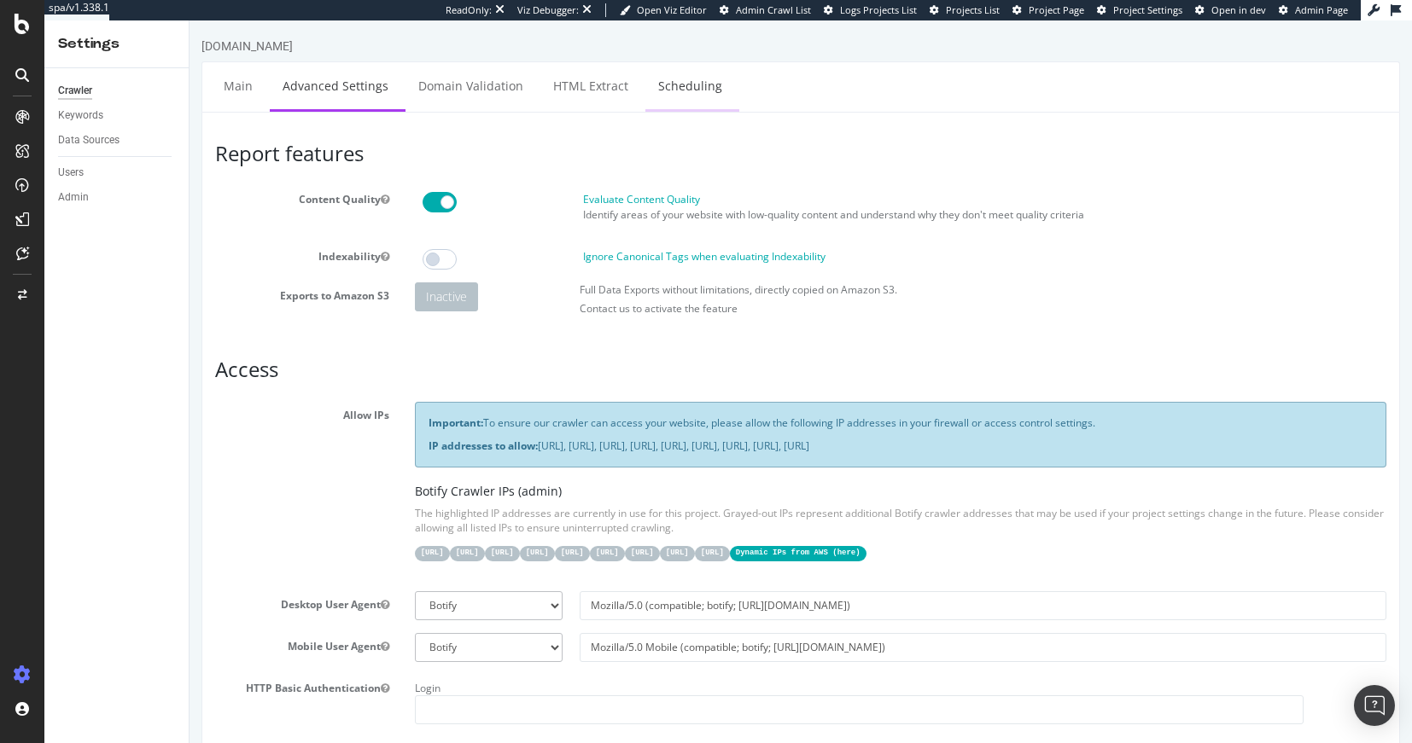
click at [645, 80] on link "Scheduling" at bounding box center [690, 85] width 90 height 47
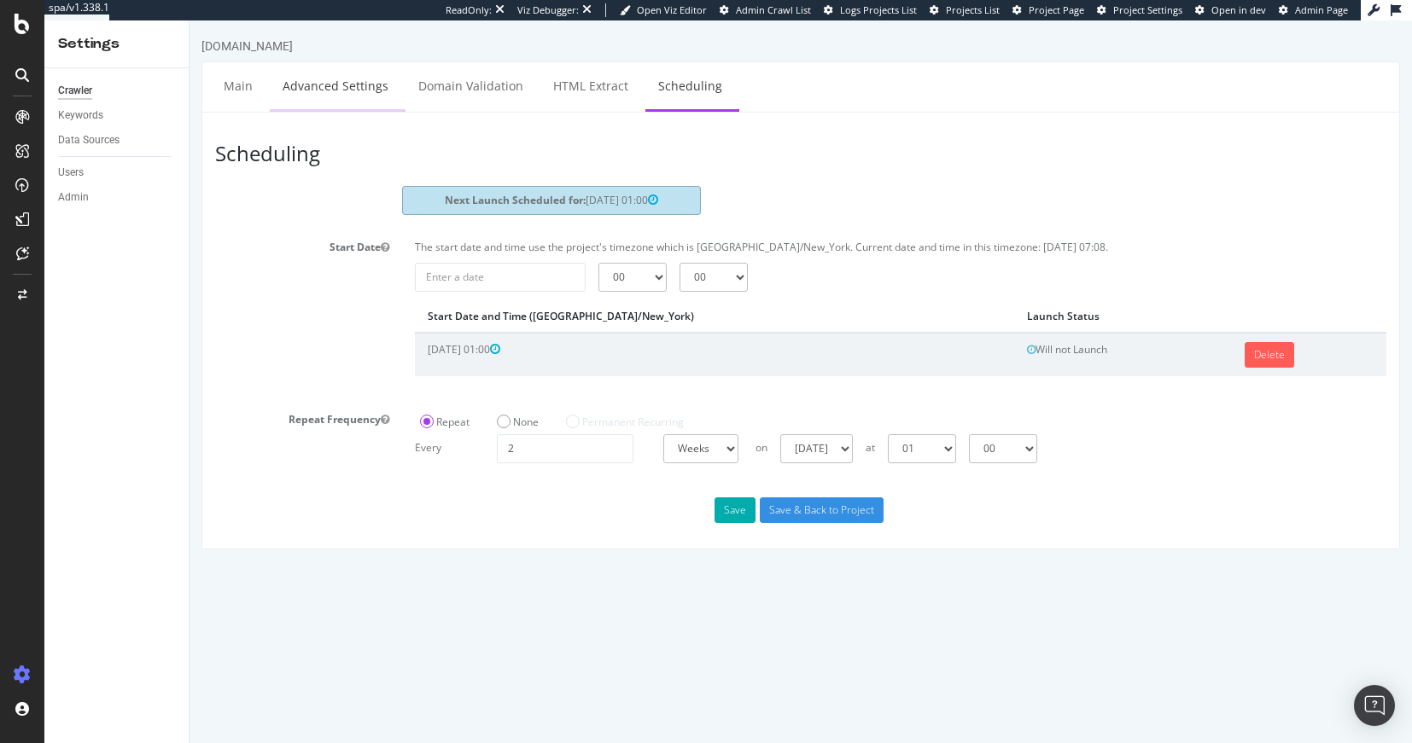
click at [301, 86] on link "Advanced Settings" at bounding box center [335, 85] width 131 height 47
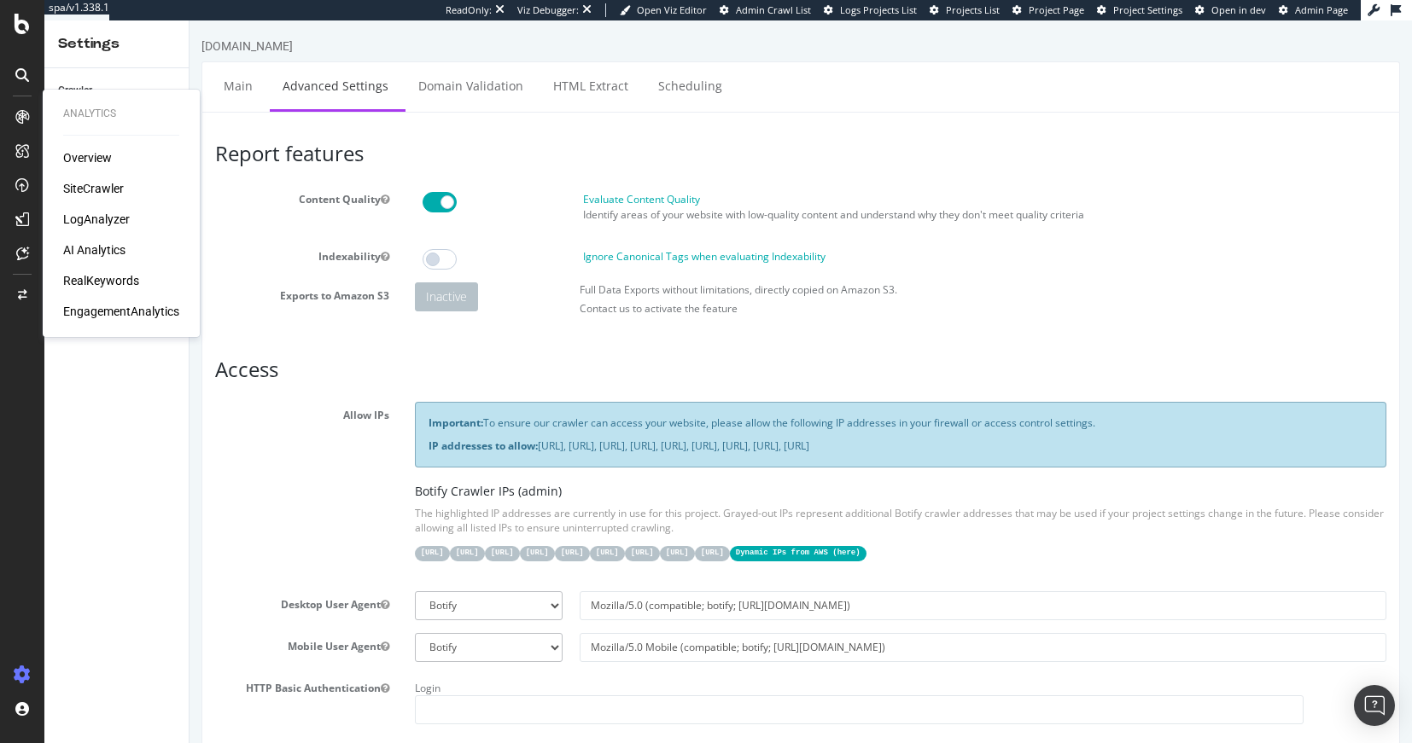
click at [84, 189] on div "SiteCrawler" at bounding box center [93, 188] width 61 height 17
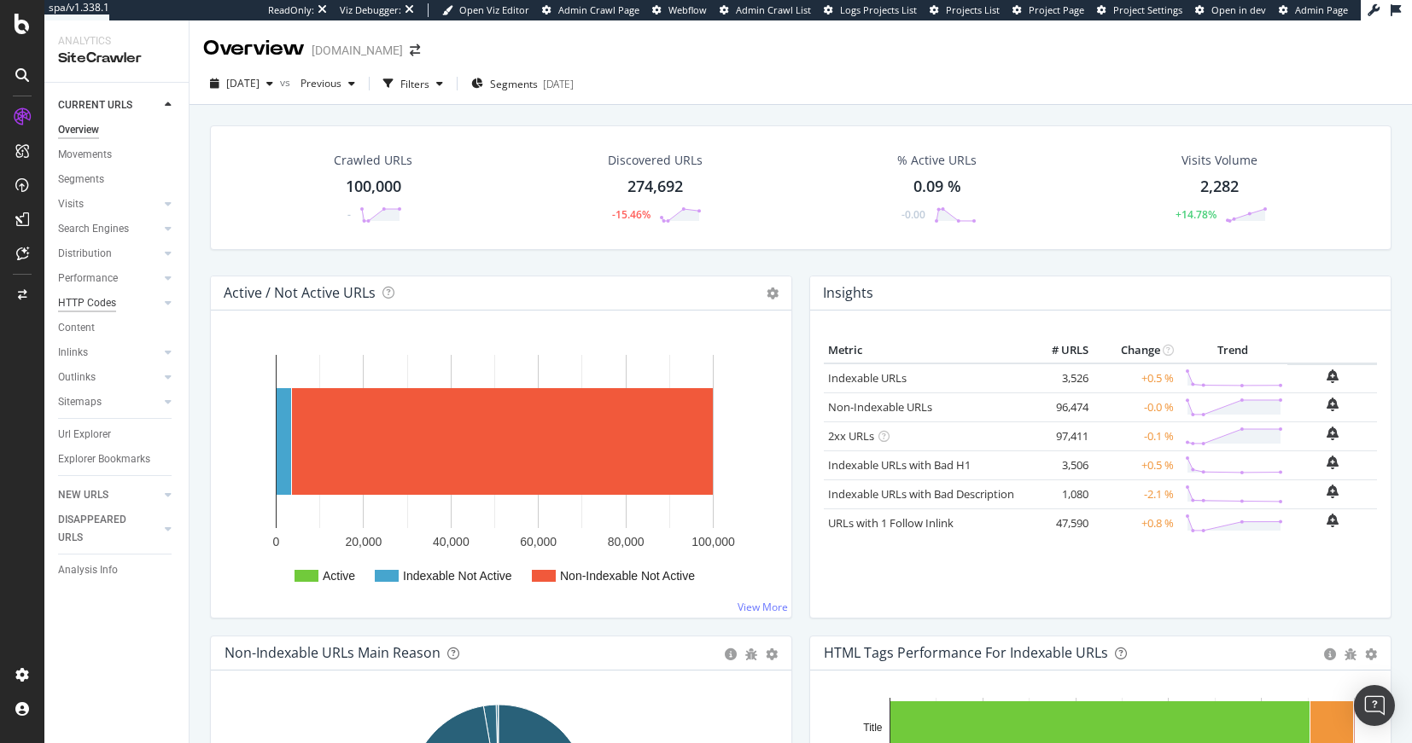
click at [92, 308] on div "HTTP Codes" at bounding box center [87, 303] width 58 height 18
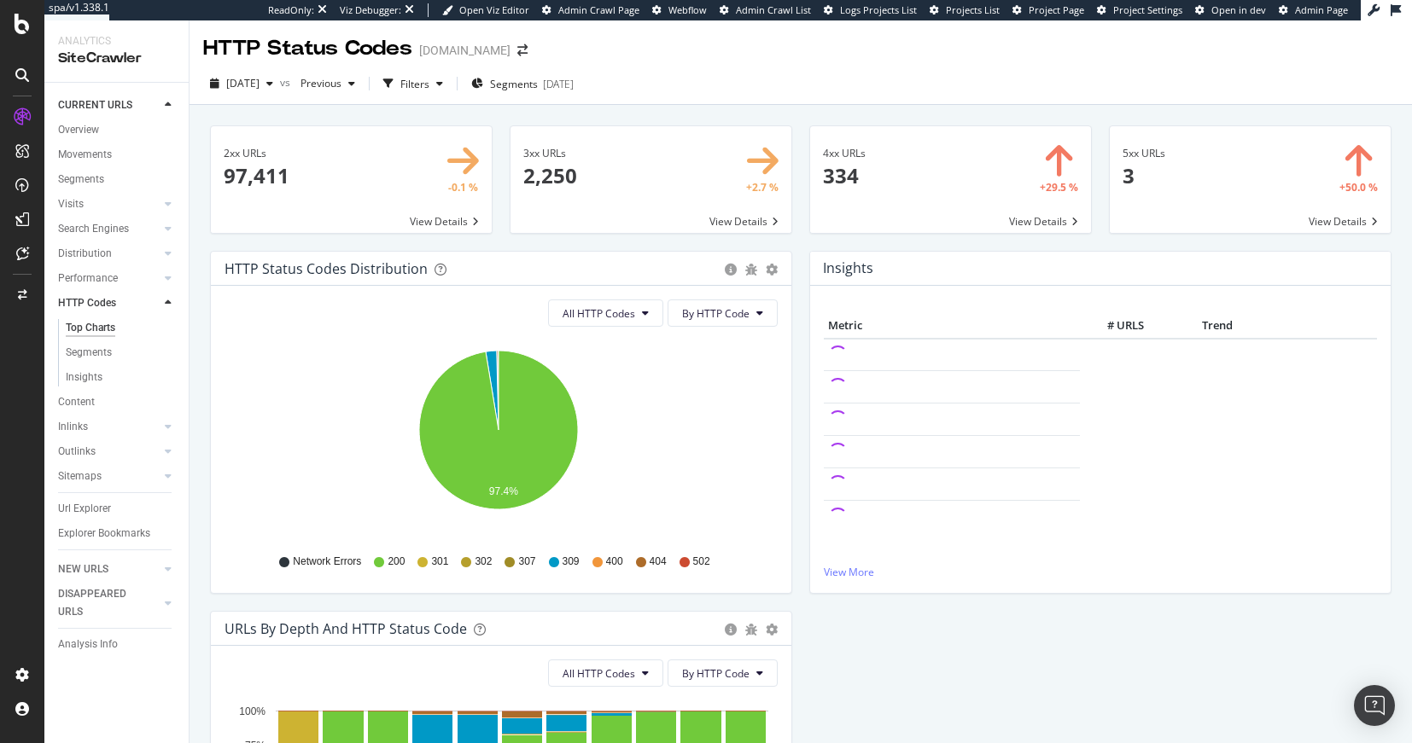
click at [656, 176] on span at bounding box center [650, 179] width 281 height 107
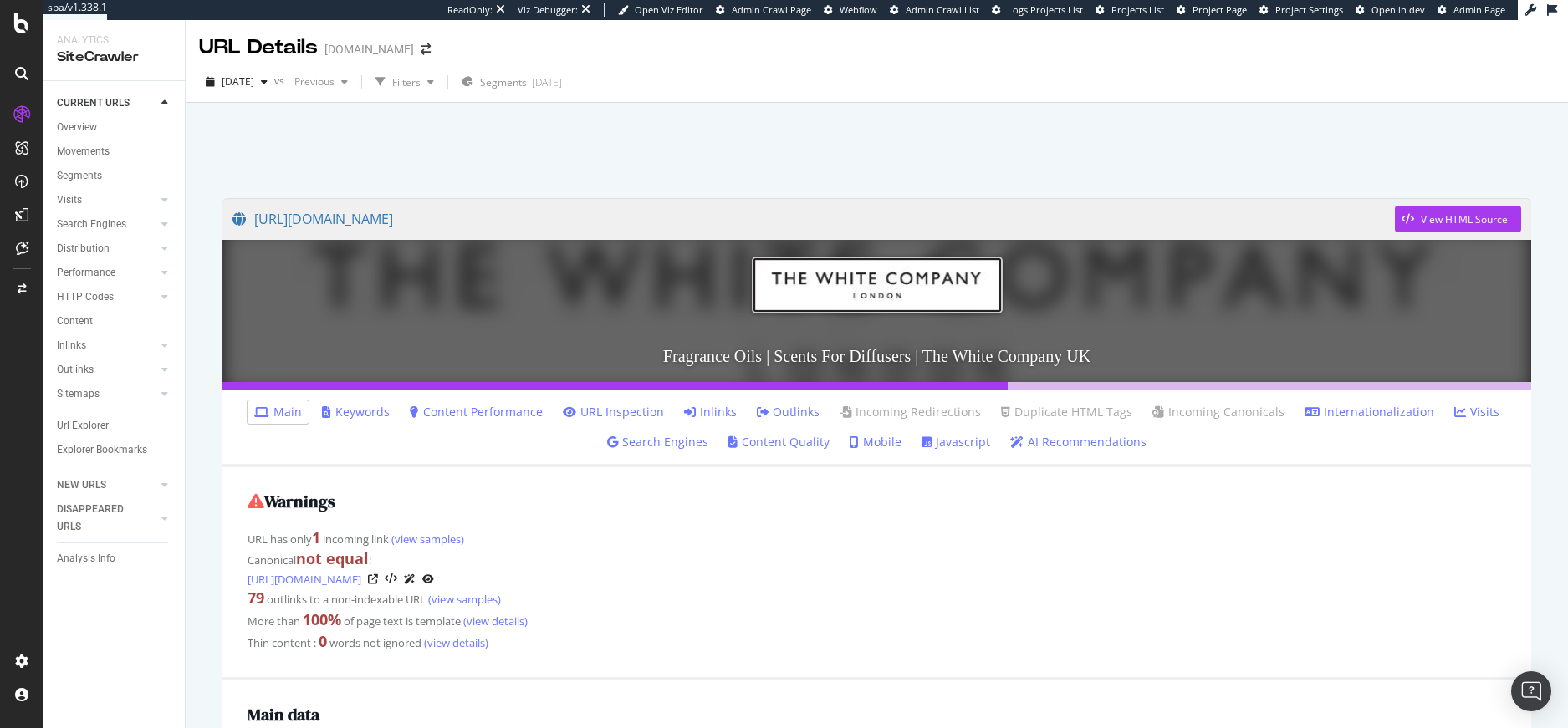
click at [769, 409] on link "Outlinks" at bounding box center [788, 412] width 63 height 17
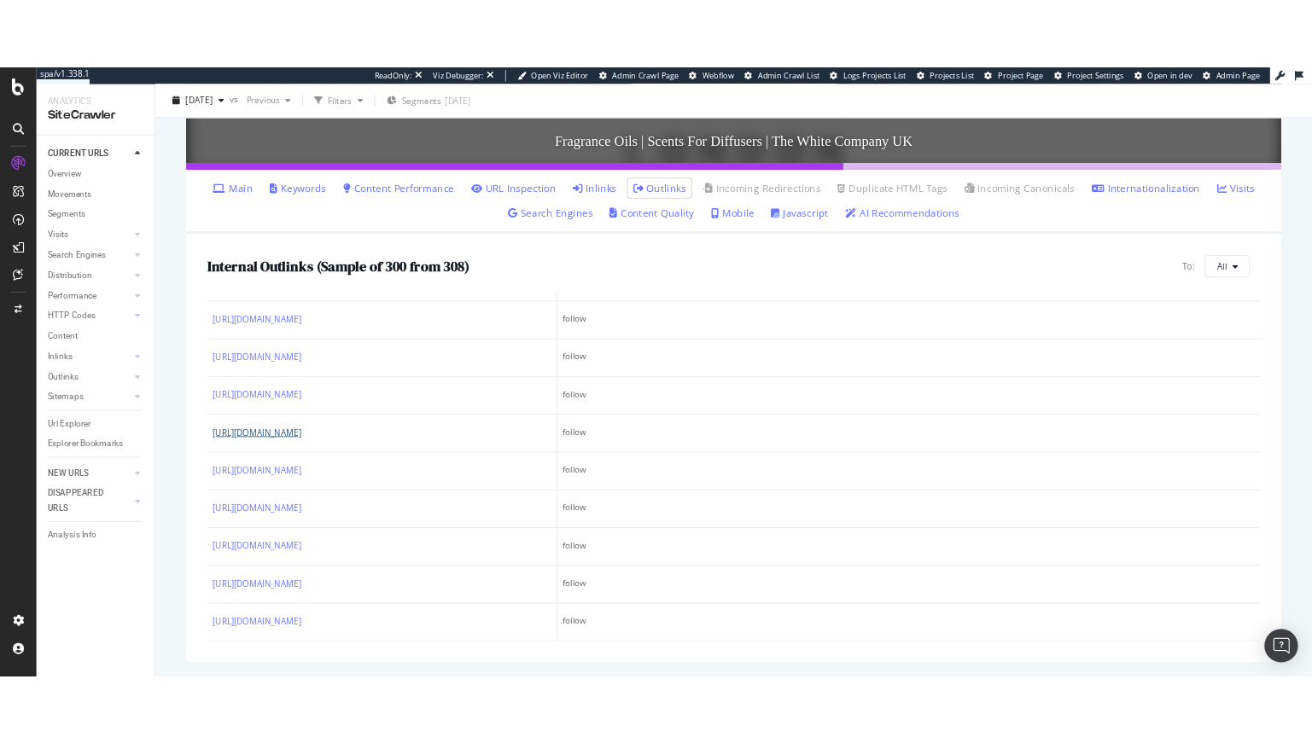
scroll to position [15844, 0]
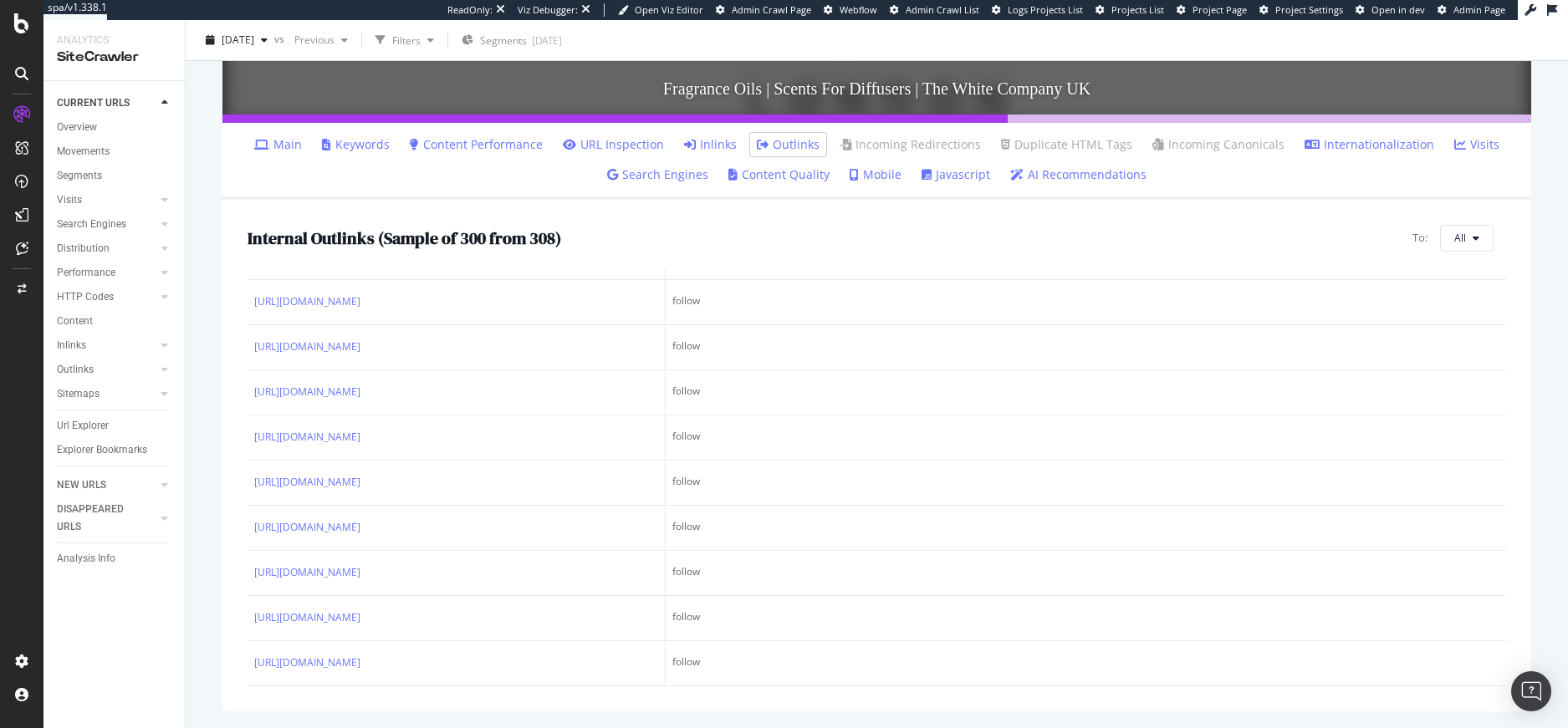
click at [1548, 204] on div "https://www.thewhitecompany.com/Candles-and-Fragrance/View-All-Candles-and-Frag…" at bounding box center [876, 189] width 1383 height 708
click at [1552, 277] on div "https://www.thewhitecompany.com/Candles-and-Fragrance/View-All-Candles-and-Frag…" at bounding box center [876, 189] width 1383 height 708
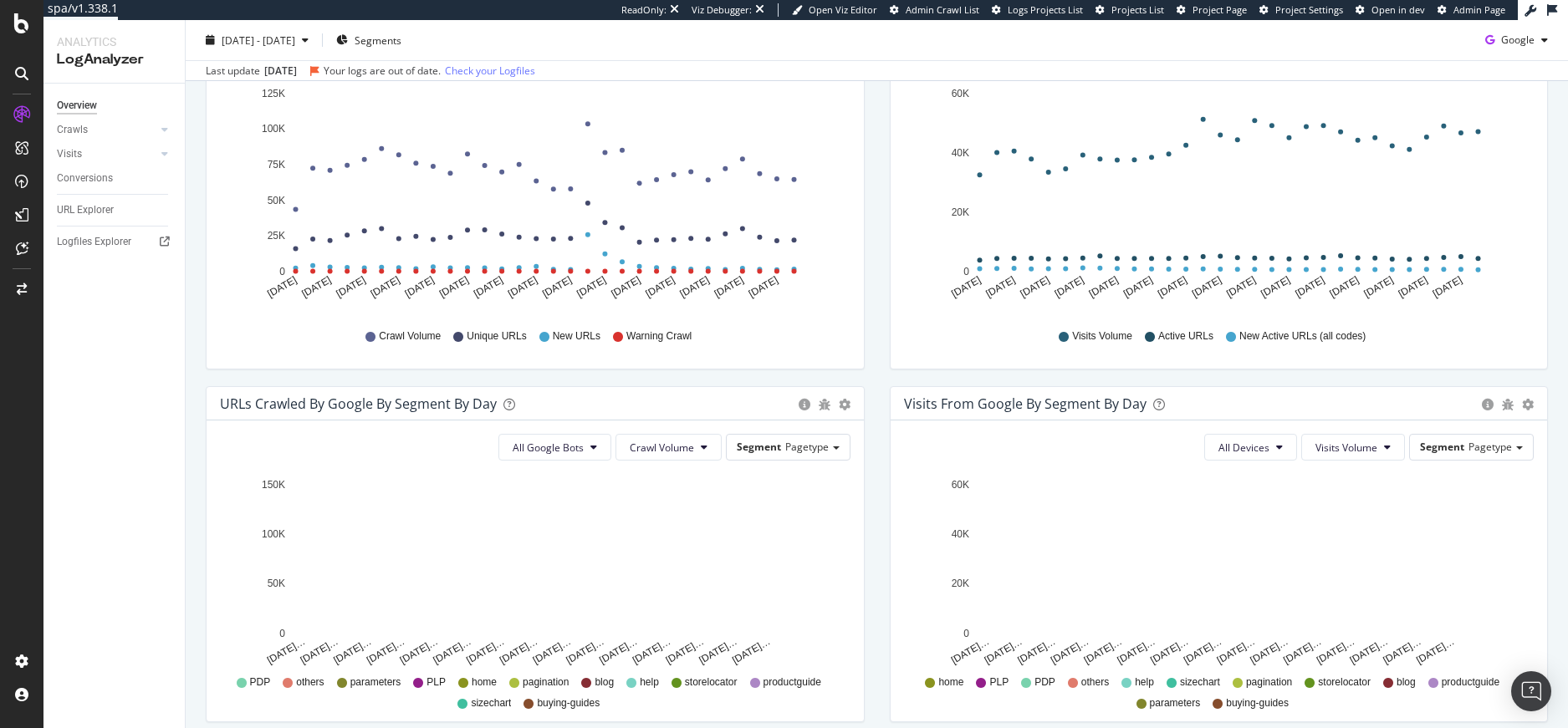
scroll to position [290, 0]
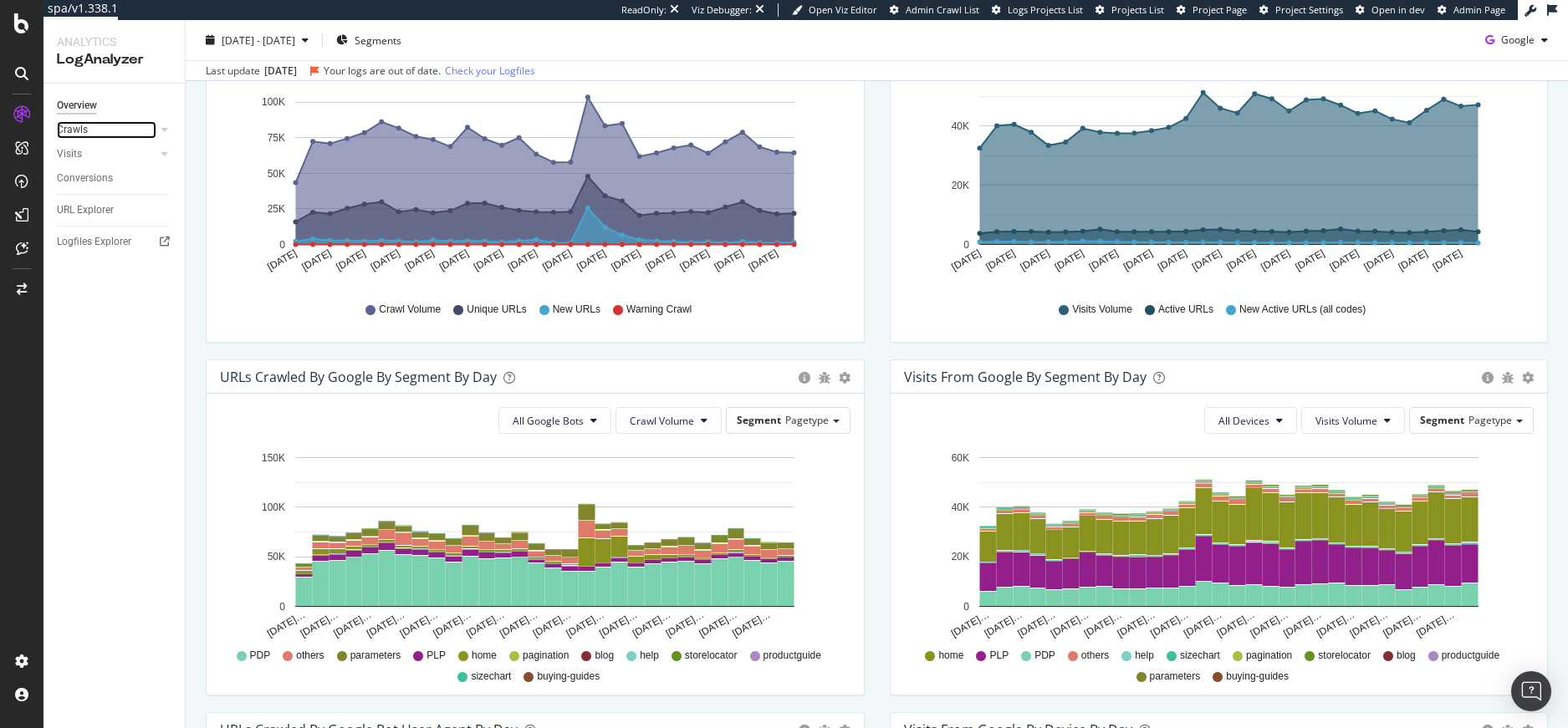
click at [103, 128] on link "Crawls" at bounding box center [107, 130] width 100 height 18
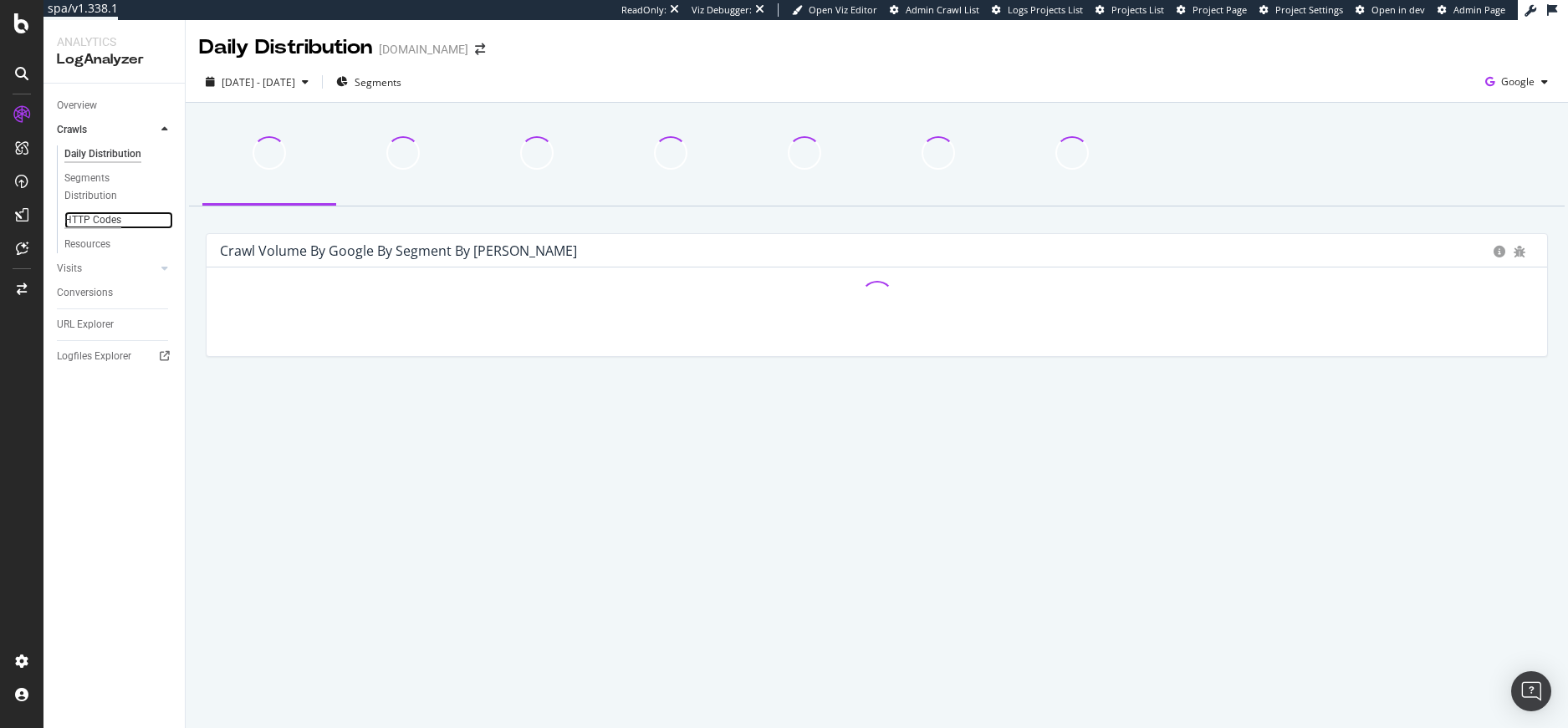
click at [111, 220] on div "HTTP Codes" at bounding box center [93, 220] width 57 height 18
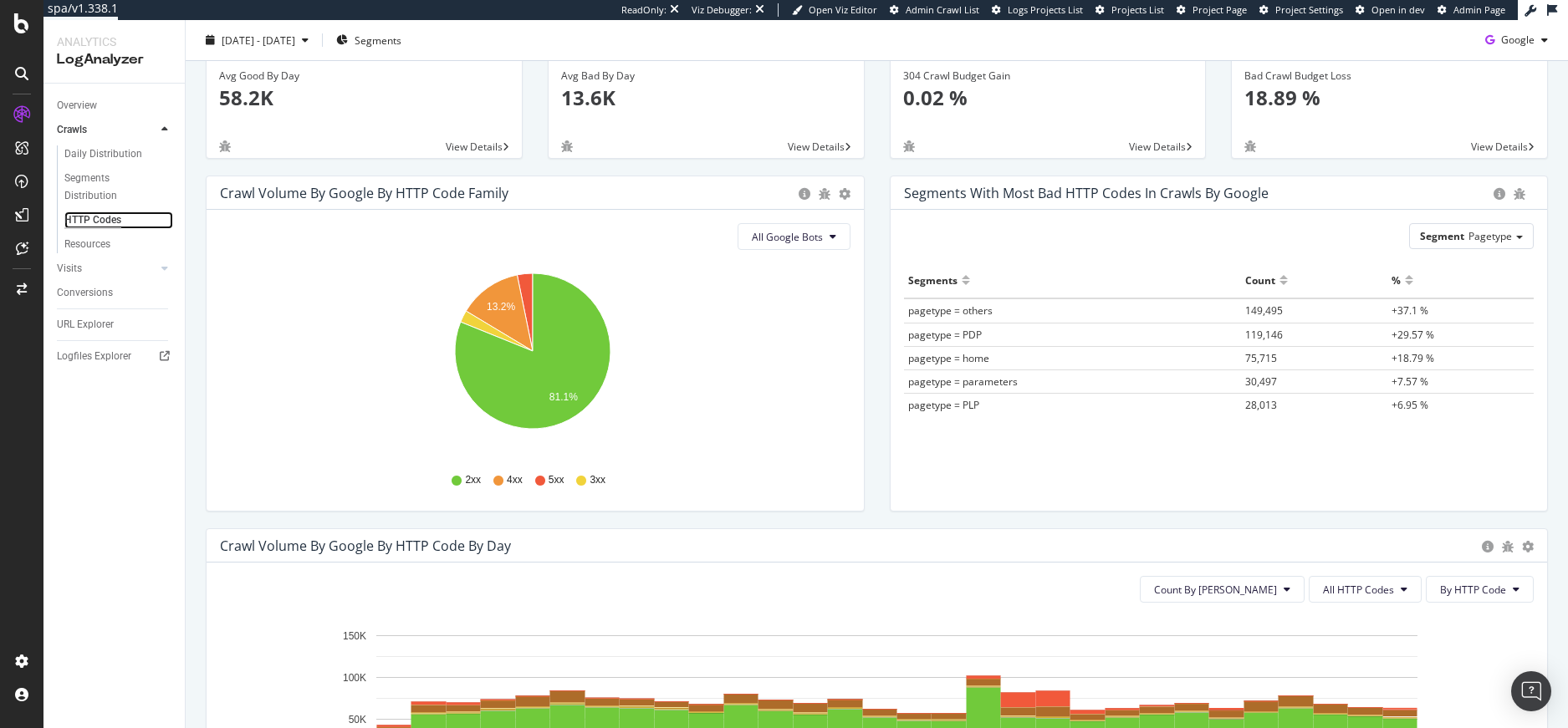
scroll to position [358, 0]
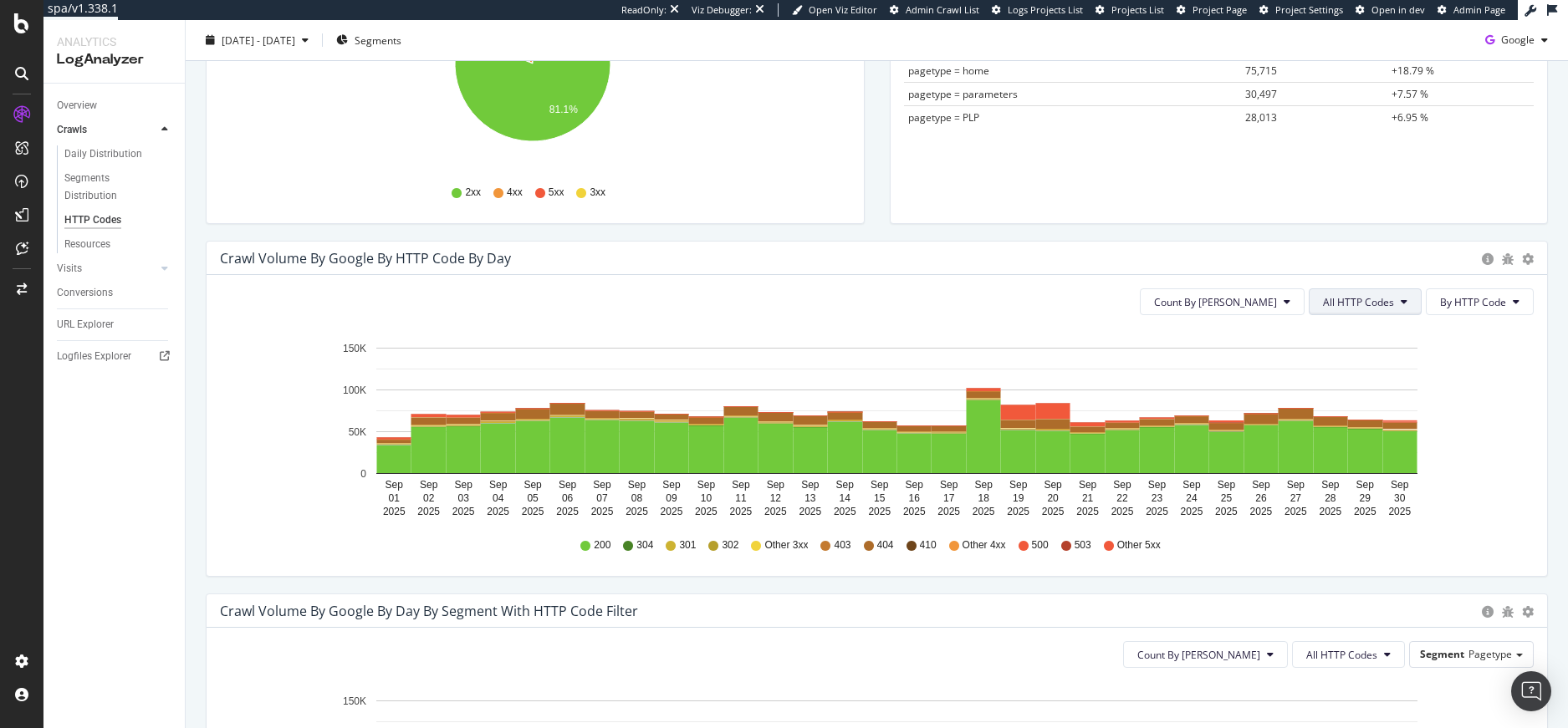
click at [1357, 294] on button "All HTTP Codes" at bounding box center [1365, 301] width 113 height 26
click at [1339, 417] on div "3xx family" at bounding box center [1355, 427] width 112 height 24
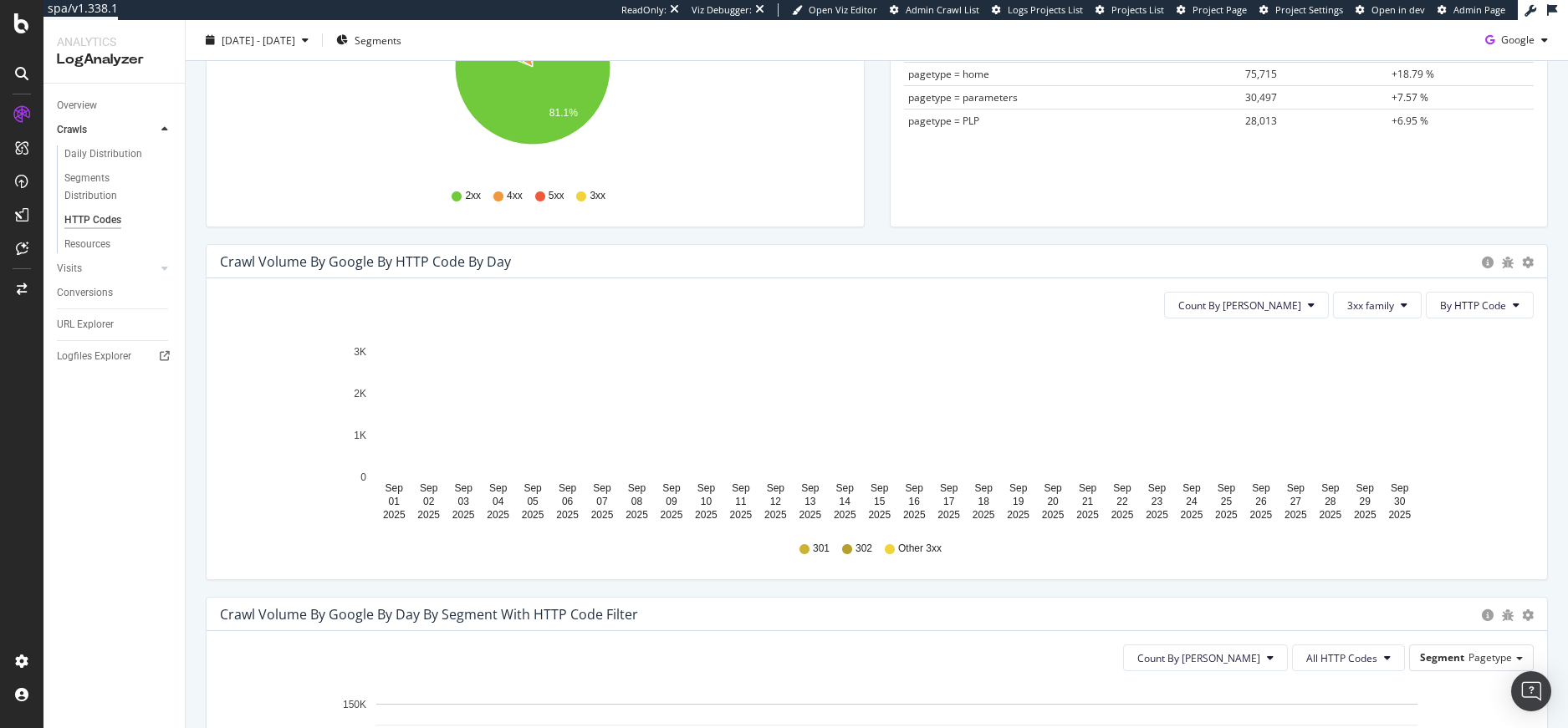
scroll to position [357, 0]
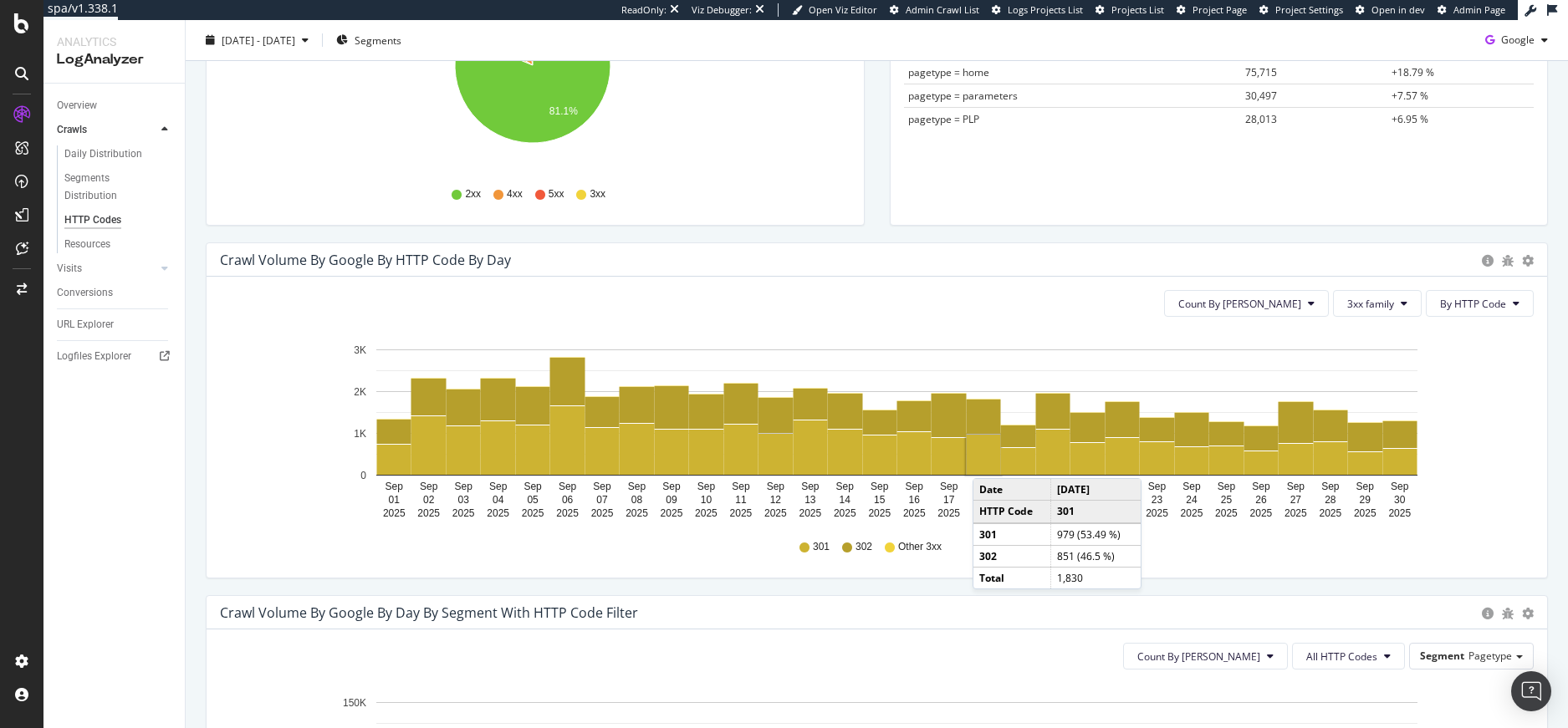
click at [990, 461] on rect "A chart." at bounding box center [984, 455] width 34 height 40
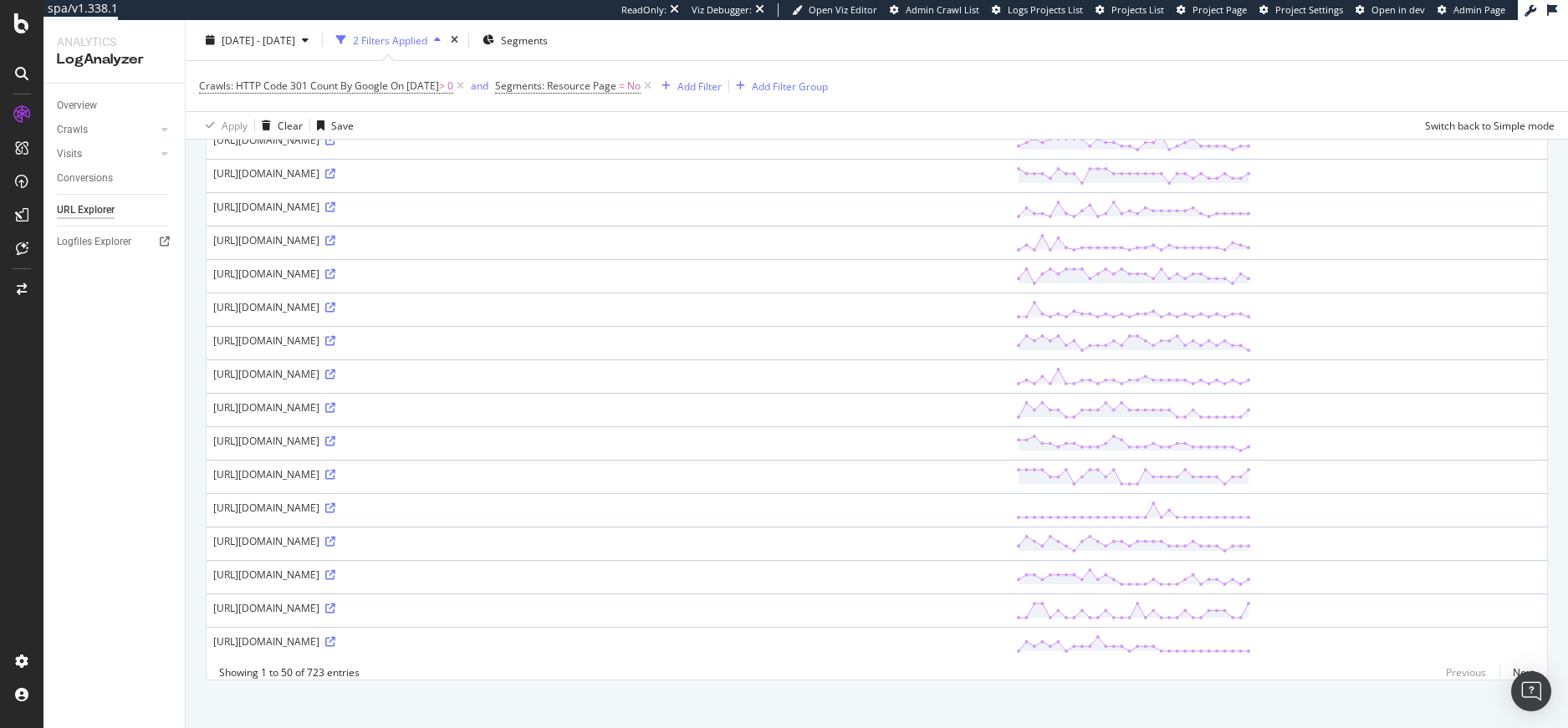
scroll to position [1348, 0]
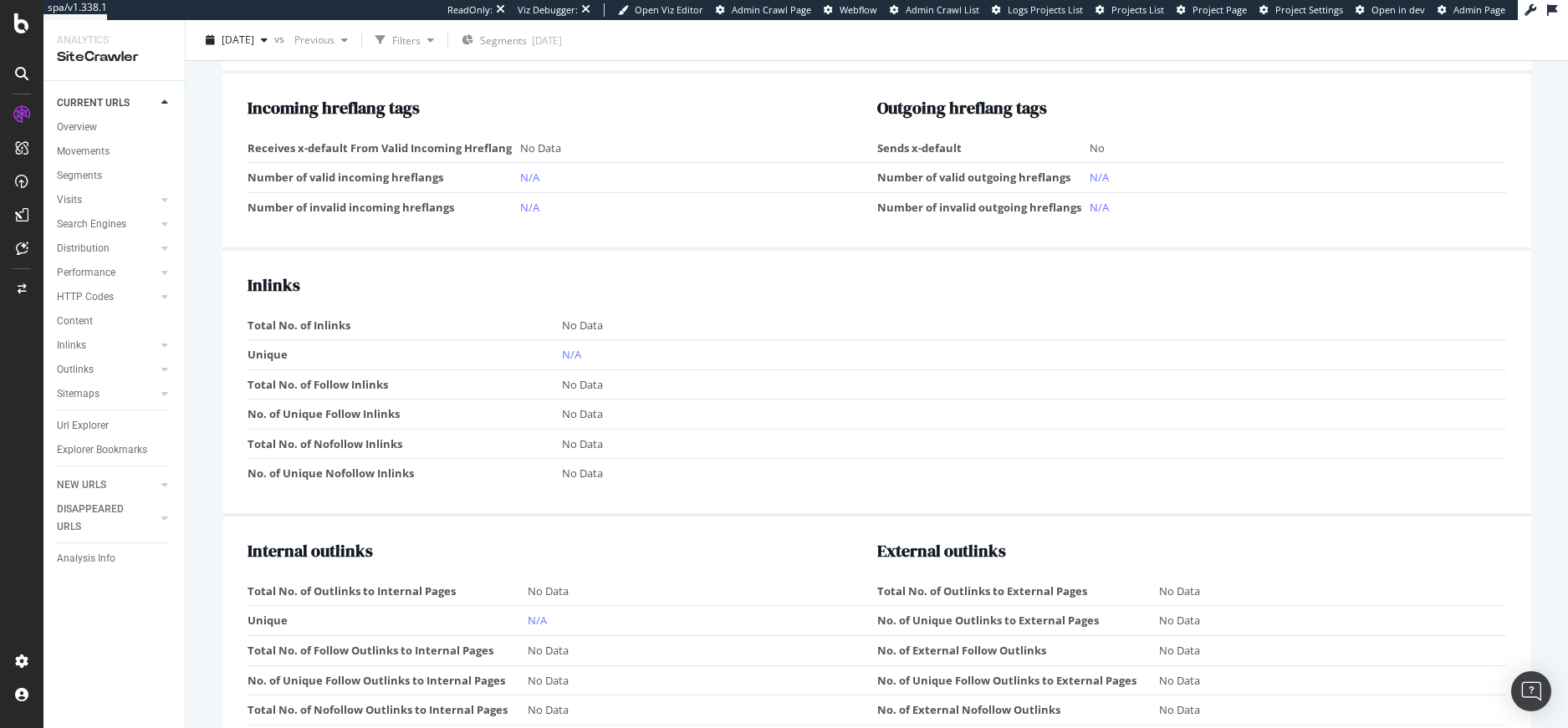
scroll to position [1638, 0]
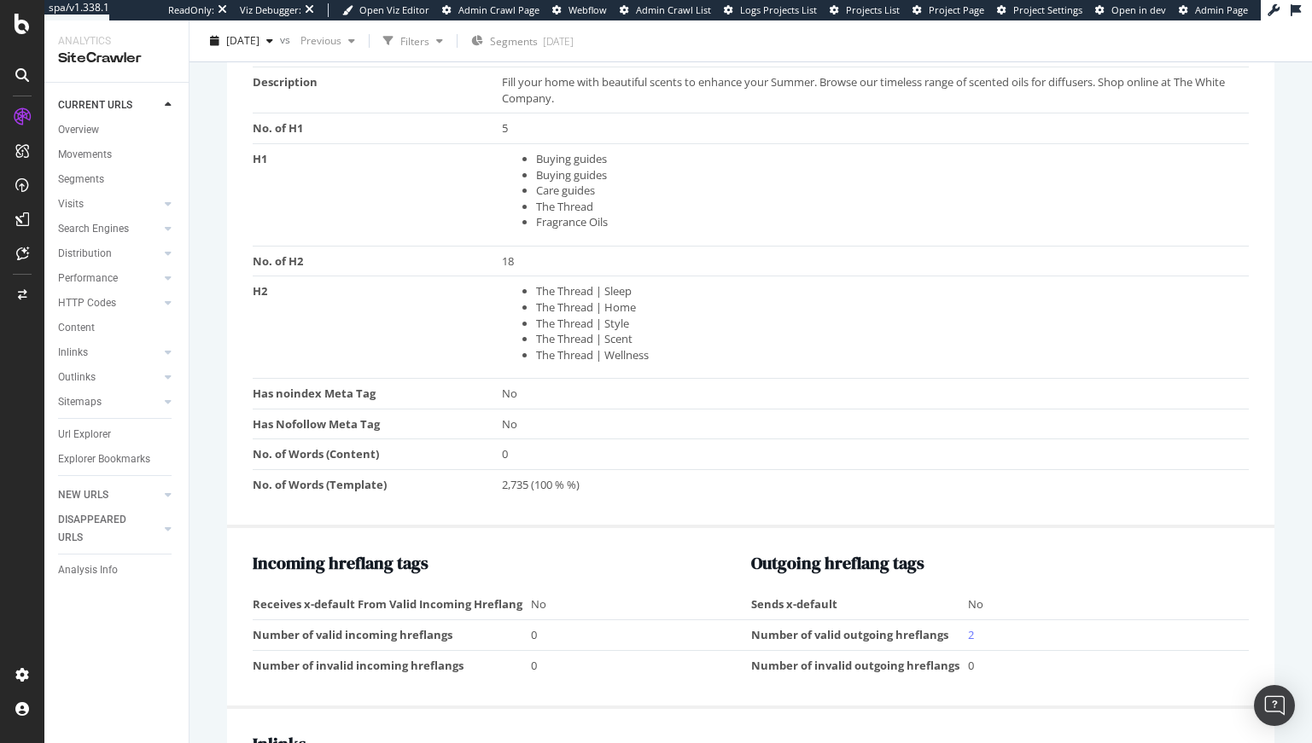
scroll to position [1428, 0]
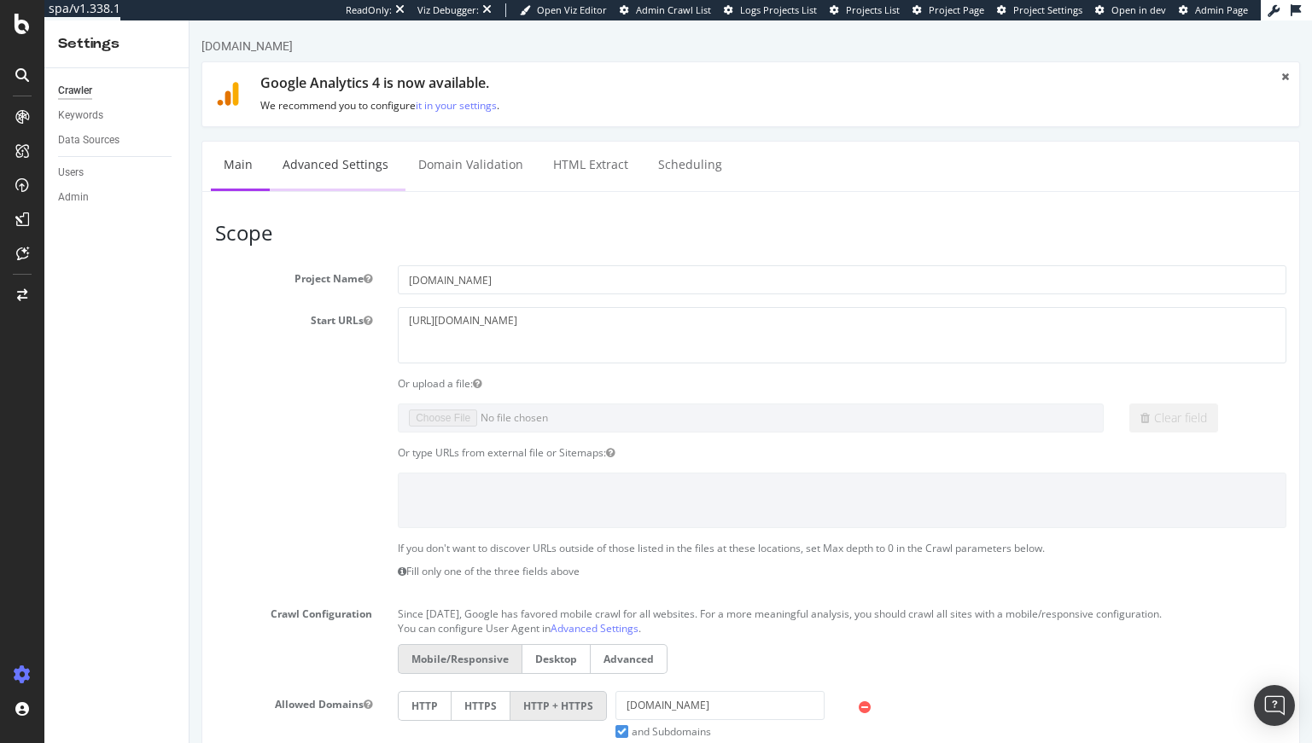
click at [312, 173] on link "Advanced Settings" at bounding box center [335, 165] width 131 height 47
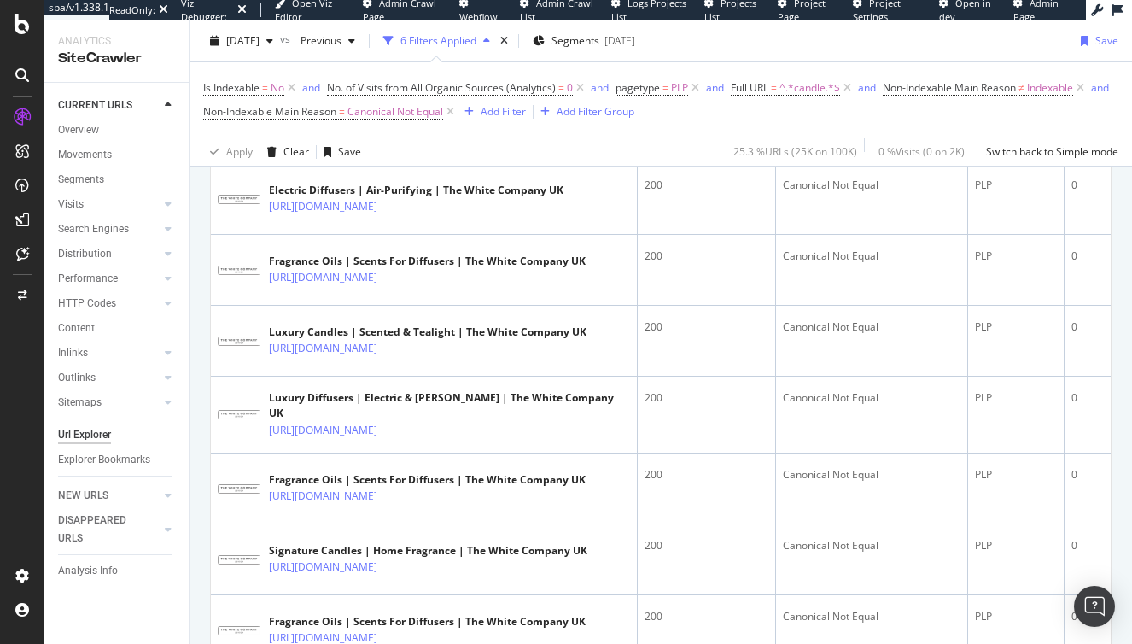
scroll to position [445, 0]
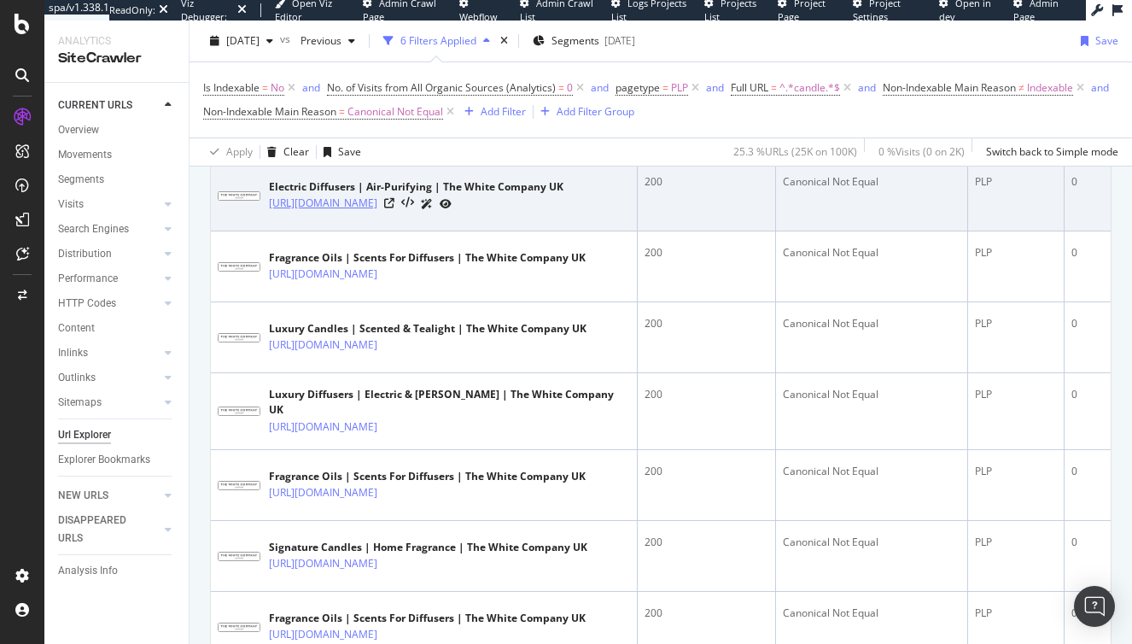
click at [377, 212] on link "[URL][DOMAIN_NAME]" at bounding box center [323, 203] width 108 height 17
click at [394, 208] on icon at bounding box center [389, 203] width 10 height 10
click at [377, 212] on link "https://www.thewhitecompany.com/uk/Candles-and-Fragrance/View-All-Candles-and-F…" at bounding box center [323, 203] width 108 height 17
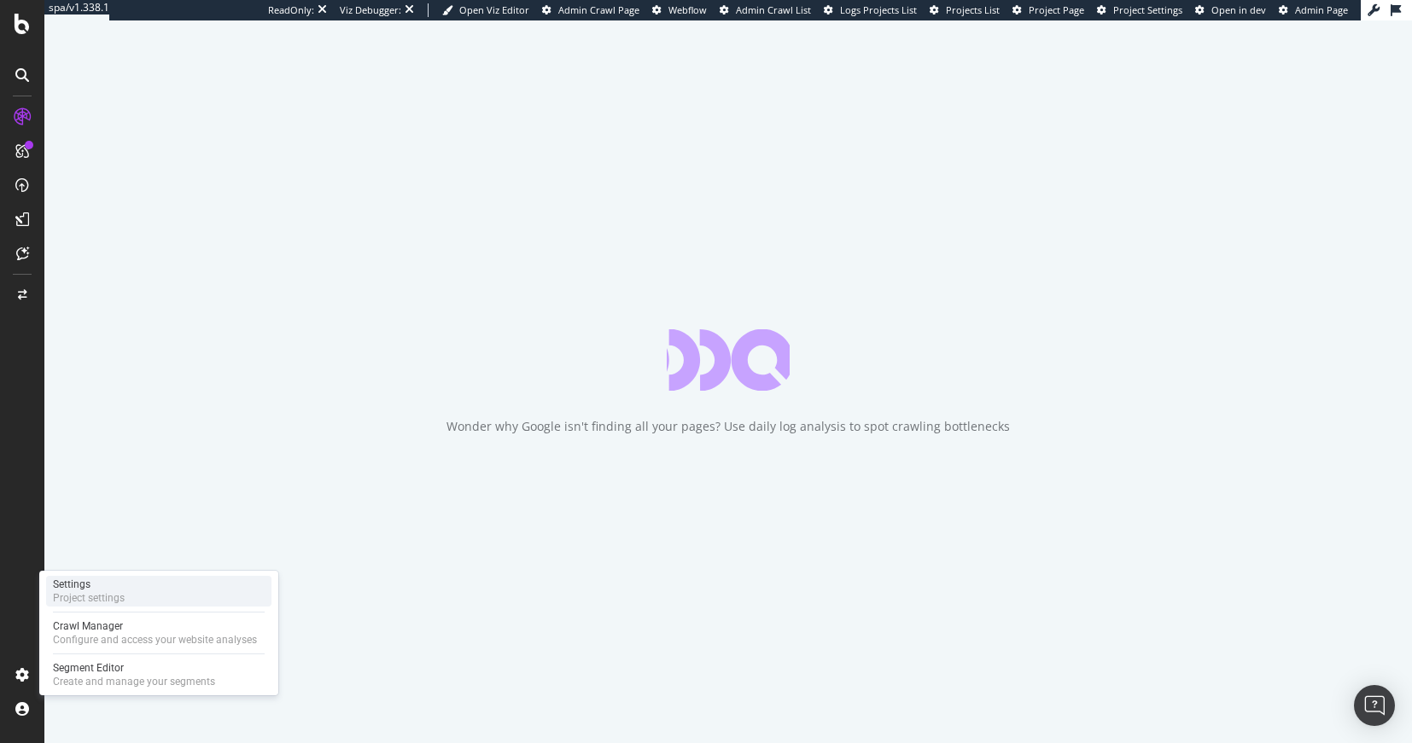
click at [110, 594] on div "Project settings" at bounding box center [89, 598] width 72 height 14
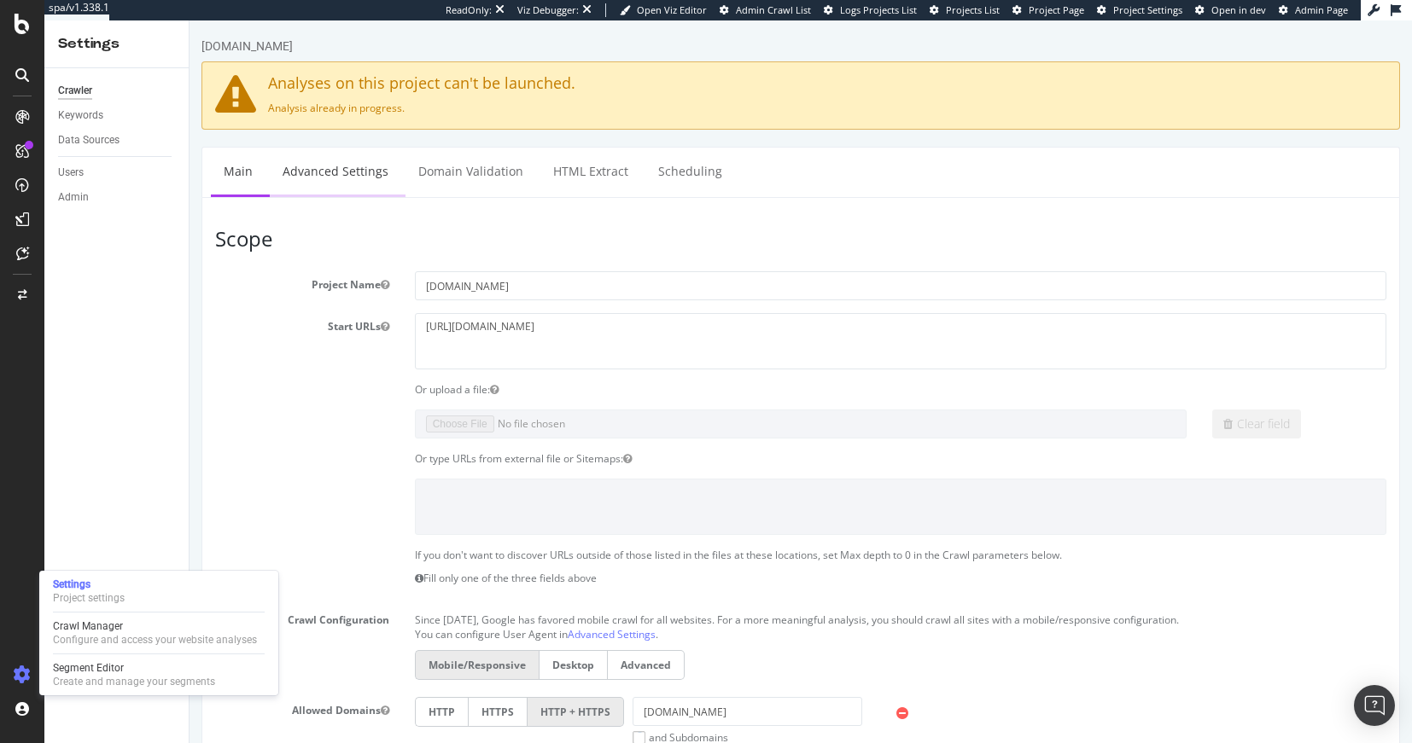
click at [347, 170] on link "Advanced Settings" at bounding box center [335, 171] width 131 height 47
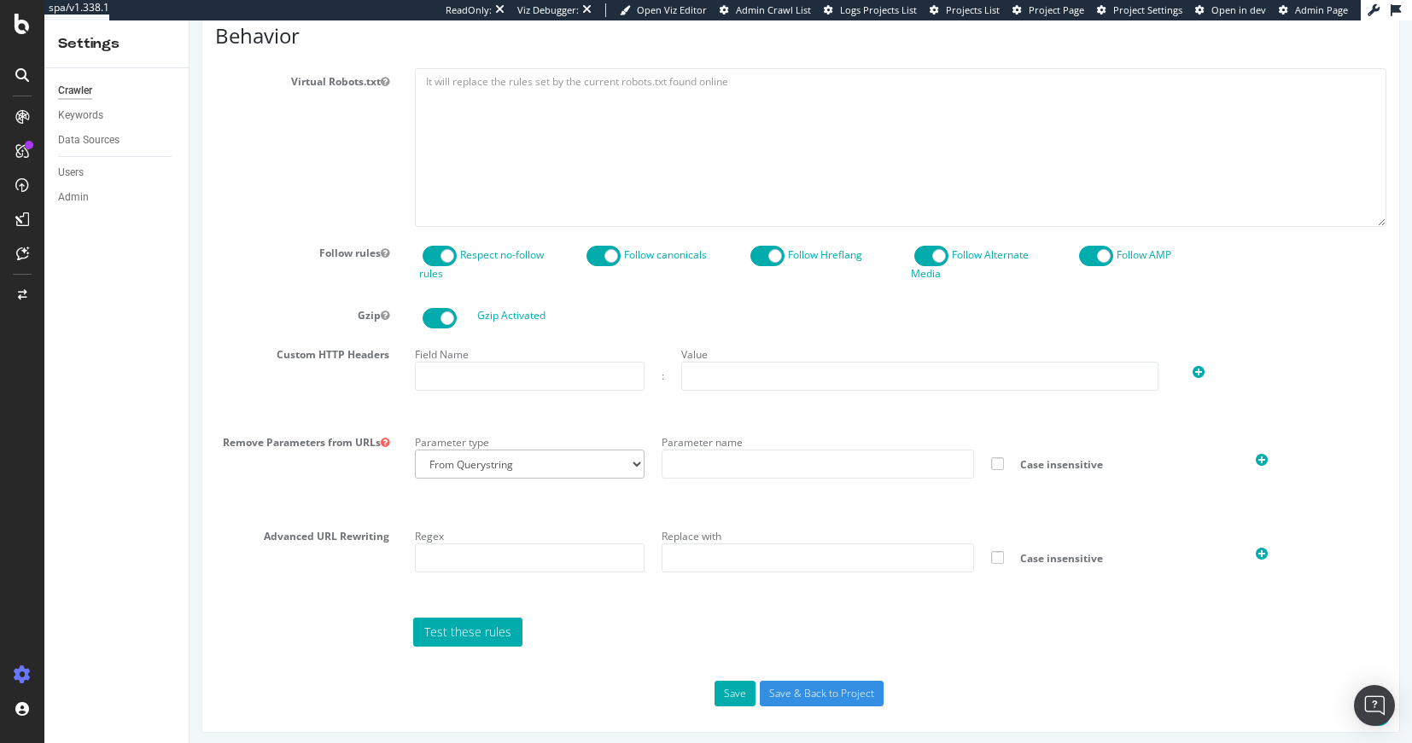
scroll to position [963, 0]
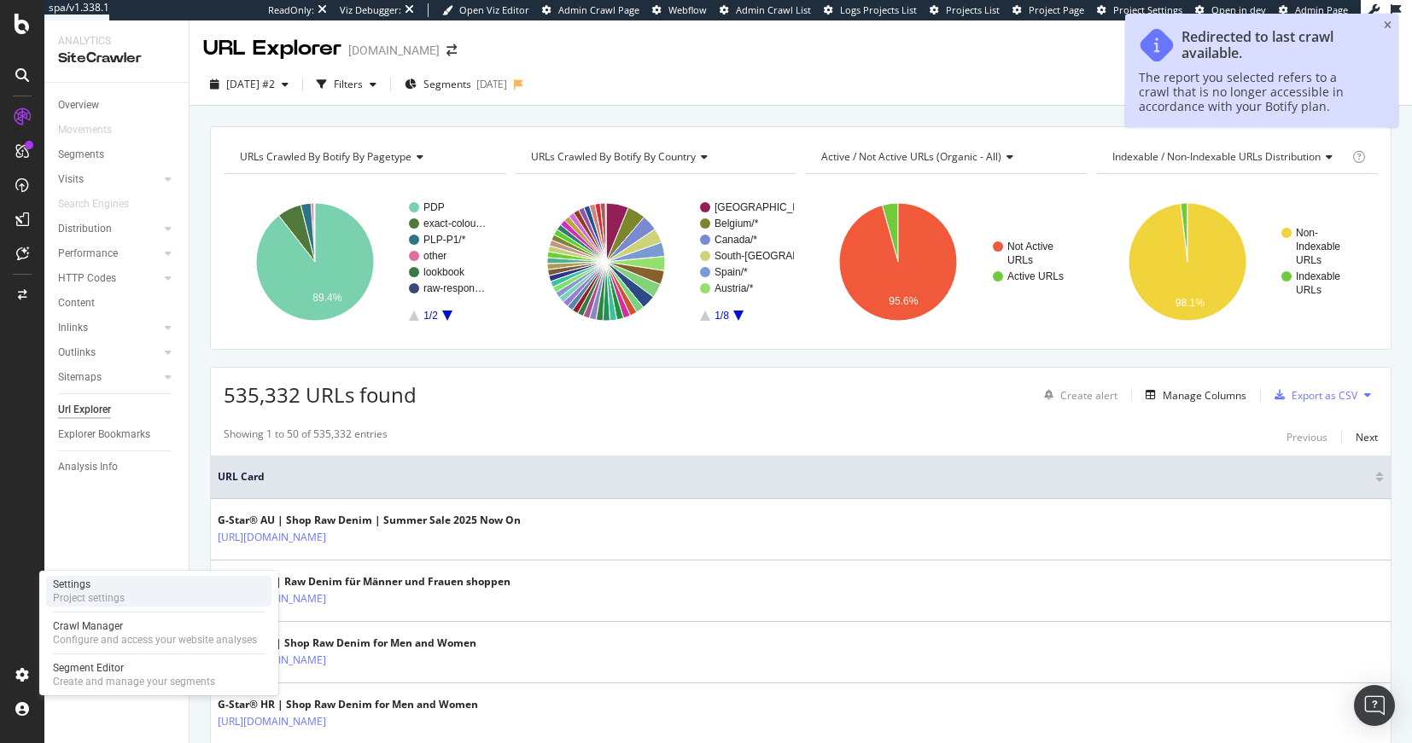
click at [143, 595] on div "Settings Project settings" at bounding box center [158, 591] width 225 height 31
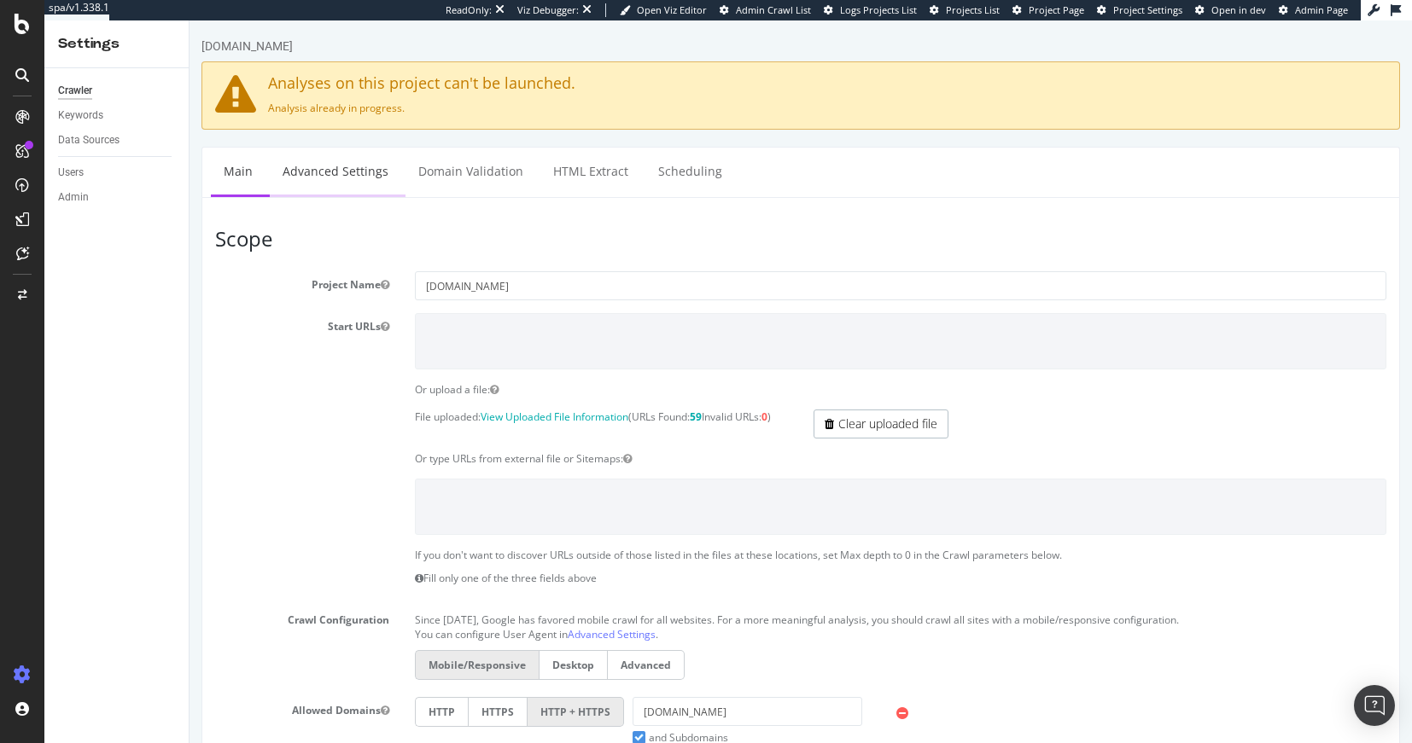
click at [353, 178] on link "Advanced Settings" at bounding box center [335, 171] width 131 height 47
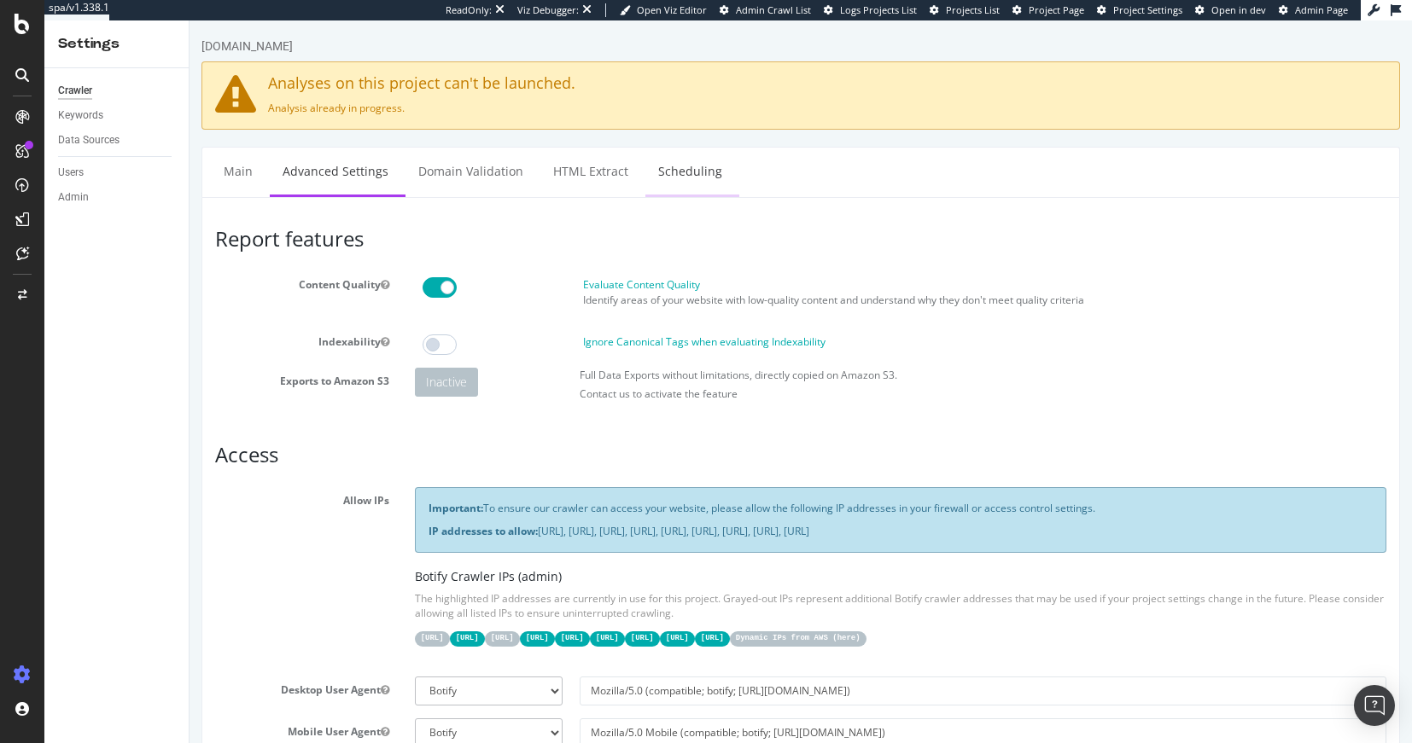
click at [656, 181] on link "Scheduling" at bounding box center [690, 171] width 90 height 47
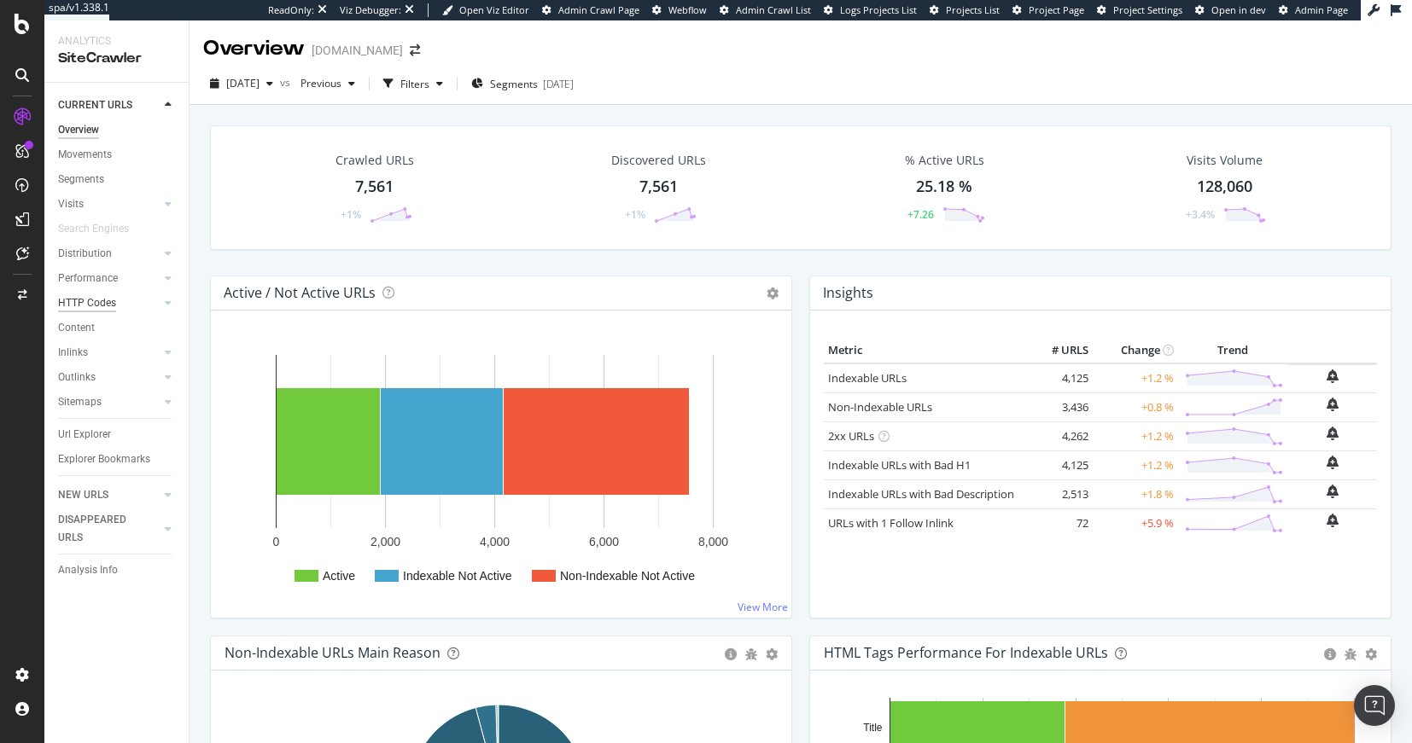
click at [112, 302] on div "HTTP Codes" at bounding box center [87, 303] width 58 height 18
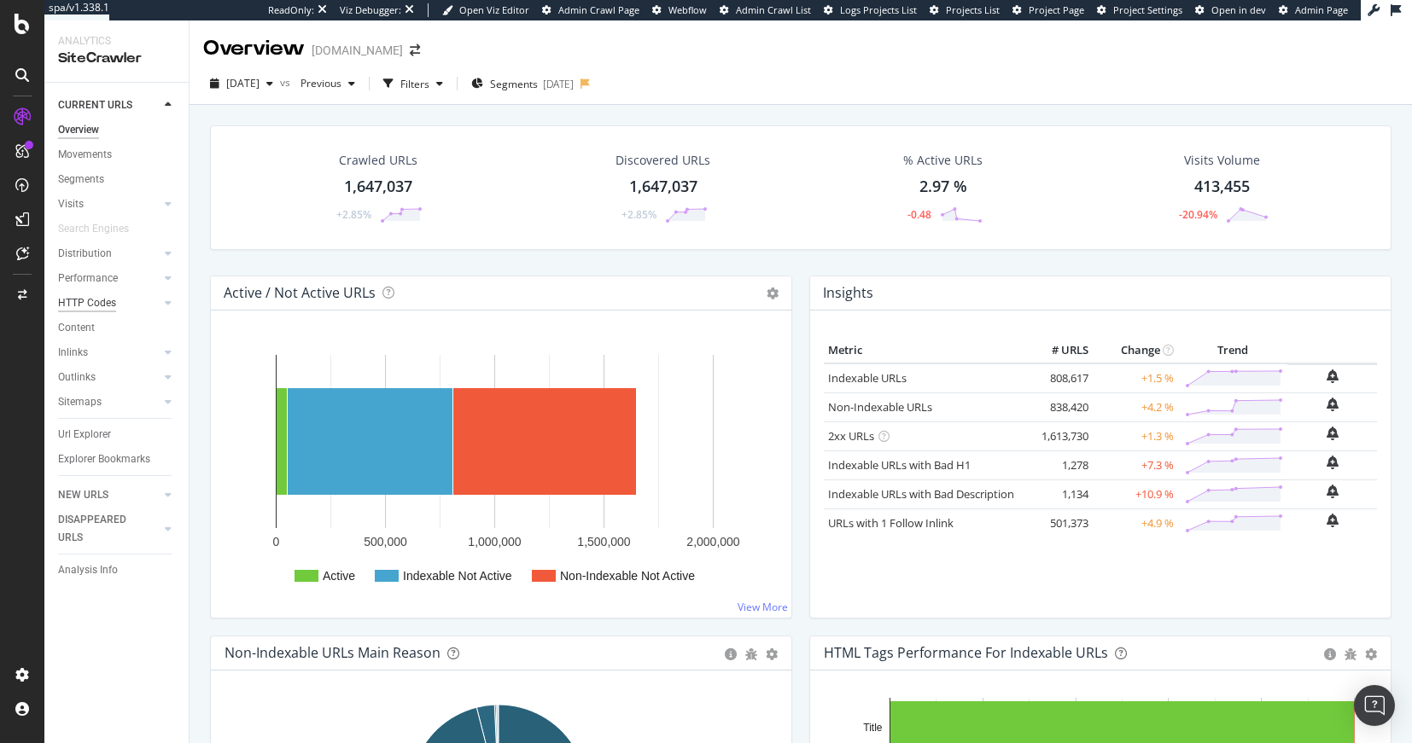
click at [92, 306] on div "HTTP Codes" at bounding box center [87, 303] width 58 height 18
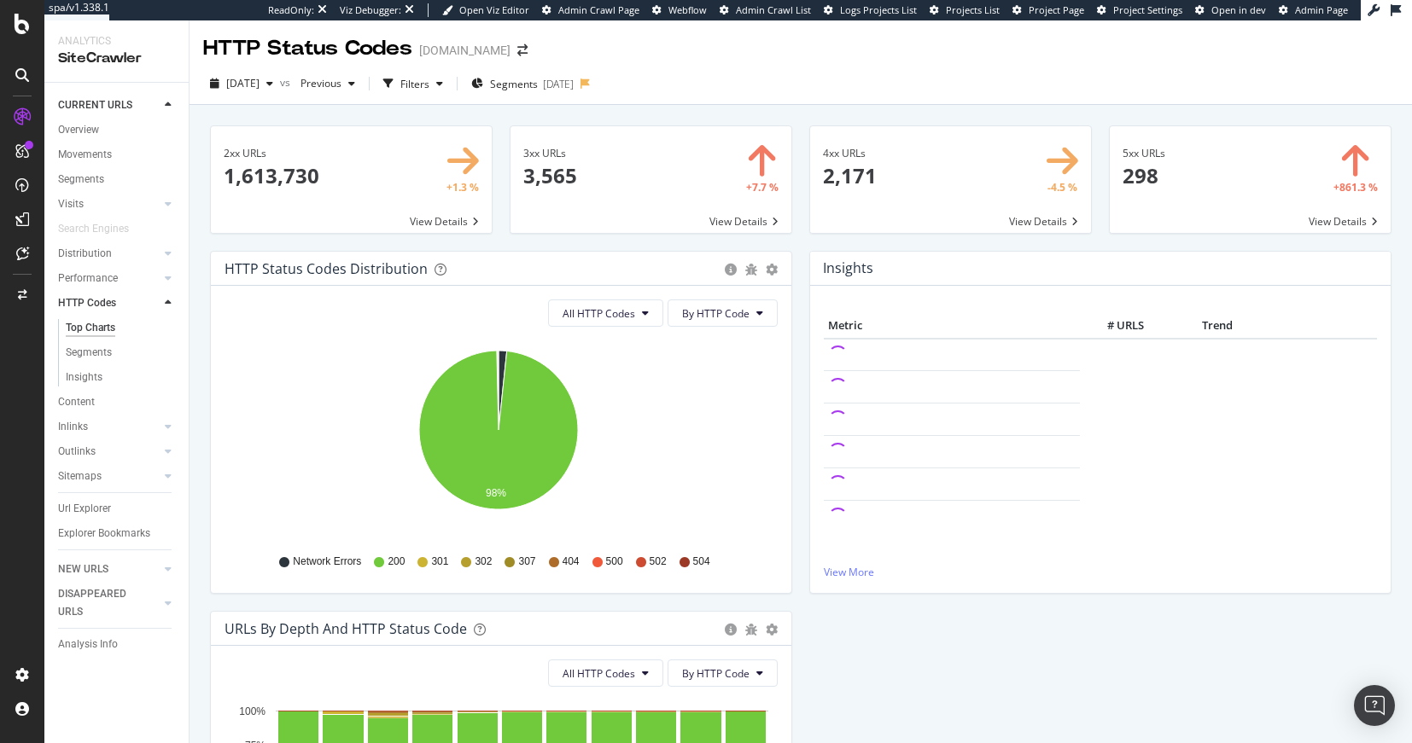
click at [572, 169] on span at bounding box center [650, 179] width 281 height 107
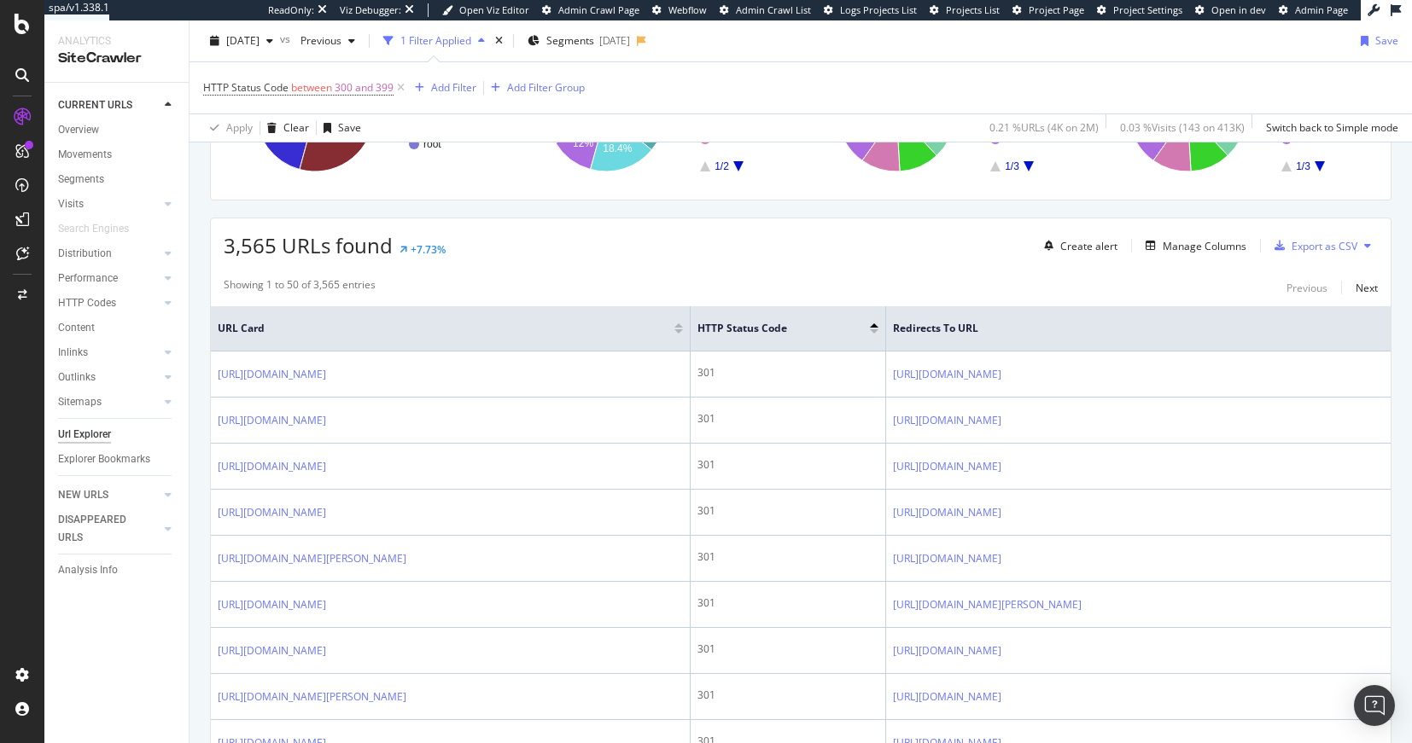
scroll to position [270, 0]
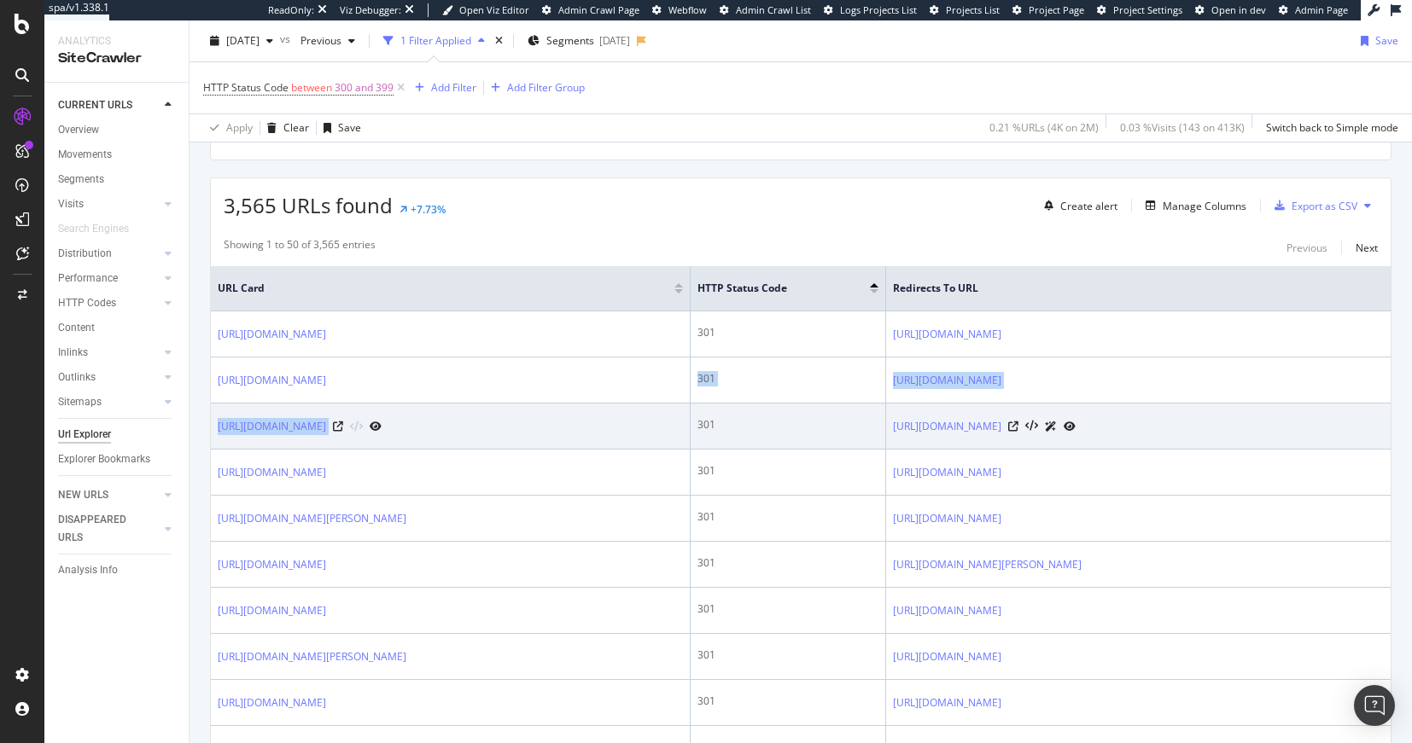
drag, startPoint x: 608, startPoint y: 387, endPoint x: 611, endPoint y: 409, distance: 21.6
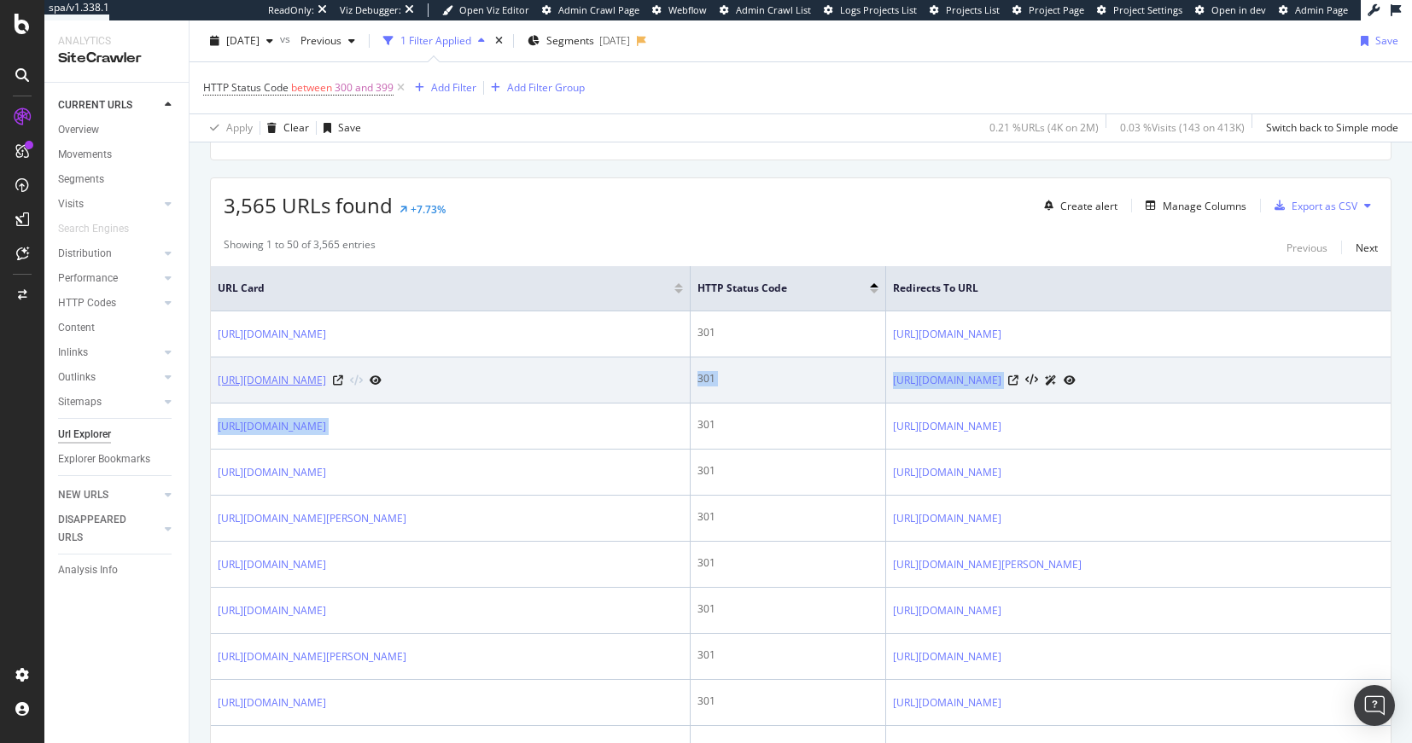
copy link "https://www.raileurope.com/de/destinations/gyor-attnang-puchheim-train"
drag, startPoint x: 574, startPoint y: 381, endPoint x: 219, endPoint y: 381, distance: 354.2
click at [219, 381] on div "https://www.raileurope.com/de/destinations/gyor-attnang-puchheim-train" at bounding box center [300, 380] width 164 height 18
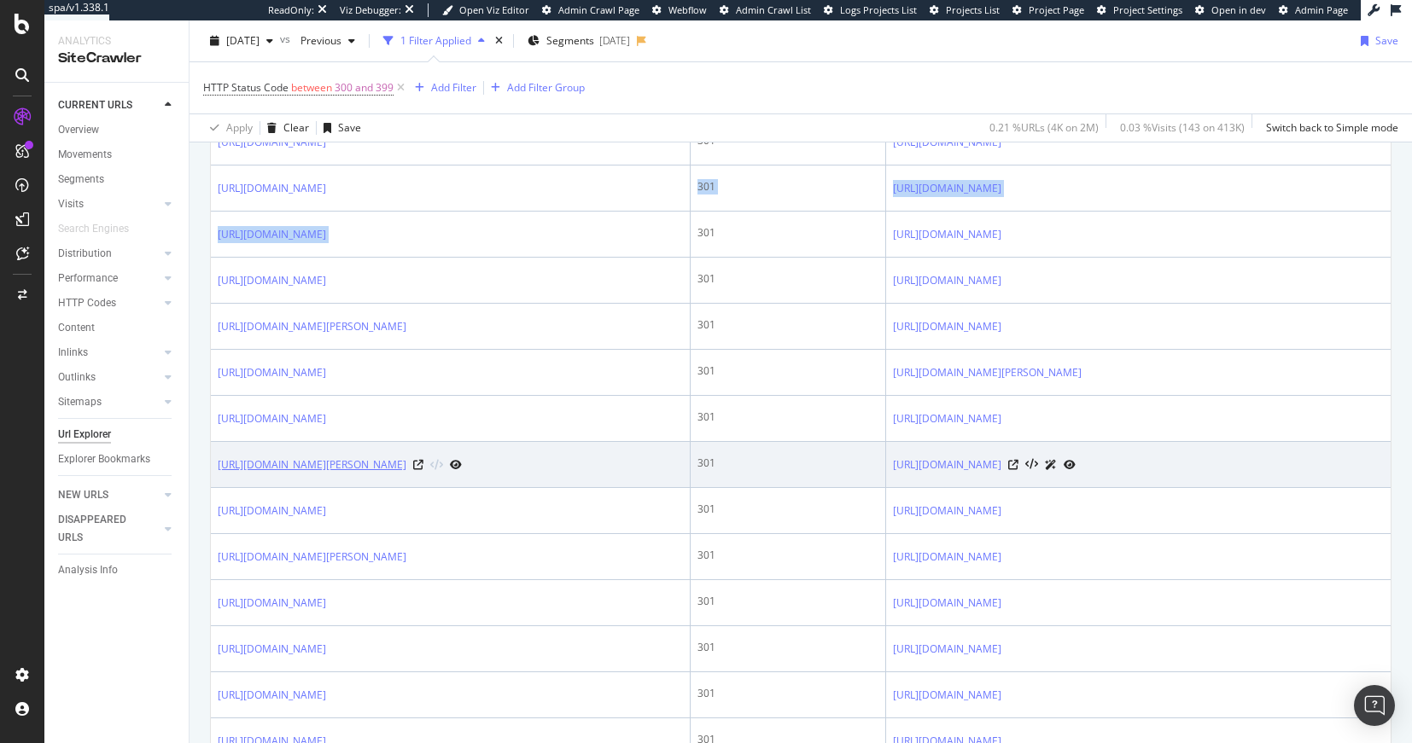
scroll to position [1611, 0]
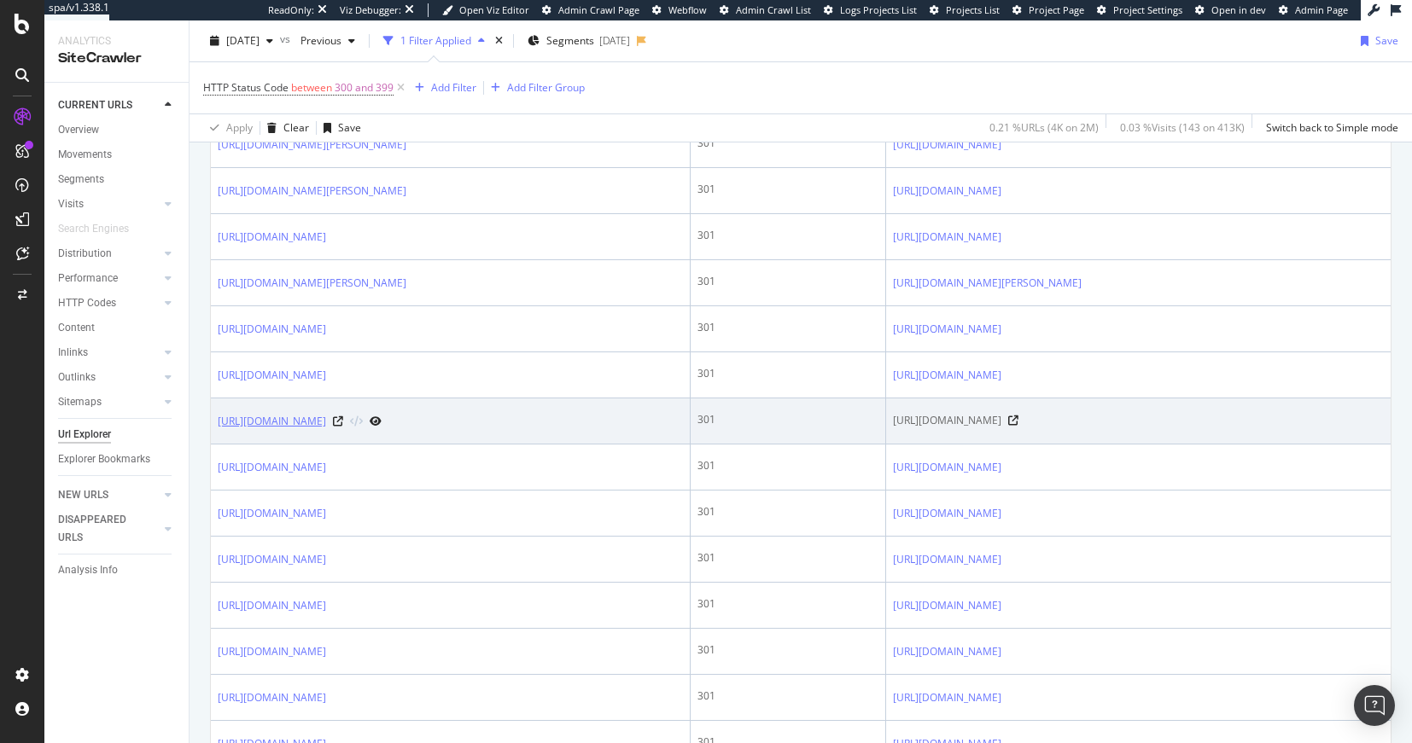
drag, startPoint x: 239, startPoint y: 565, endPoint x: 265, endPoint y: 608, distance: 50.2
click at [265, 445] on td "http://raileurope.com/destinations/trains-to-martigny?country=EU&locale=de&curr…" at bounding box center [451, 422] width 480 height 46
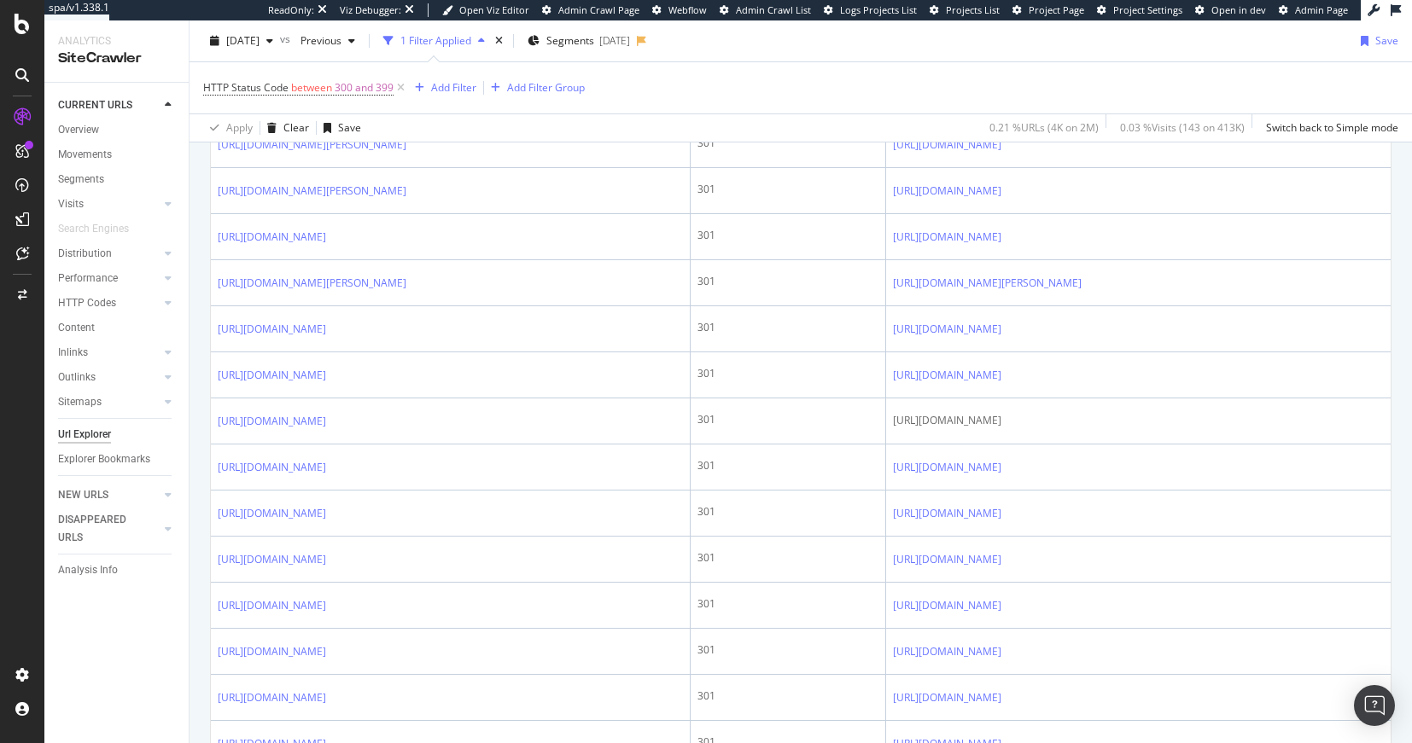
scroll to position [2205, 0]
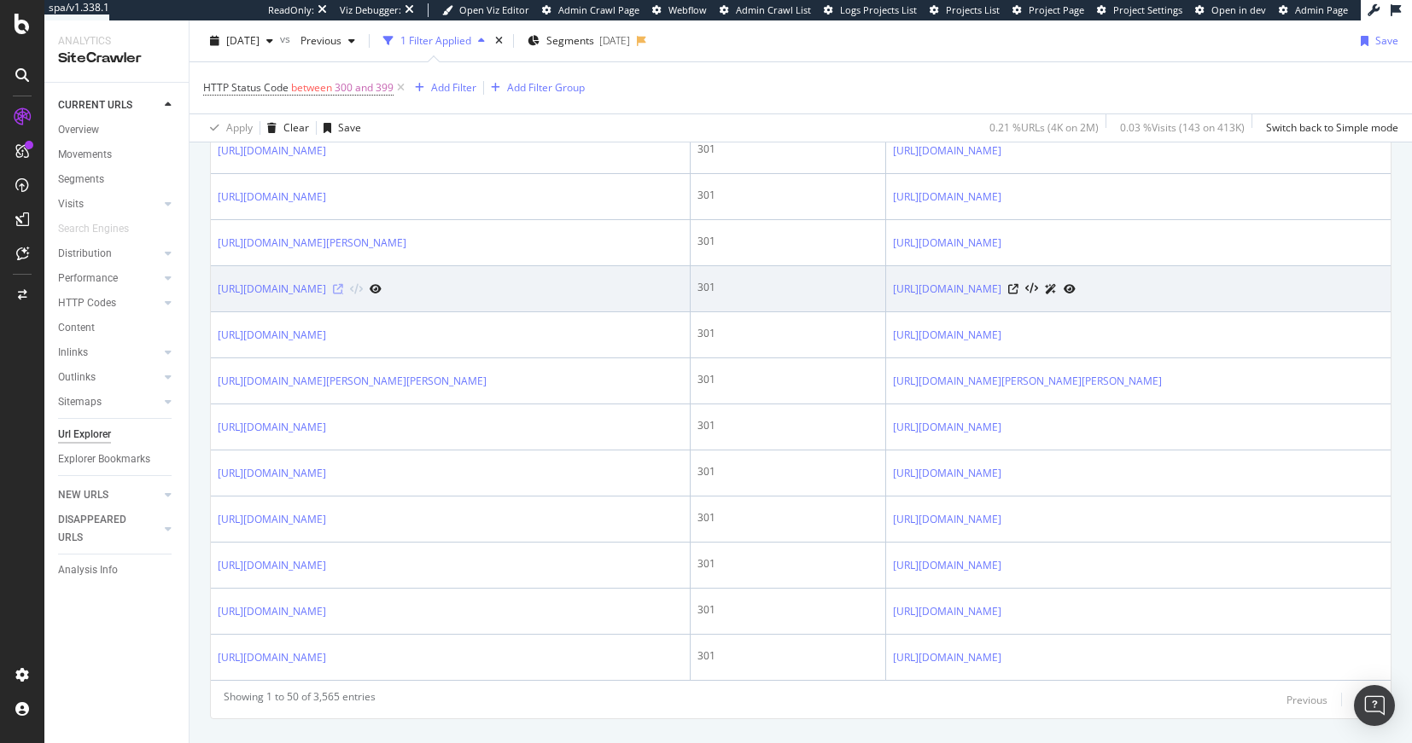
click at [343, 294] on icon at bounding box center [338, 289] width 10 height 10
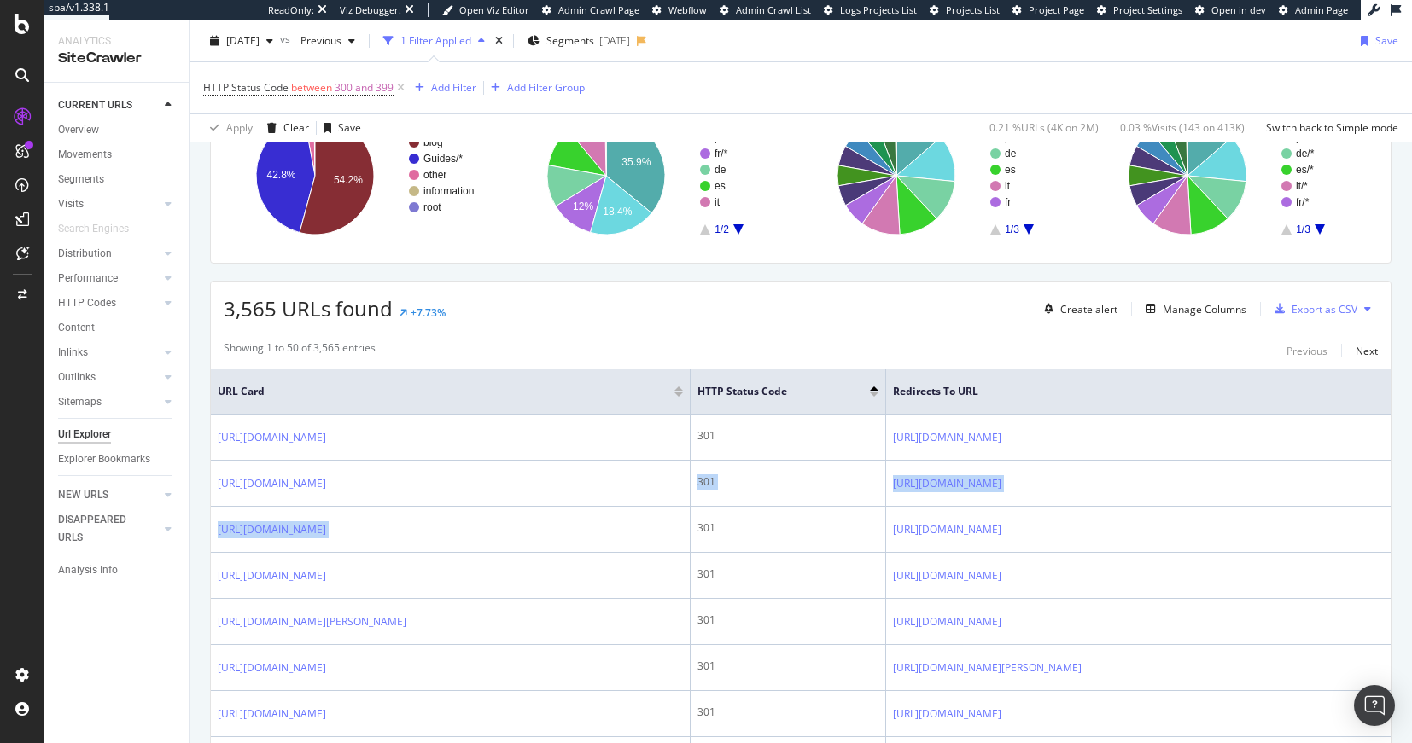
scroll to position [140, 0]
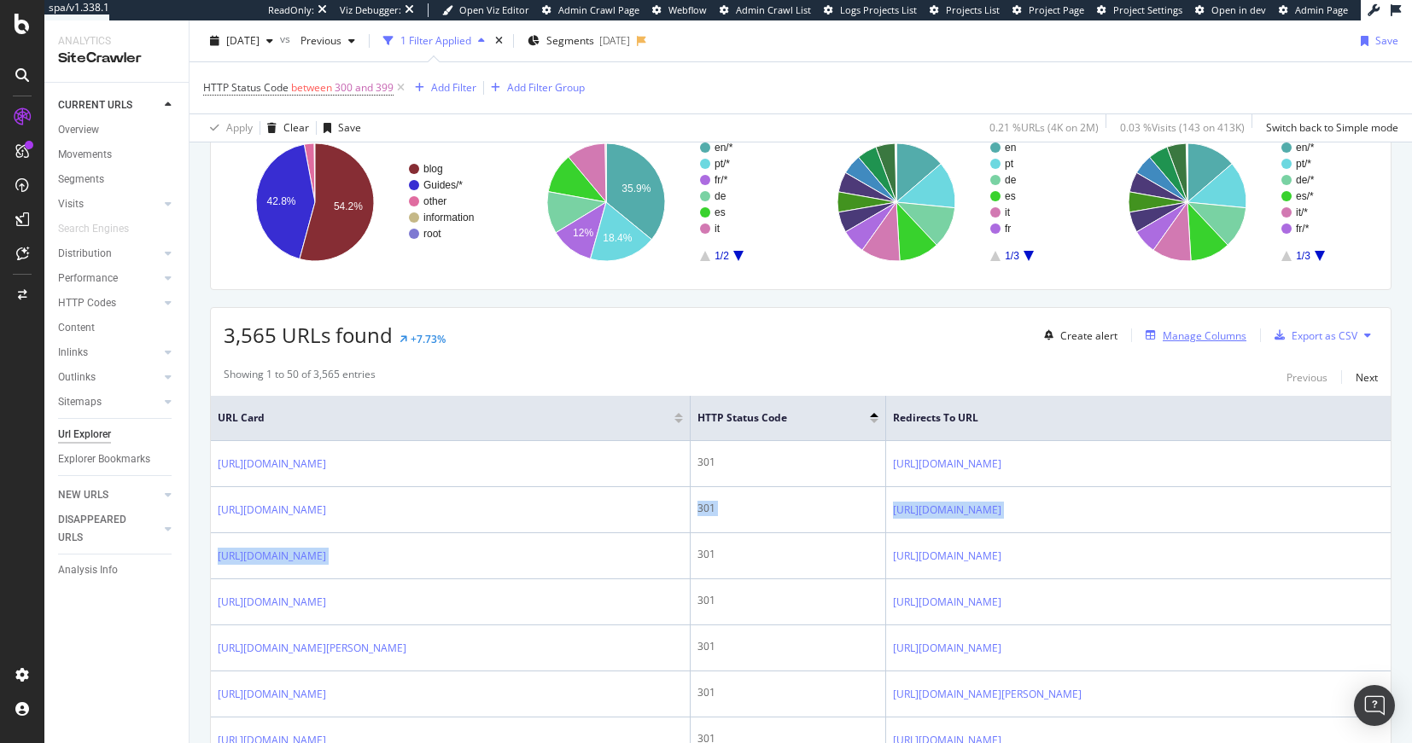
click at [1206, 341] on div "Manage Columns" at bounding box center [1204, 336] width 84 height 15
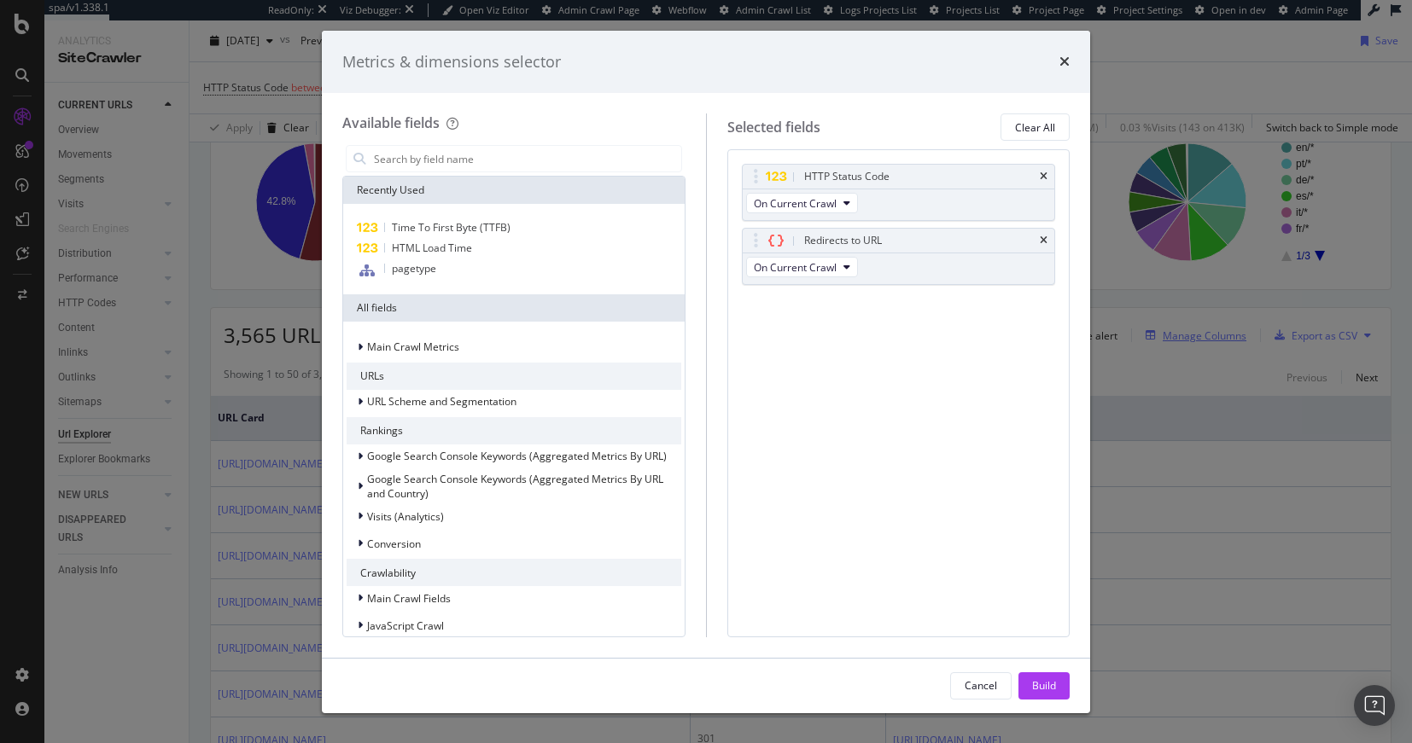
click at [1201, 339] on div "Metrics & dimensions selector Available fields Recently Used Time To First Byte…" at bounding box center [706, 371] width 1412 height 743
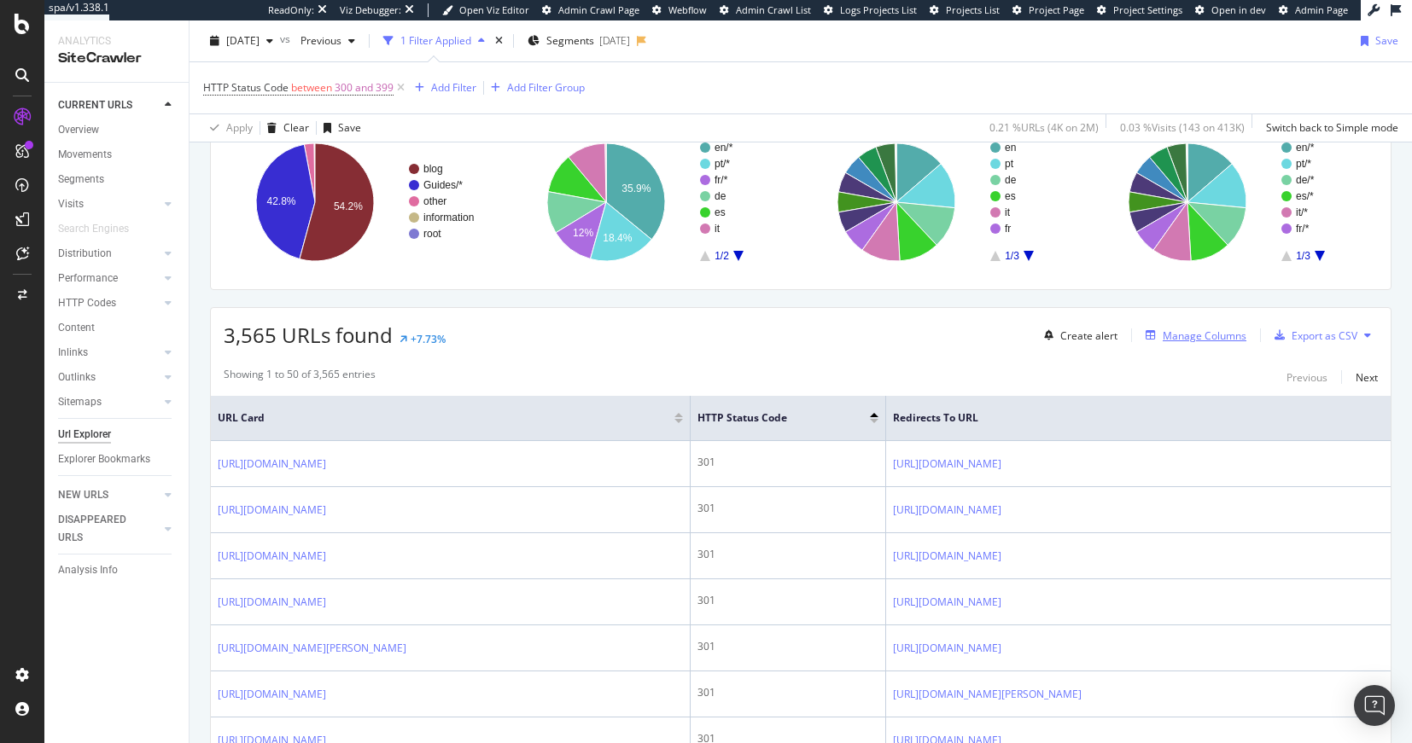
click at [1176, 341] on div "Manage Columns" at bounding box center [1204, 336] width 84 height 15
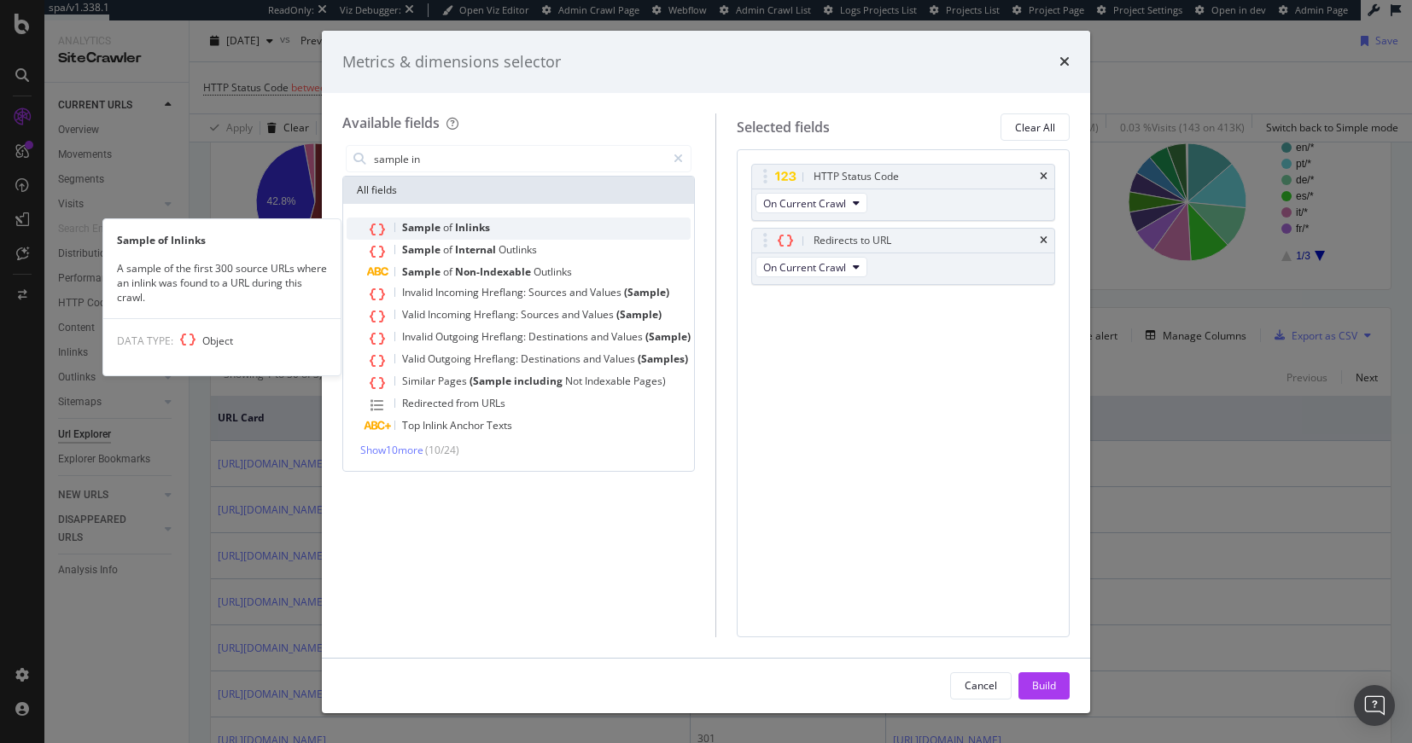
type input "sample in"
click at [500, 230] on div "Sample of Inlinks" at bounding box center [528, 229] width 323 height 22
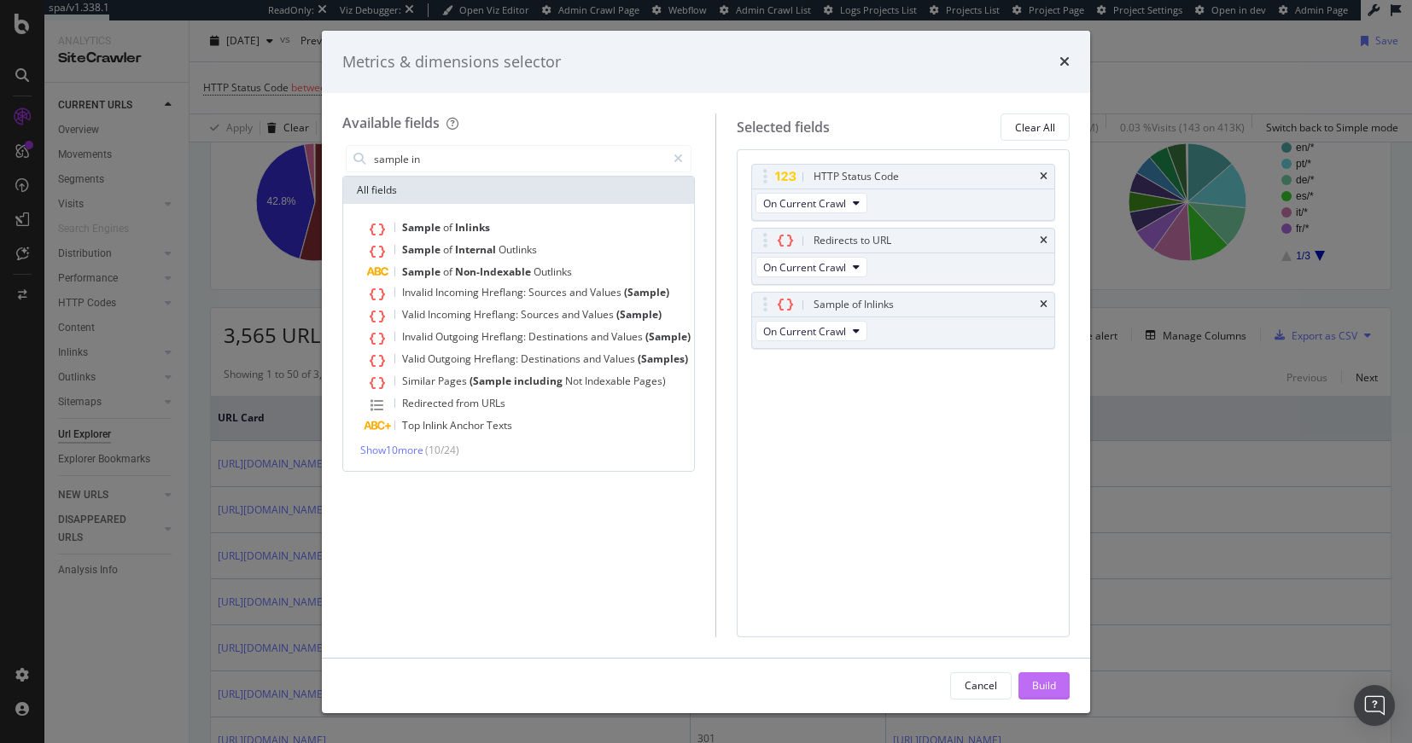
click at [1043, 690] on div "Build" at bounding box center [1044, 686] width 24 height 15
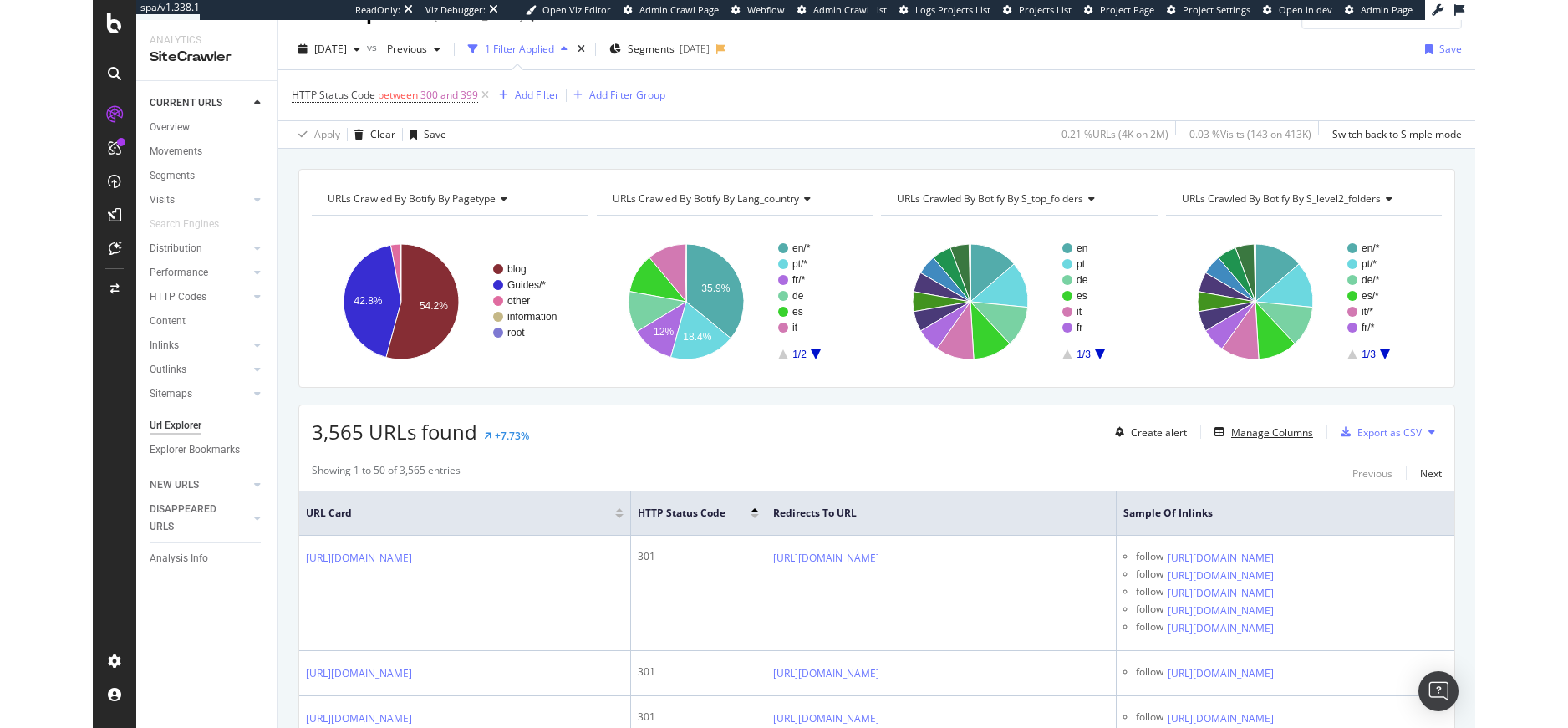
scroll to position [49, 0]
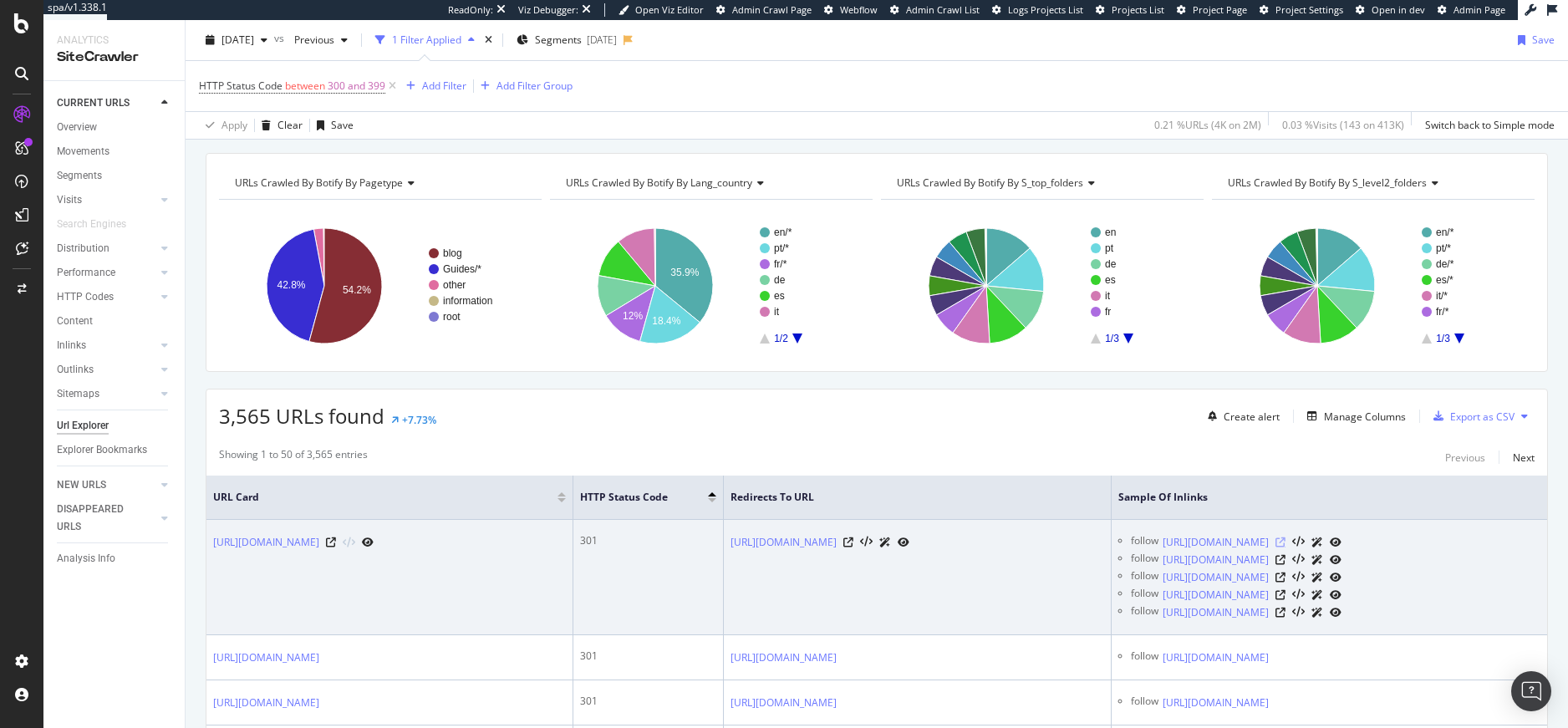
click at [1286, 544] on icon at bounding box center [1280, 543] width 10 height 10
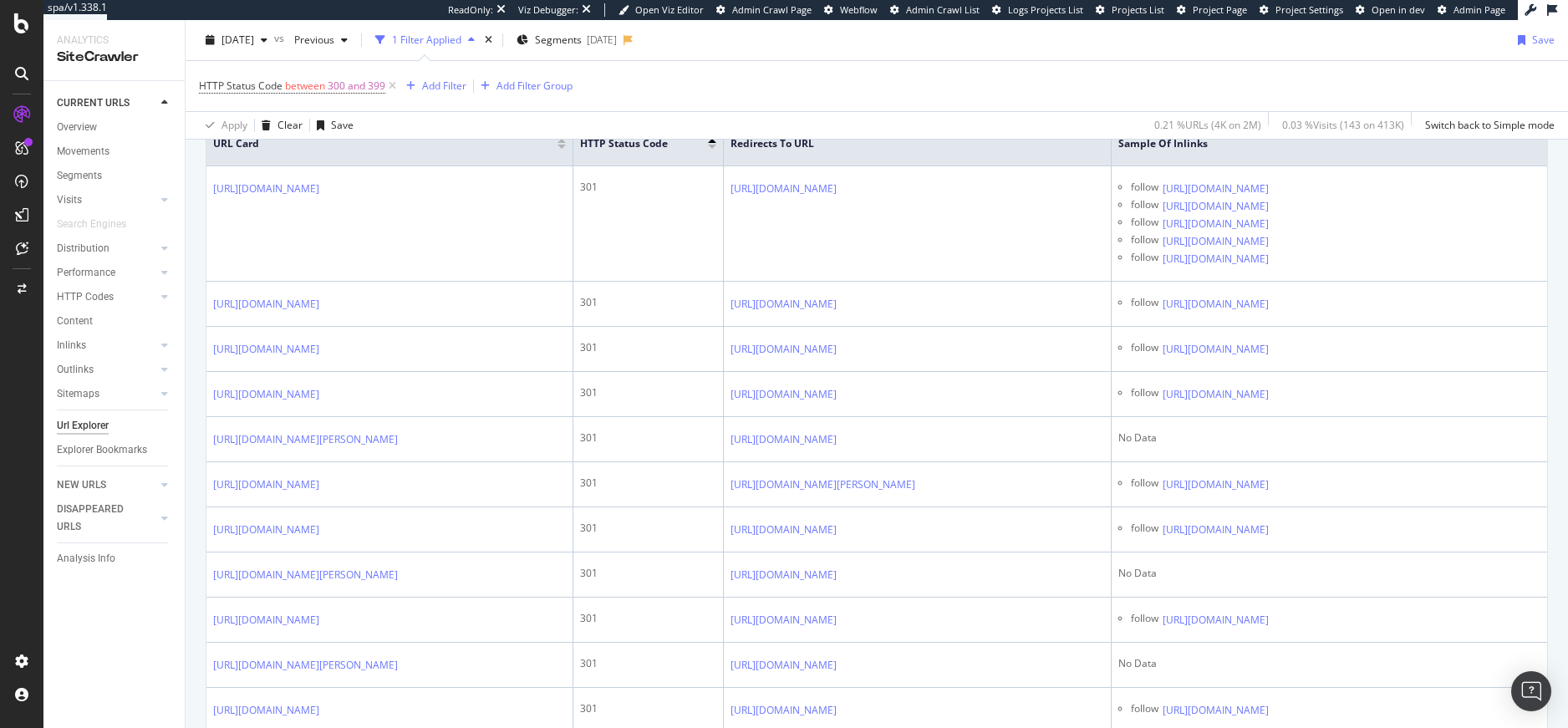
scroll to position [0, 0]
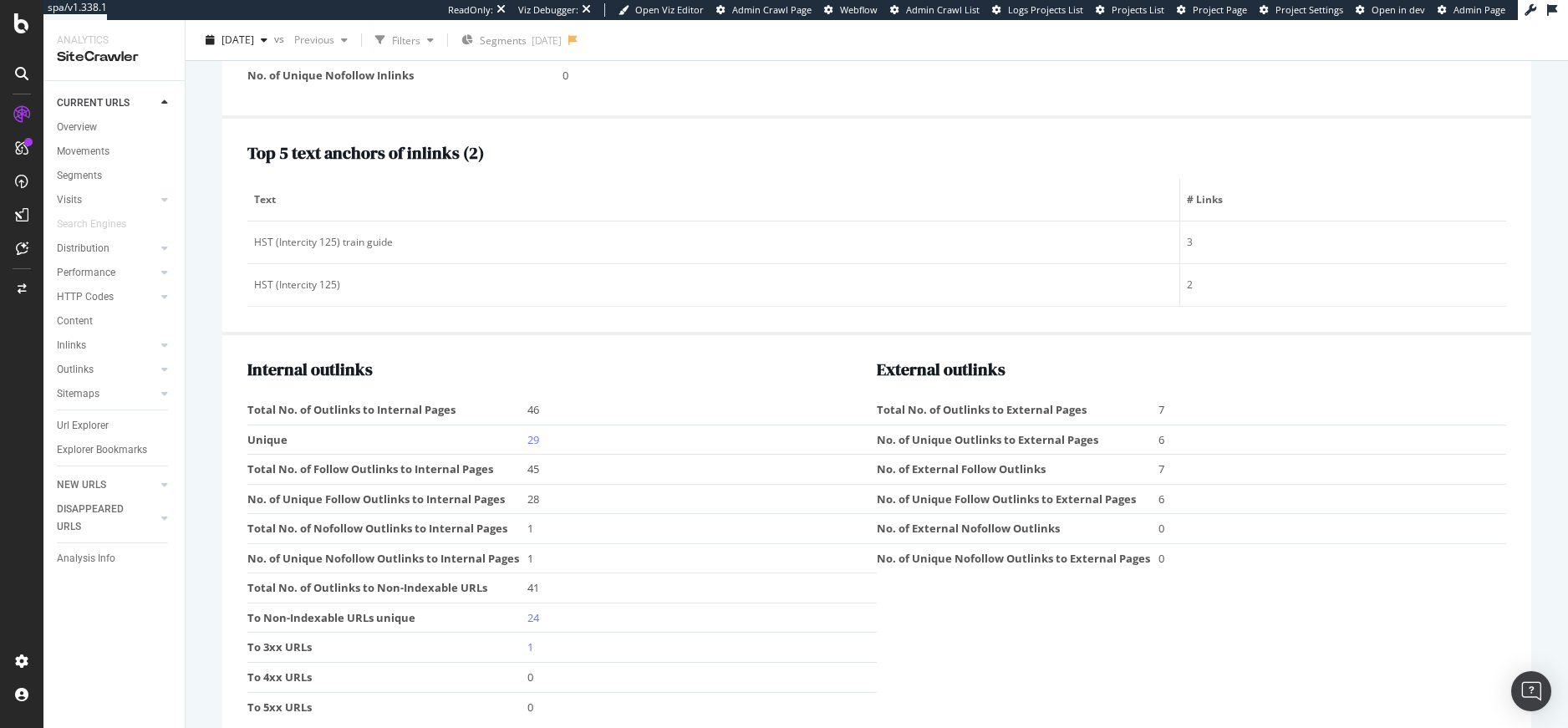
scroll to position [2155, 0]
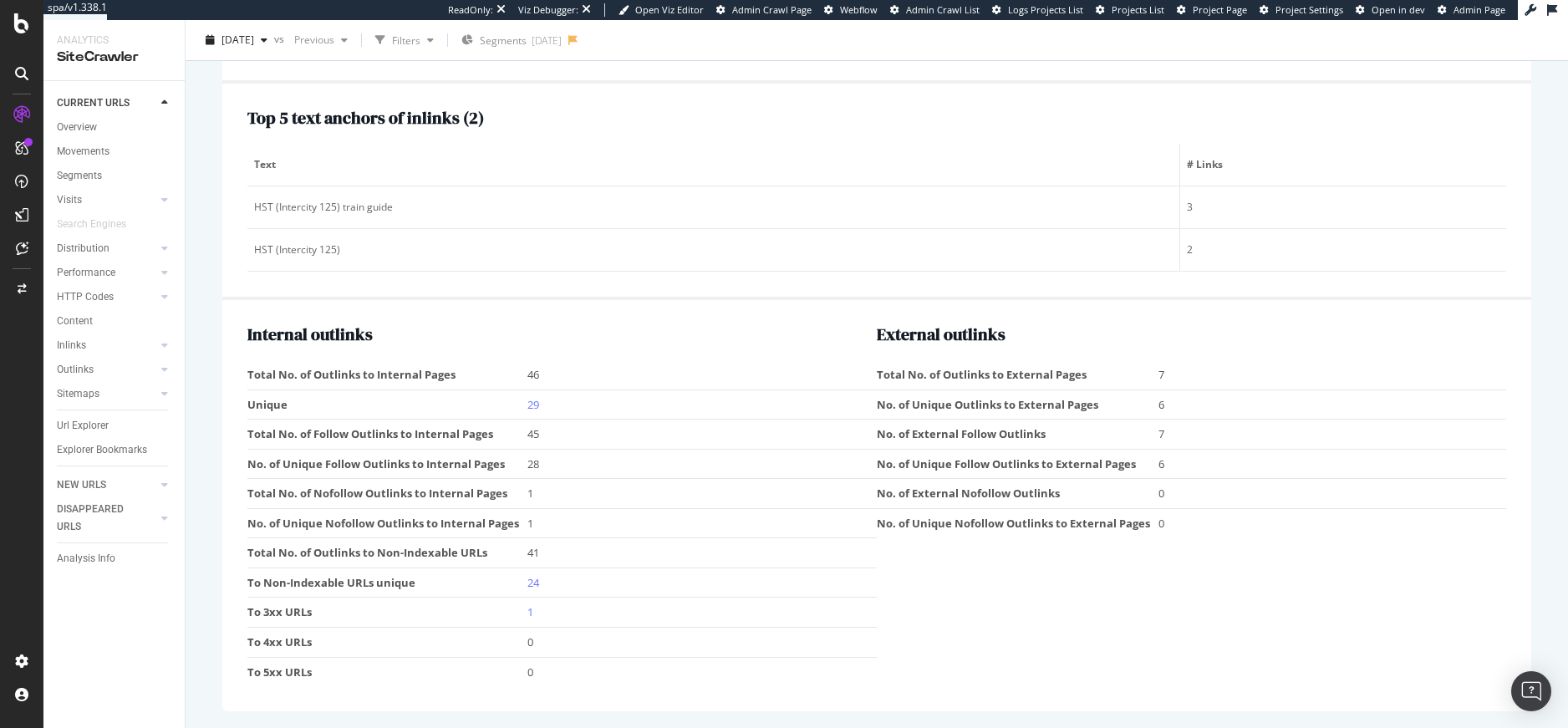
click at [534, 611] on td "1" at bounding box center [702, 612] width 350 height 30
click at [529, 613] on link "1" at bounding box center [531, 611] width 6 height 15
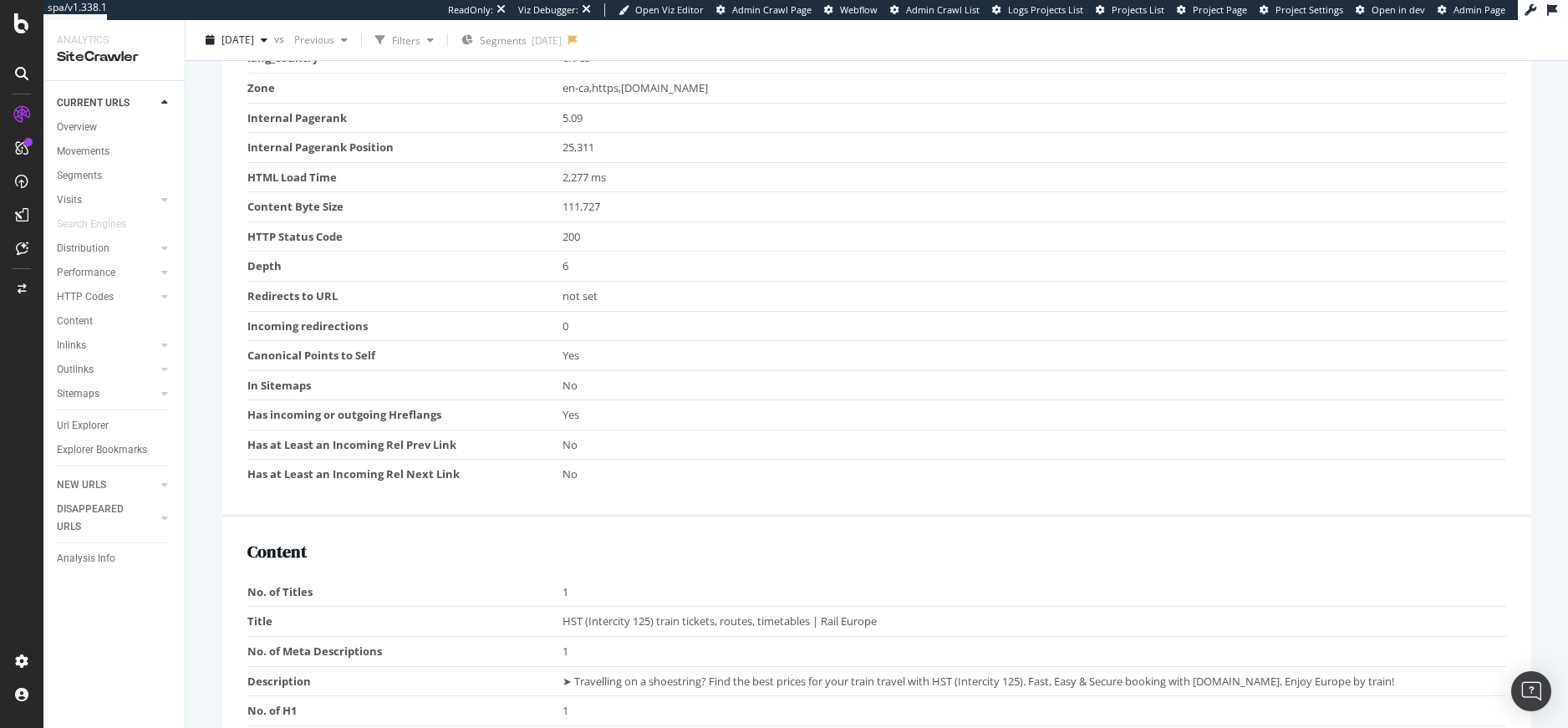
scroll to position [52, 0]
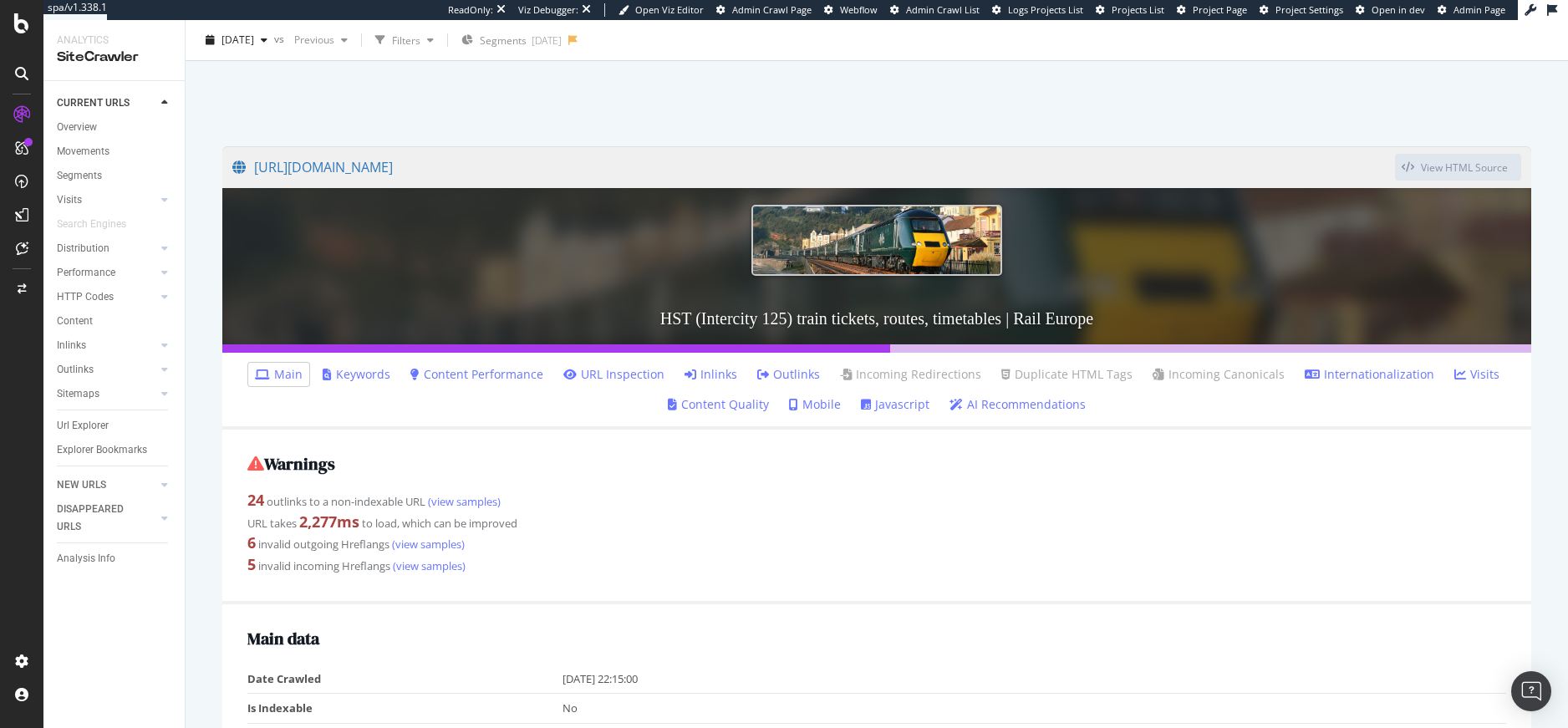
click at [779, 364] on li "Outlinks" at bounding box center [788, 374] width 76 height 24
click at [777, 368] on link "Outlinks" at bounding box center [788, 374] width 63 height 17
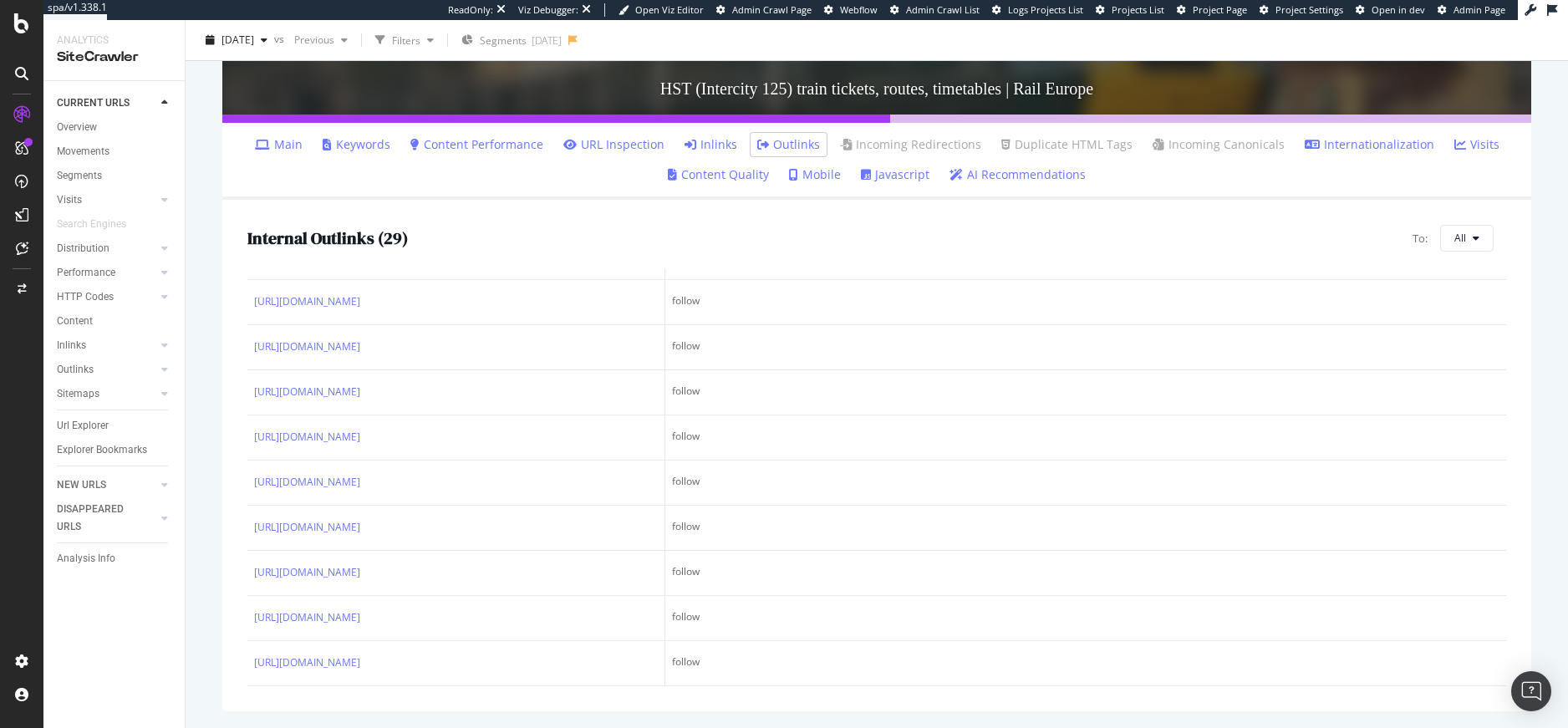
scroll to position [1110, 0]
click at [270, 147] on icon at bounding box center [261, 145] width 15 height 12
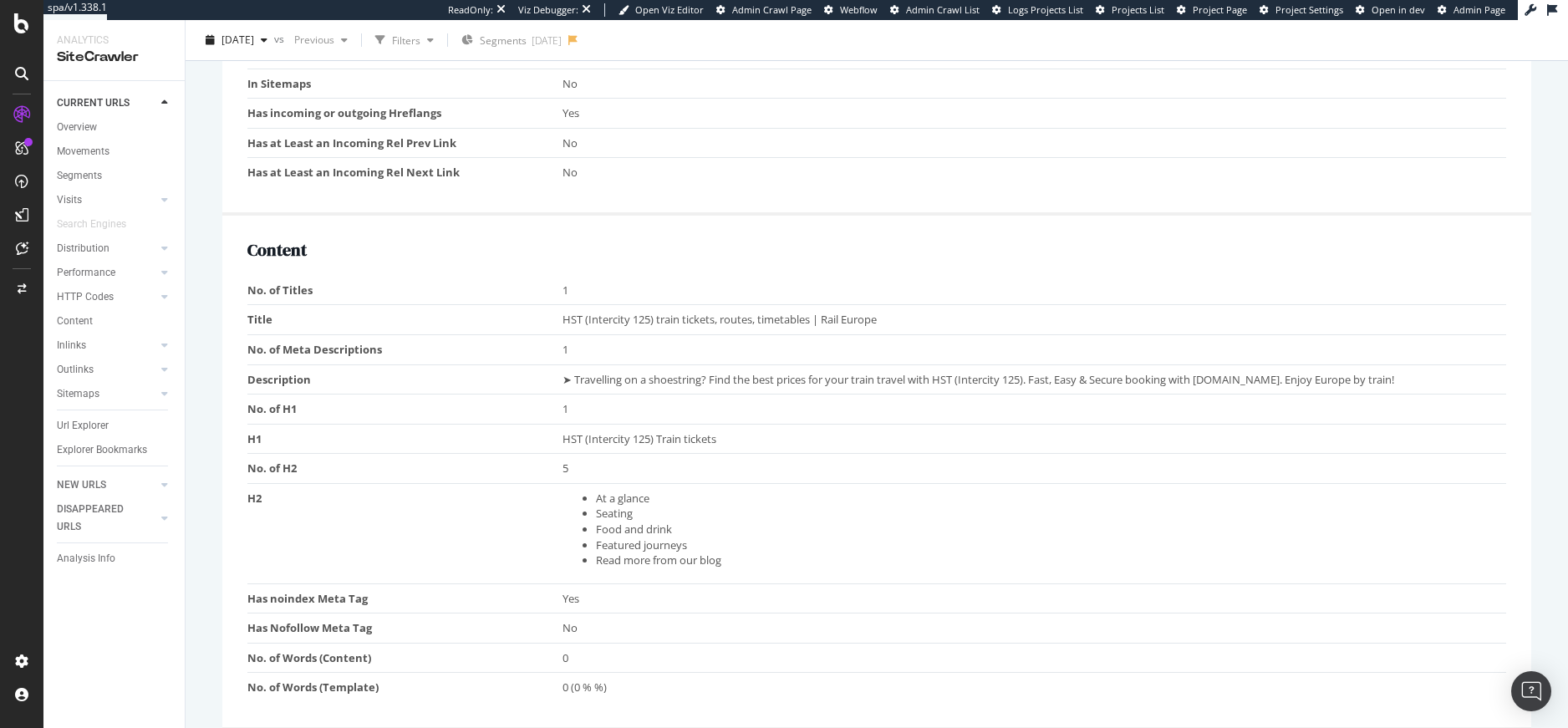
scroll to position [2155, 0]
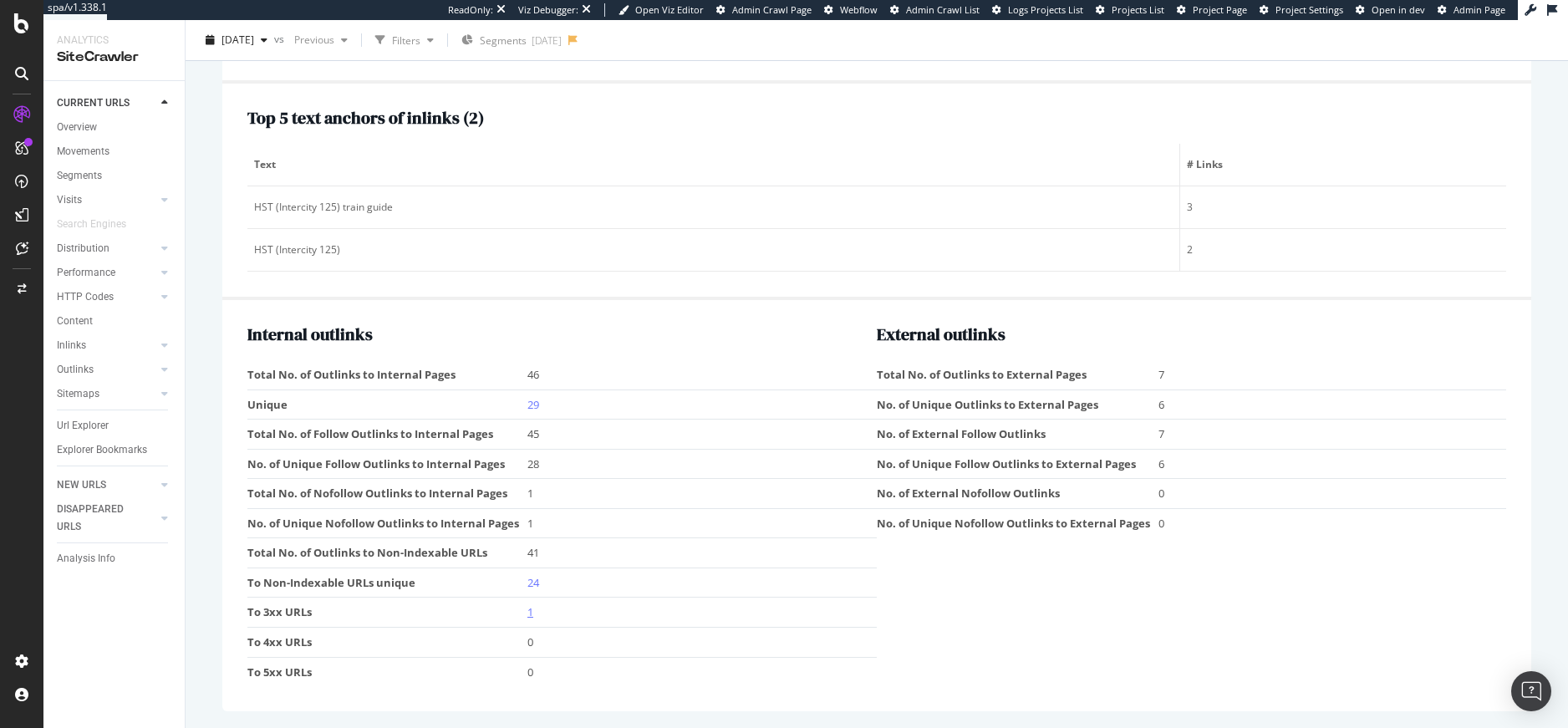
click at [528, 613] on link "1" at bounding box center [531, 611] width 6 height 15
